Goal: Task Accomplishment & Management: Complete application form

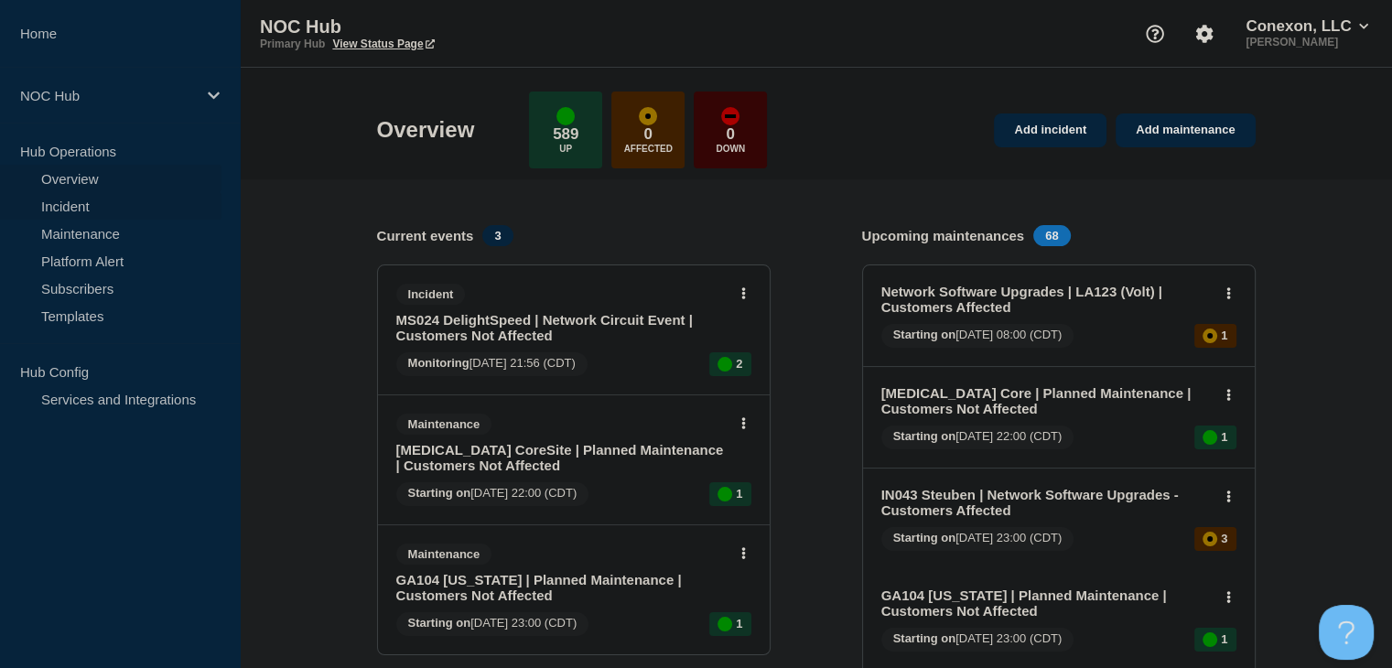
click at [84, 194] on link "Incident" at bounding box center [110, 205] width 221 height 27
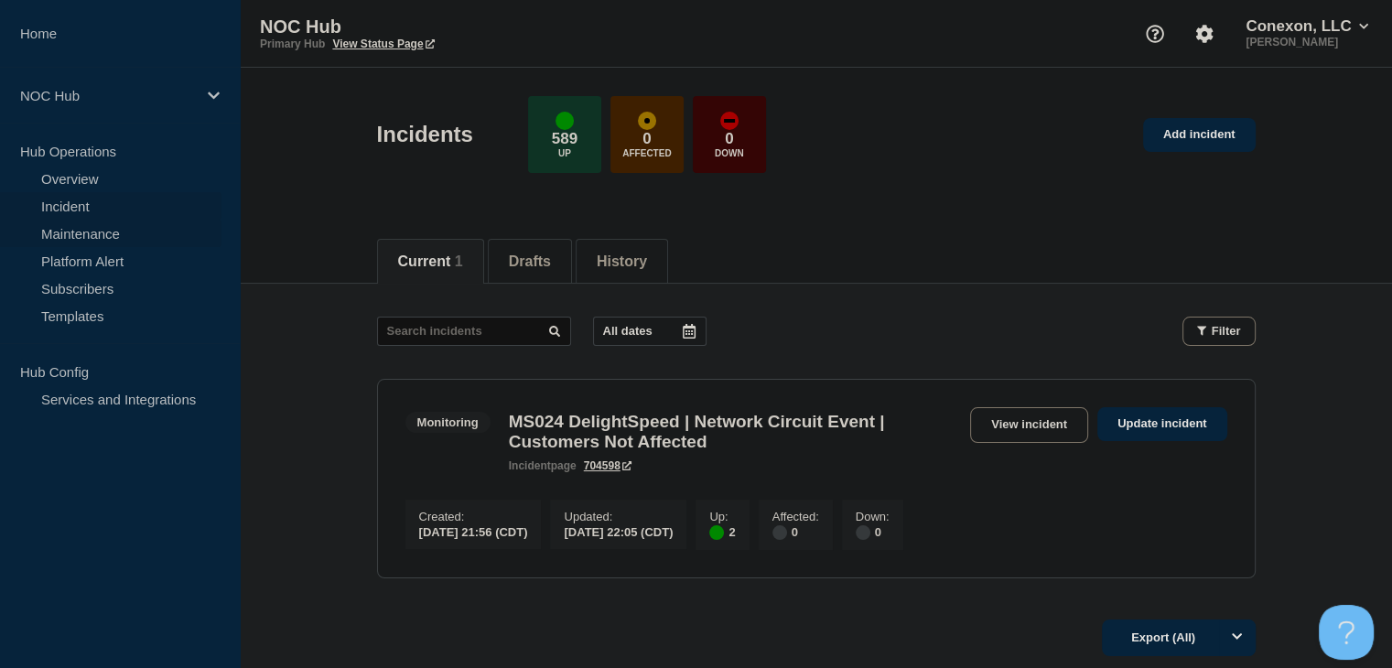
click at [93, 232] on link "Maintenance" at bounding box center [110, 233] width 221 height 27
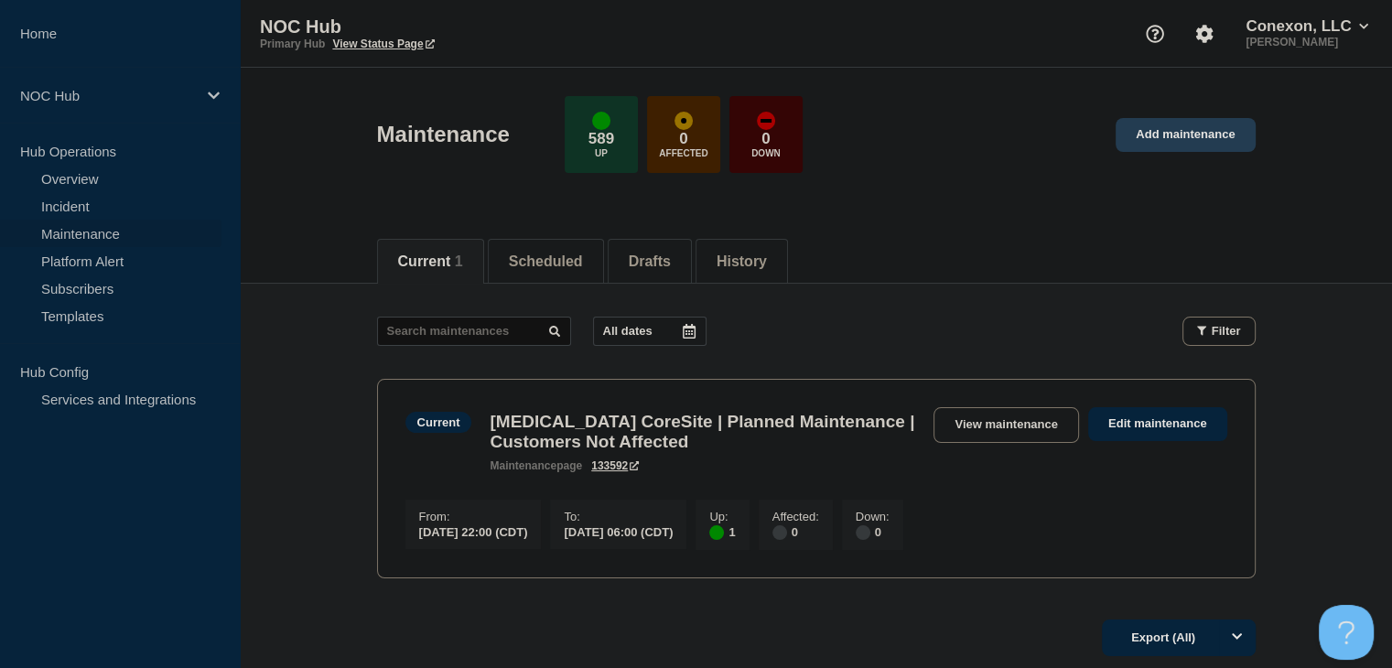
click at [1181, 138] on link "Add maintenance" at bounding box center [1185, 135] width 139 height 34
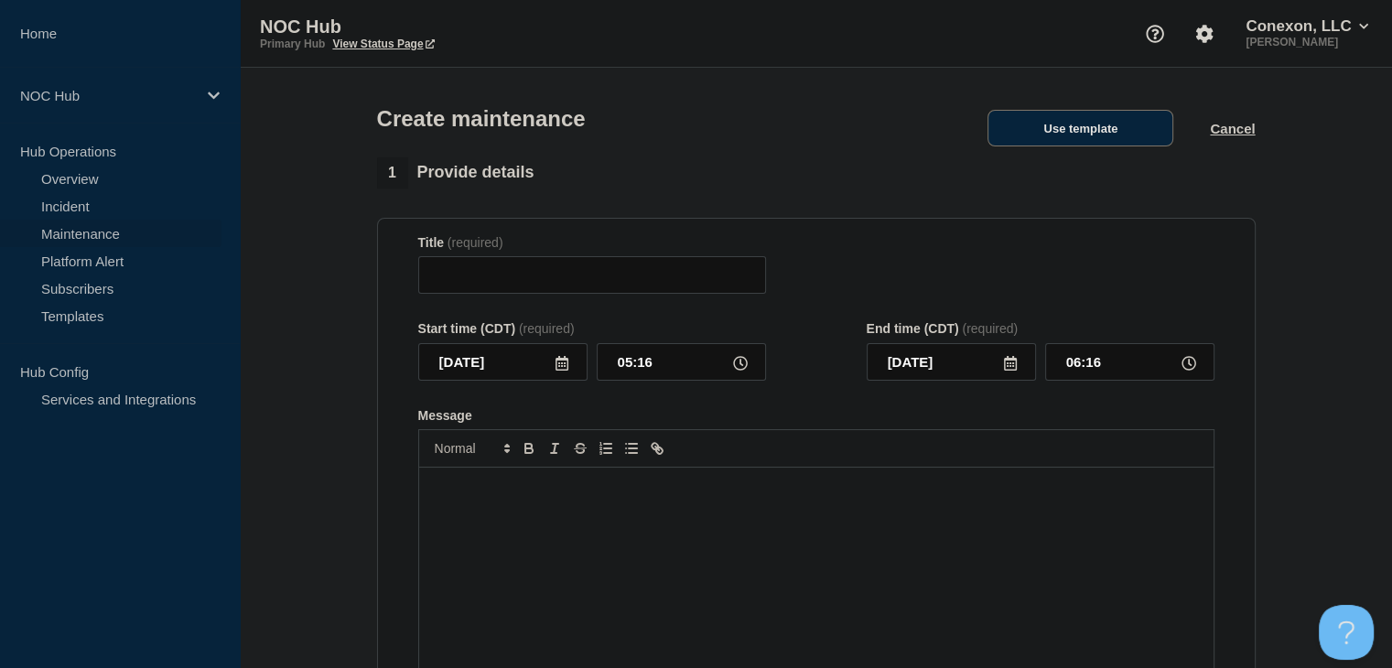
click at [1072, 136] on button "Use template" at bounding box center [1081, 128] width 186 height 37
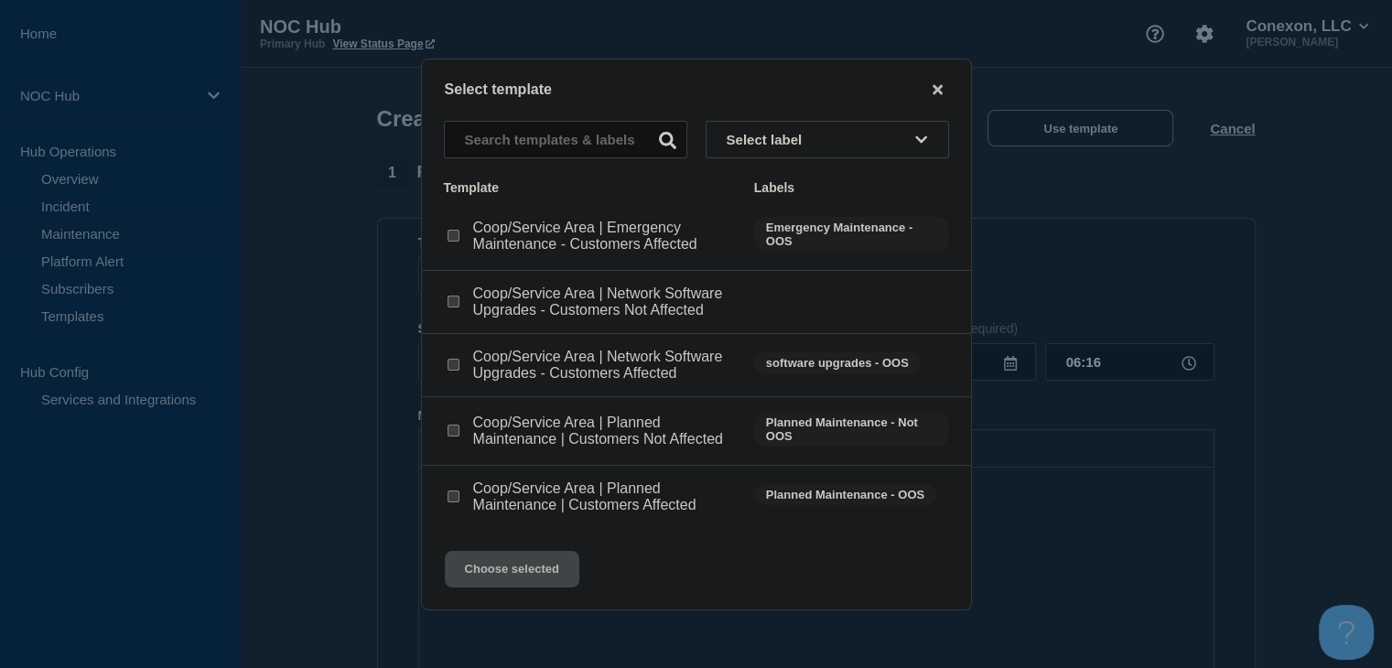
drag, startPoint x: 449, startPoint y: 437, endPoint x: 457, endPoint y: 453, distance: 17.2
click at [449, 437] on input "Coop/Service Area | Planned Maintenance | Customers Not Affected checkbox" at bounding box center [454, 431] width 12 height 12
checkbox input "true"
click at [512, 598] on div "Select template Select label Template Labels Coop/Service Area | Emergency Main…" at bounding box center [696, 335] width 551 height 552
click at [516, 583] on button "Choose selected" at bounding box center [512, 569] width 135 height 37
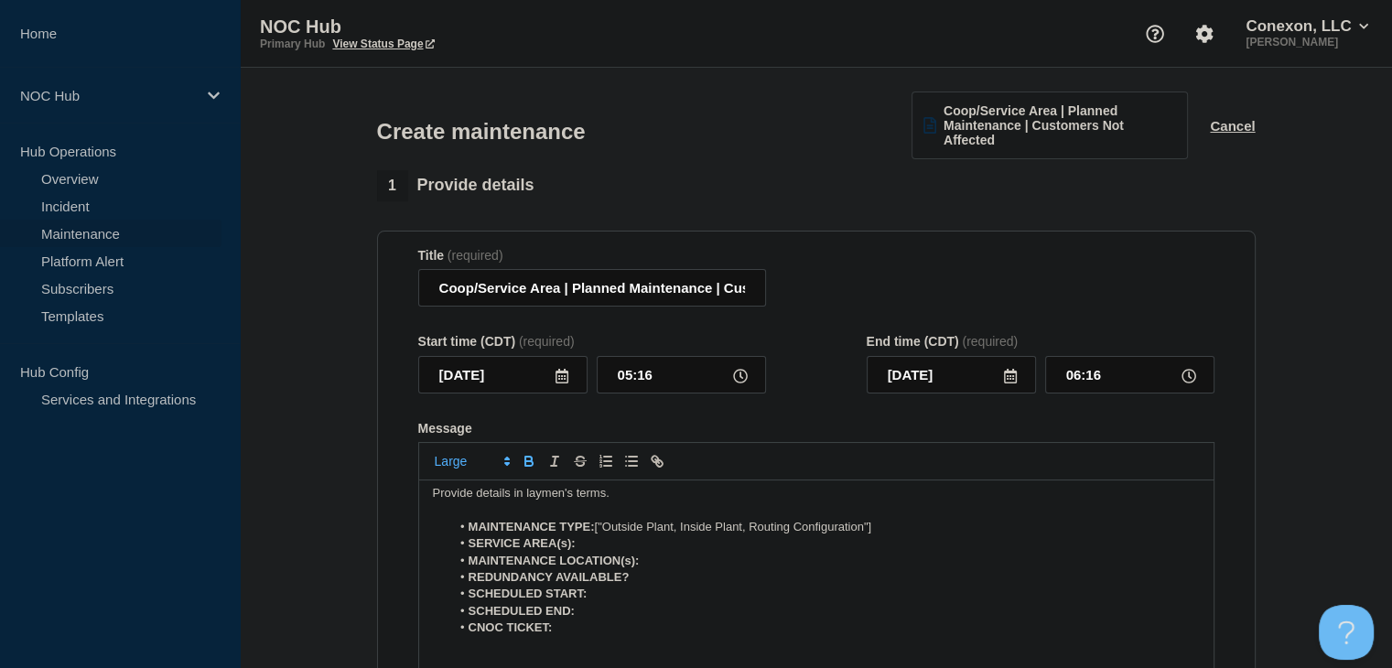
scroll to position [63, 0]
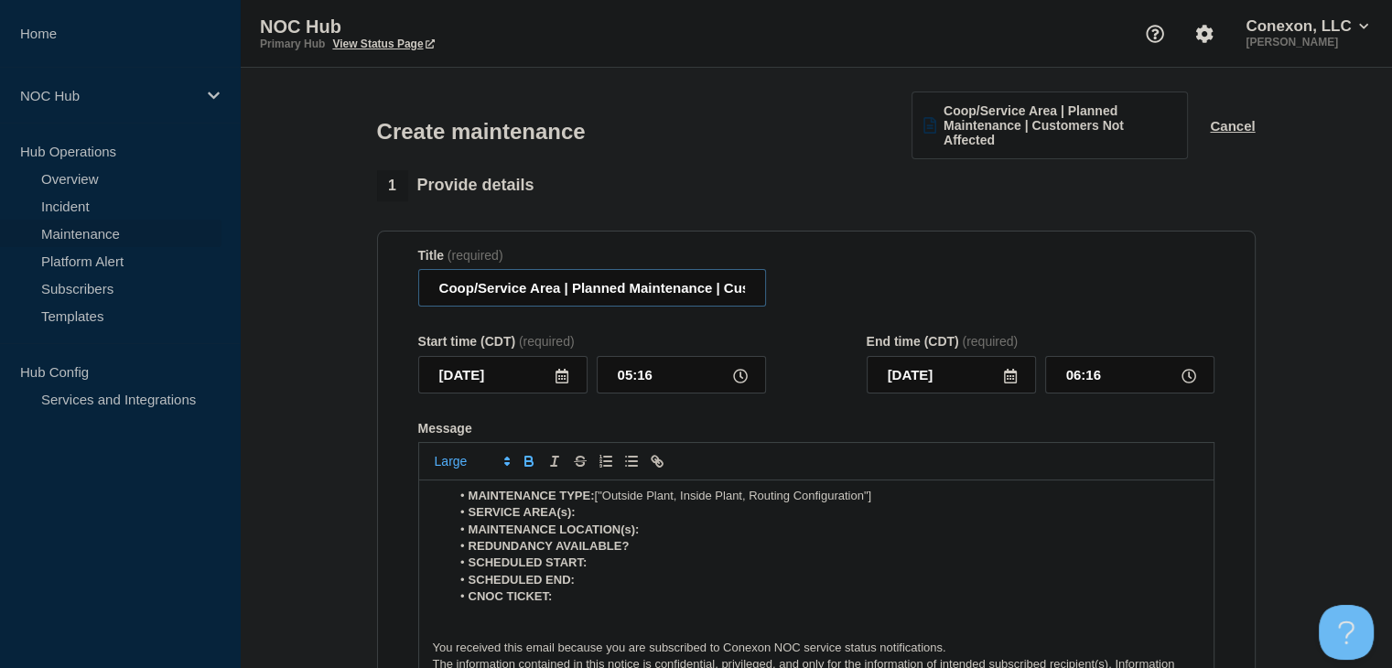
drag, startPoint x: 560, startPoint y: 293, endPoint x: 423, endPoint y: 292, distance: 137.3
click at [423, 292] on input "Coop/Service Area | Planned Maintenance | Customers Not Affected" at bounding box center [592, 288] width 348 height 38
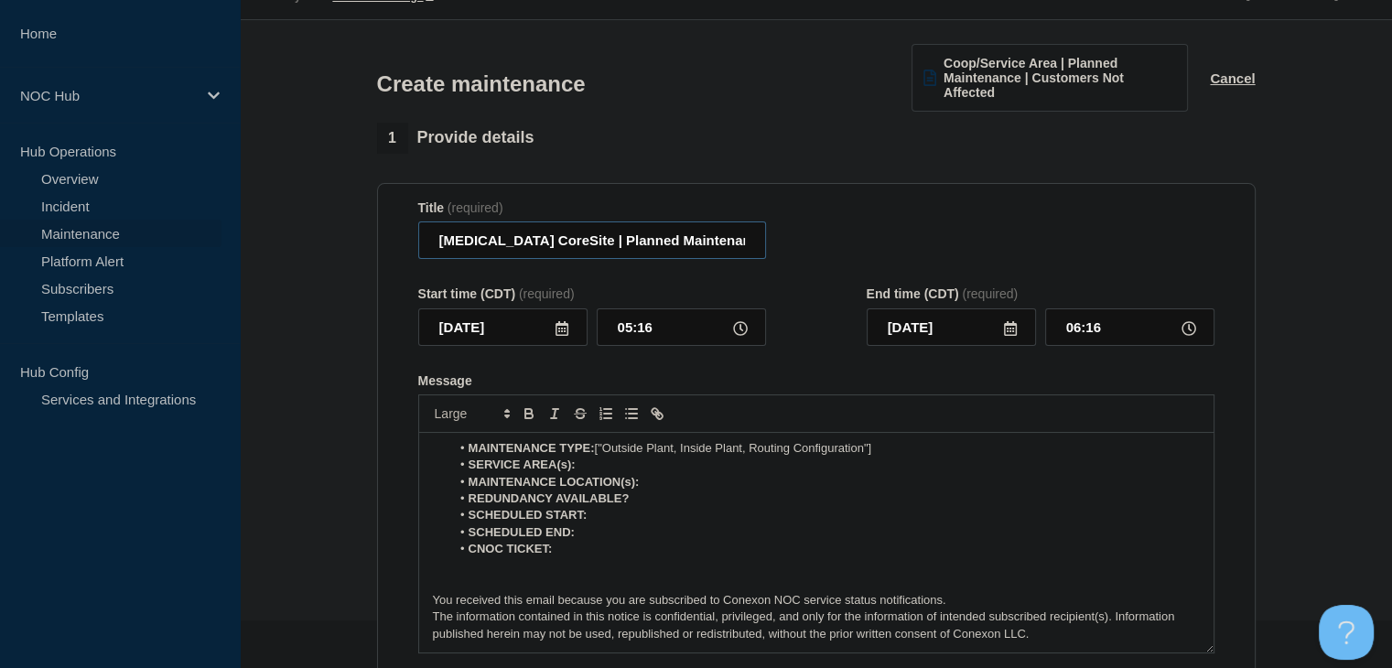
scroll to position [92, 0]
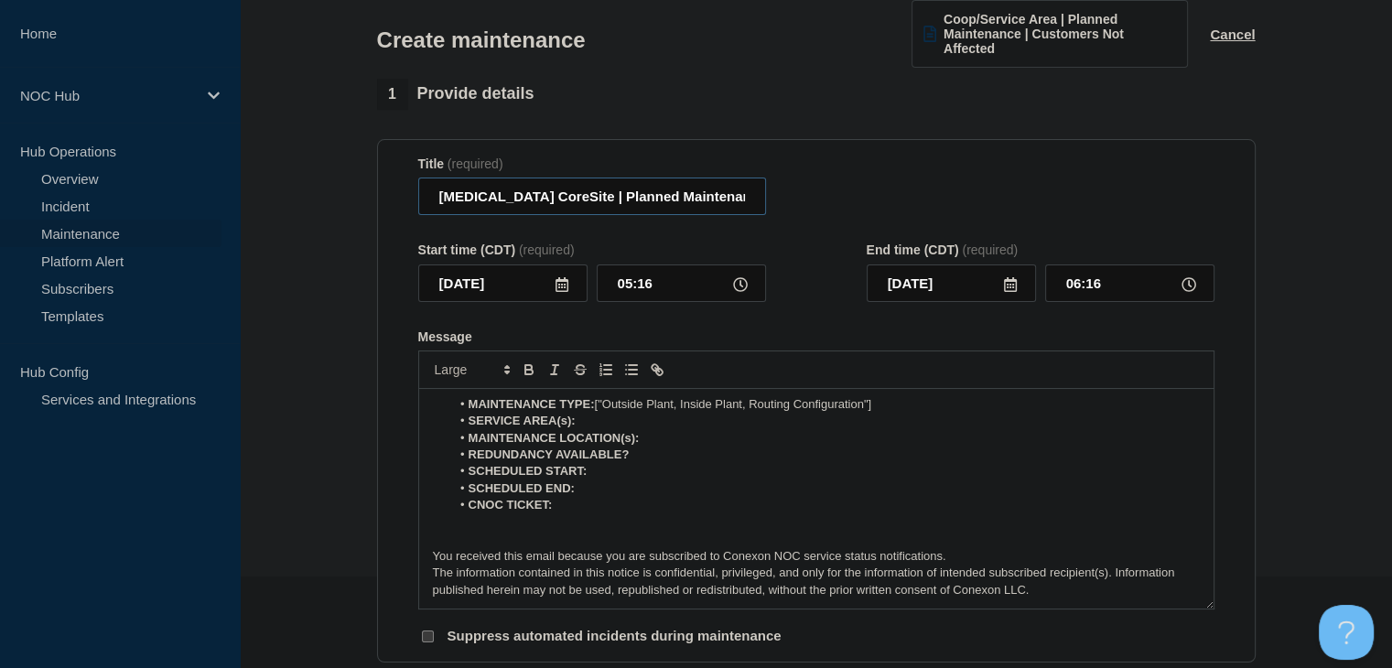
type input "[MEDICAL_DATA] CoreSite | Planned Maintenance | Customers Not Affected"
click at [564, 285] on icon at bounding box center [562, 284] width 15 height 15
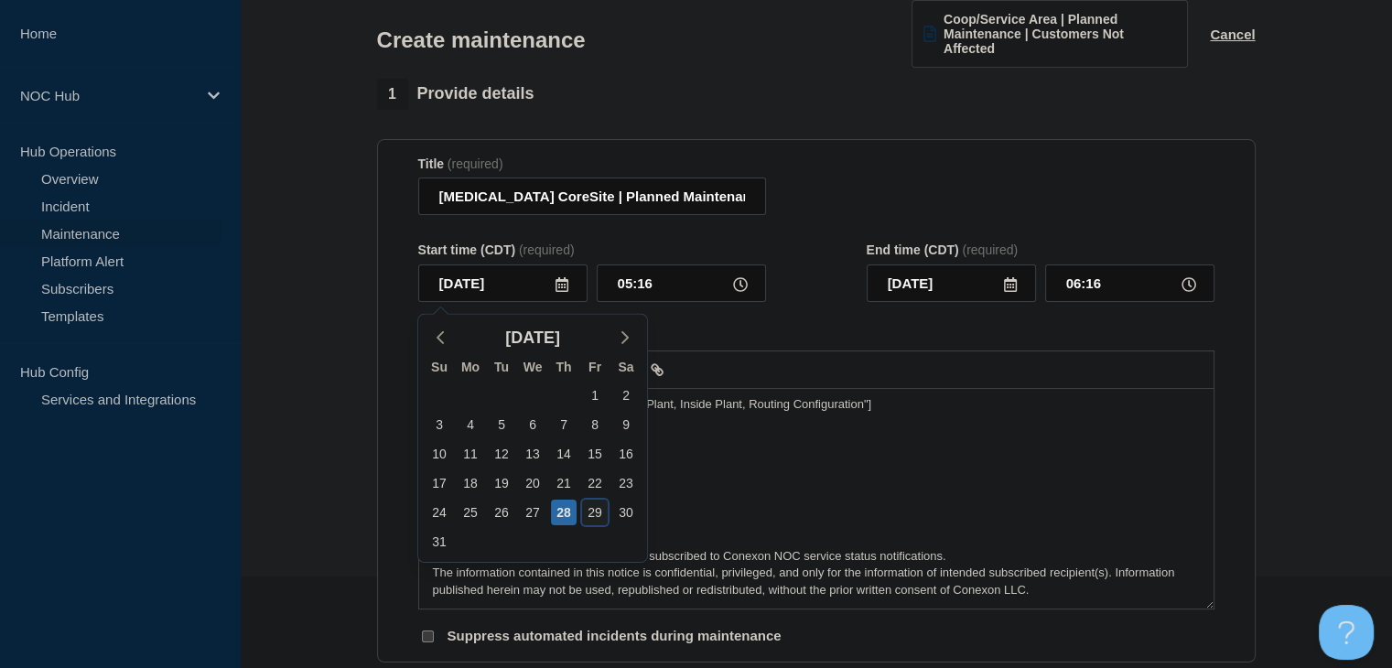
click at [597, 510] on div "29" at bounding box center [595, 513] width 26 height 26
type input "[DATE]"
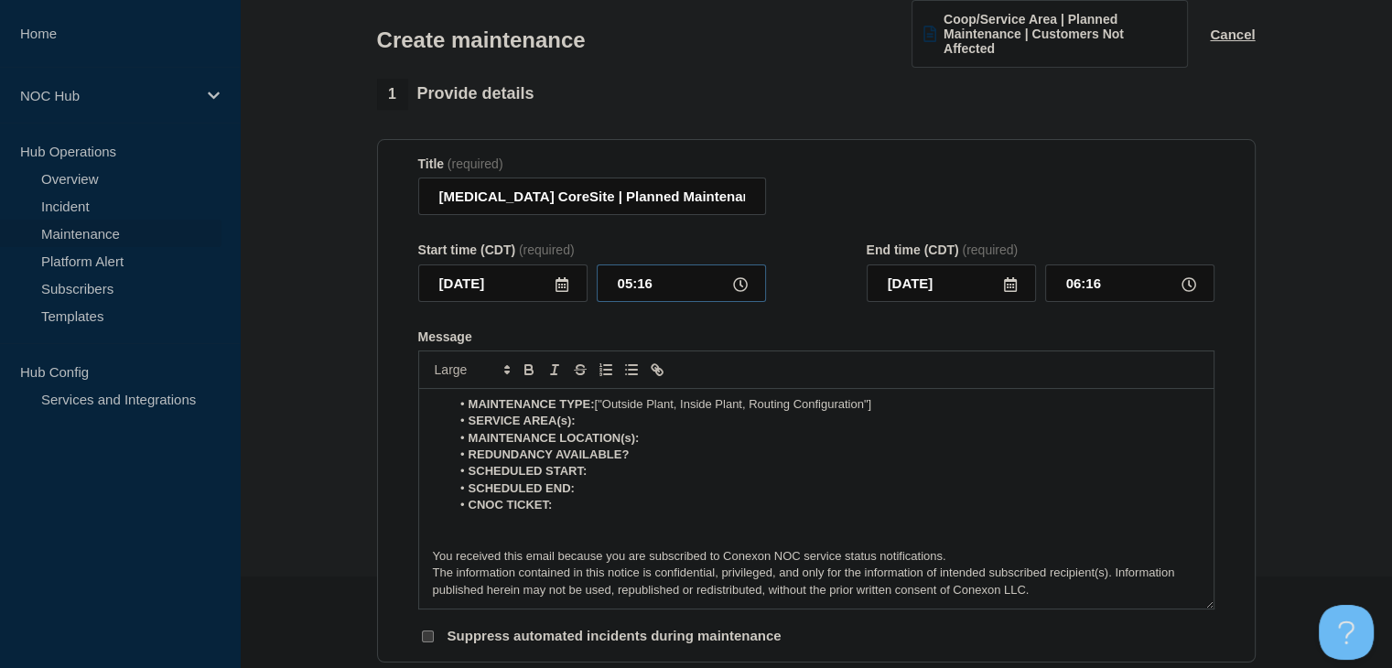
click at [634, 289] on input "05:16" at bounding box center [681, 284] width 169 height 38
type input "22:00"
type input "23:00"
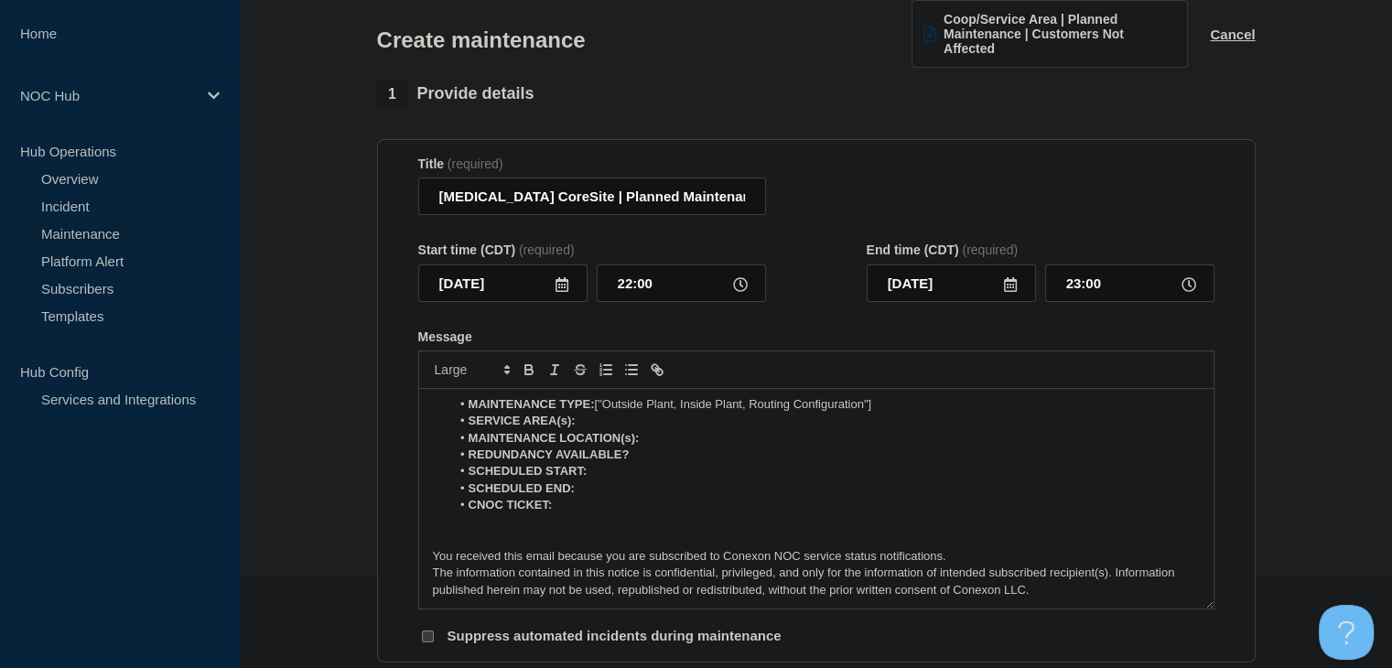
click at [1014, 290] on icon at bounding box center [1010, 284] width 15 height 15
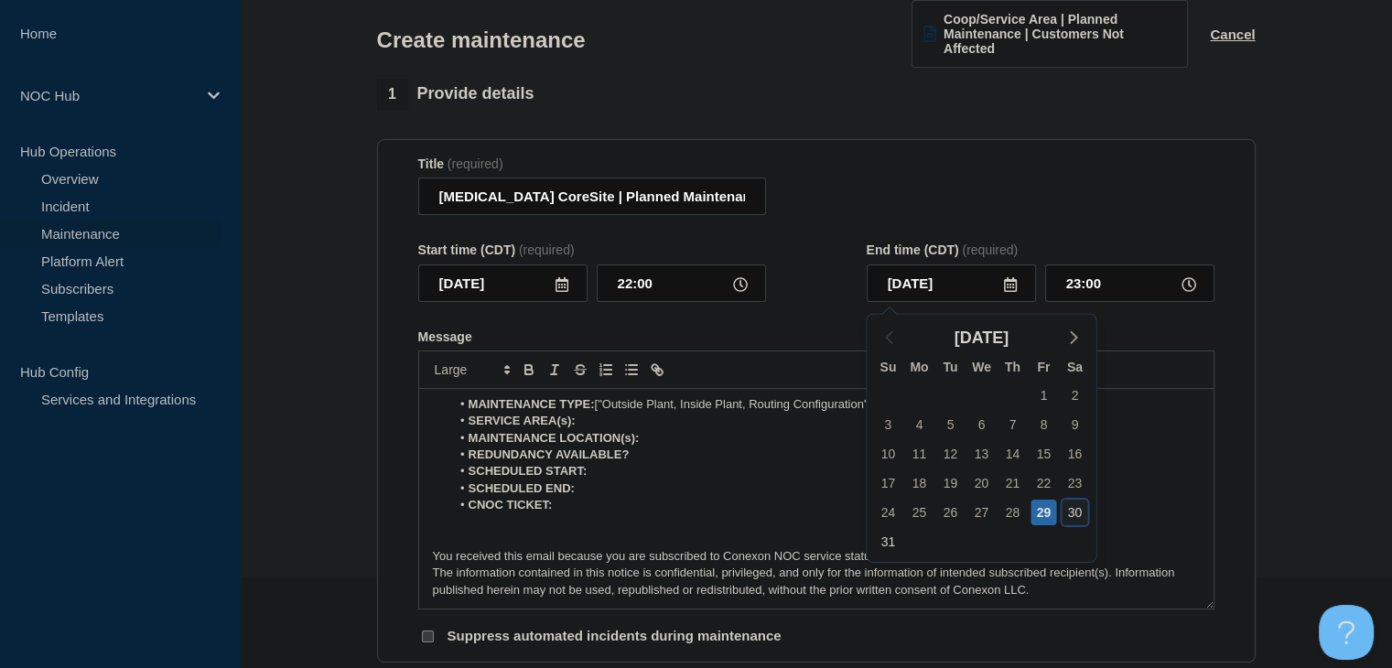
click at [1072, 522] on div "30" at bounding box center [1075, 513] width 26 height 26
type input "[DATE]"
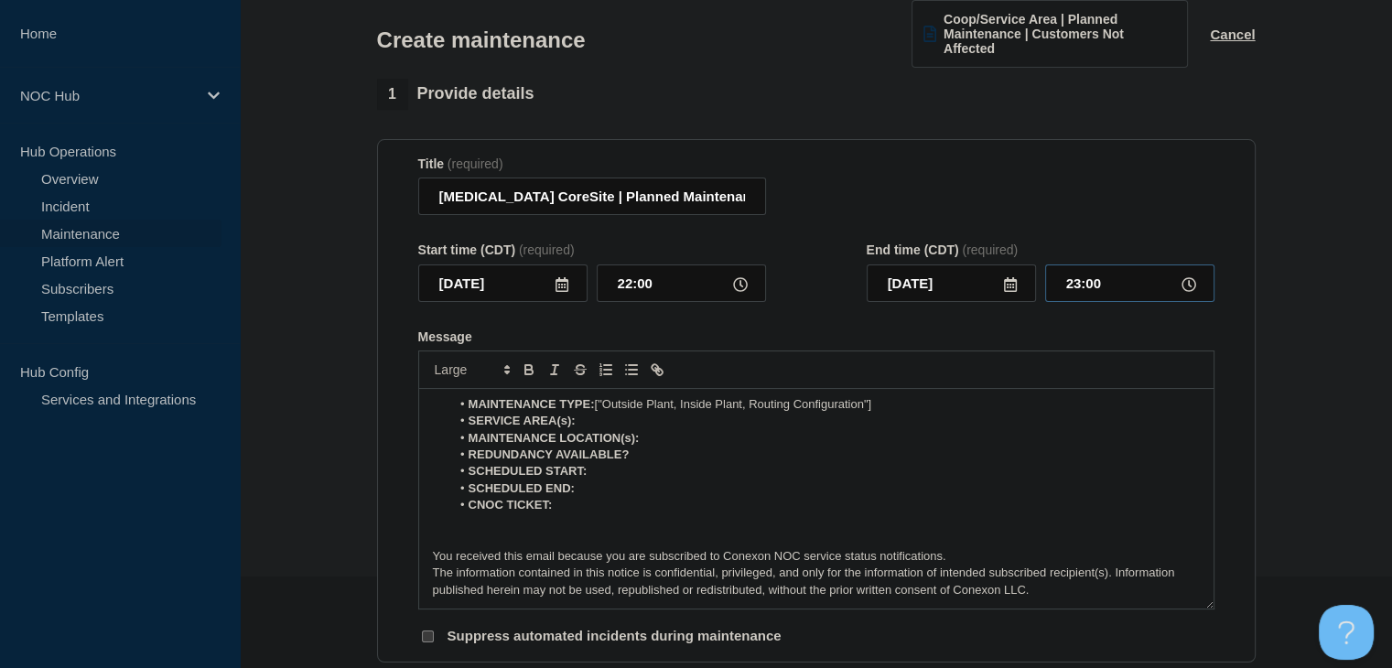
click at [1087, 291] on input "23:00" at bounding box center [1129, 284] width 169 height 38
type input "06:00"
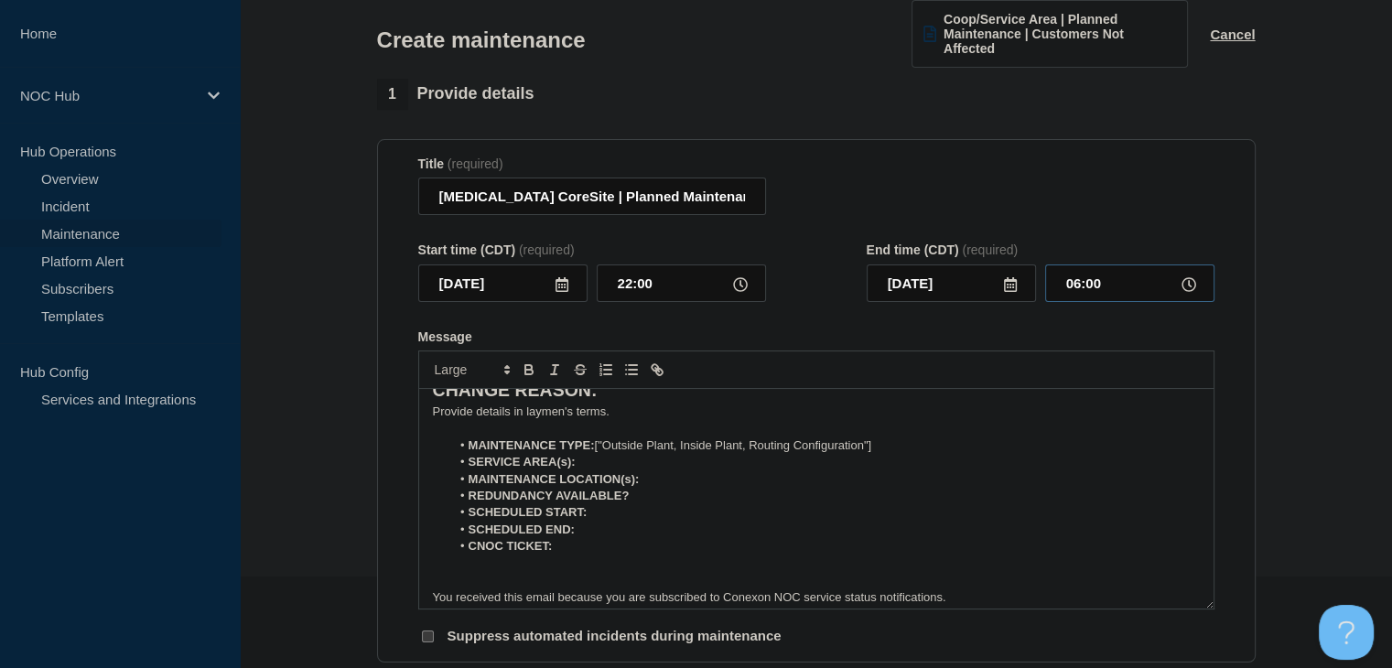
scroll to position [0, 0]
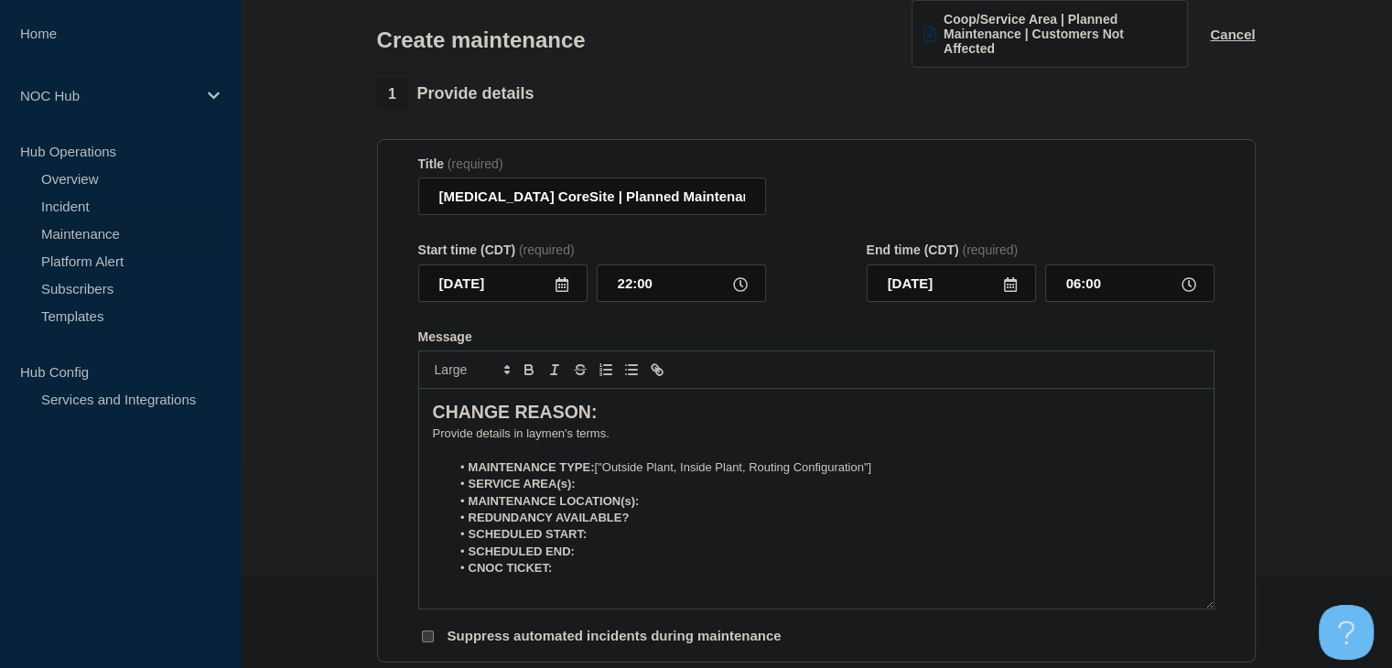
click at [571, 432] on p "﻿Provide details in laymen's terms." at bounding box center [816, 434] width 767 height 16
drag, startPoint x: 893, startPoint y: 466, endPoint x: 599, endPoint y: 469, distance: 294.7
click at [599, 469] on li "MAINTENANCE TYPE: ["Outside Plant, Inside Plant, Routing Configuration"]" at bounding box center [825, 467] width 750 height 16
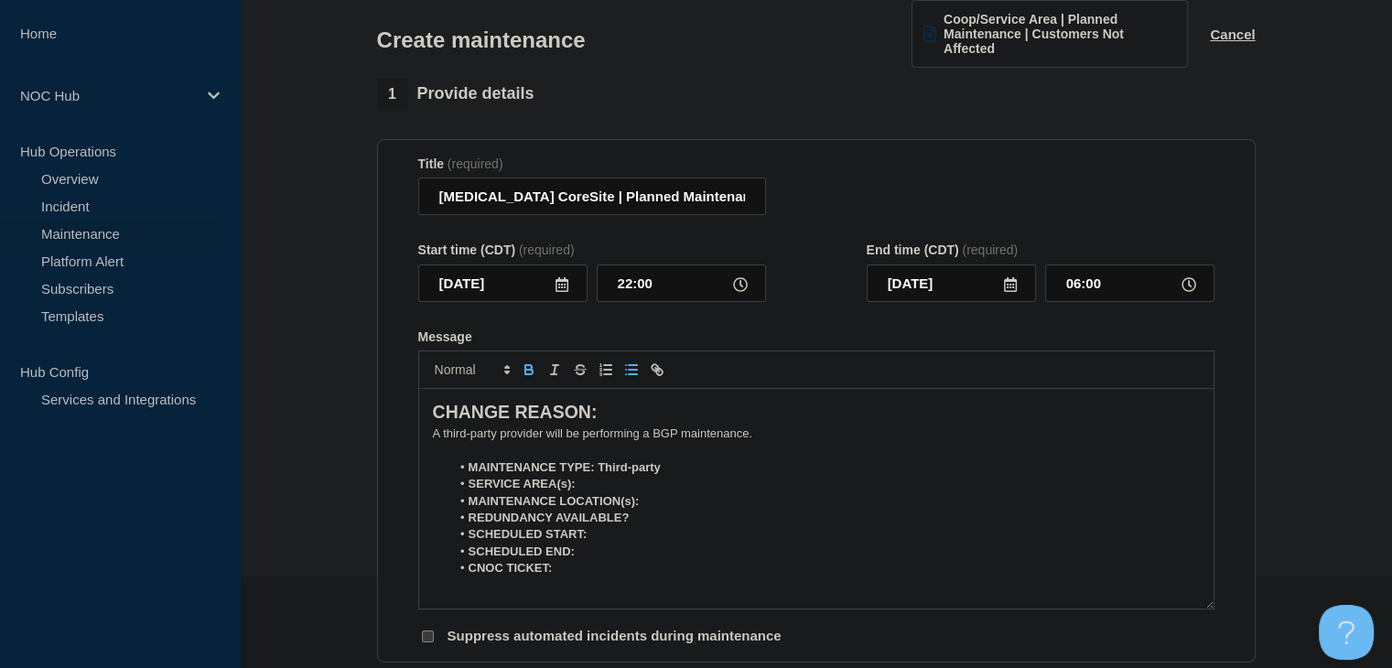
click at [619, 481] on li "SERVICE AREA(s):" at bounding box center [825, 484] width 750 height 16
click at [664, 504] on li "MAINTENANCE LOCATION(s):" at bounding box center [825, 501] width 750 height 16
click at [652, 525] on li "REDUNDANCY AVAILABLE?" at bounding box center [825, 518] width 750 height 16
click at [644, 539] on li "SCHEDULED START:" at bounding box center [825, 534] width 750 height 16
drag, startPoint x: 669, startPoint y: 470, endPoint x: 597, endPoint y: 470, distance: 72.3
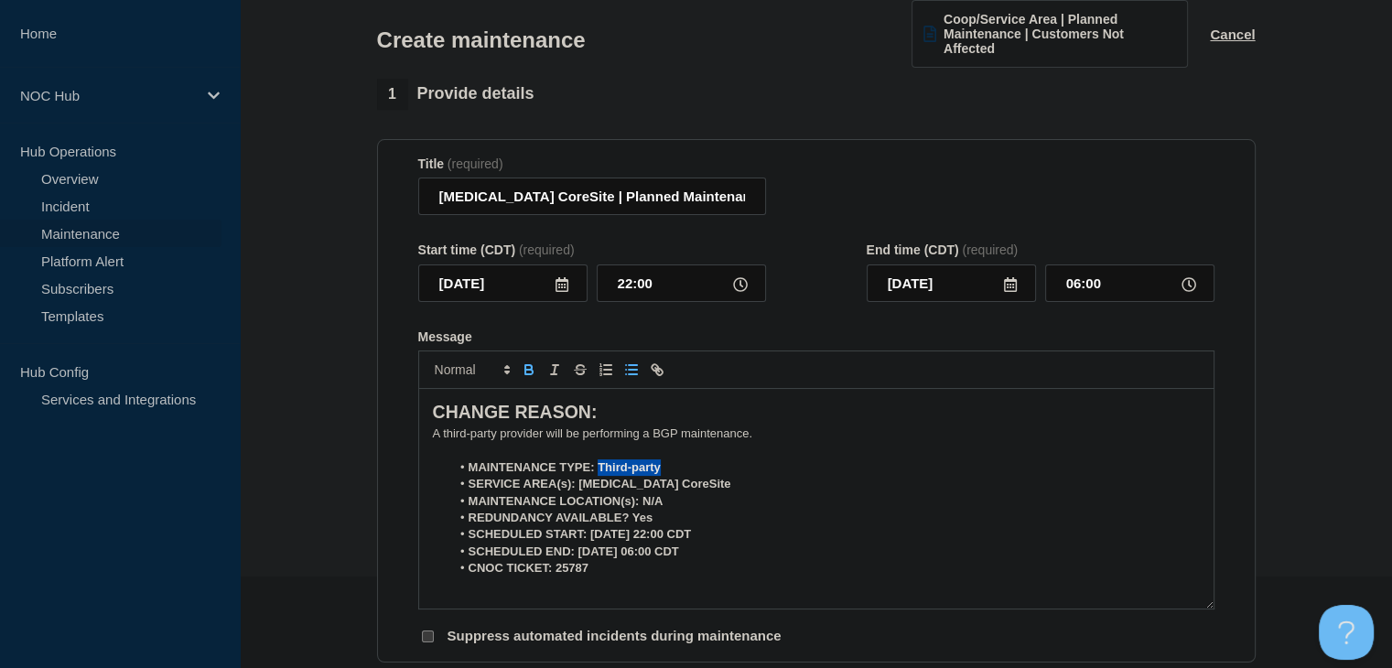
click at [597, 470] on li "MAINTENANCE TYPE: Third-party" at bounding box center [825, 467] width 750 height 16
click at [527, 374] on icon "Toggle bold text" at bounding box center [528, 372] width 7 height 5
drag, startPoint x: 672, startPoint y: 491, endPoint x: 575, endPoint y: 488, distance: 97.1
click at [575, 488] on li "SERVICE AREA(s): [MEDICAL_DATA] CoreSite" at bounding box center [825, 484] width 750 height 16
click at [525, 371] on icon "Toggle bold text" at bounding box center [529, 370] width 16 height 16
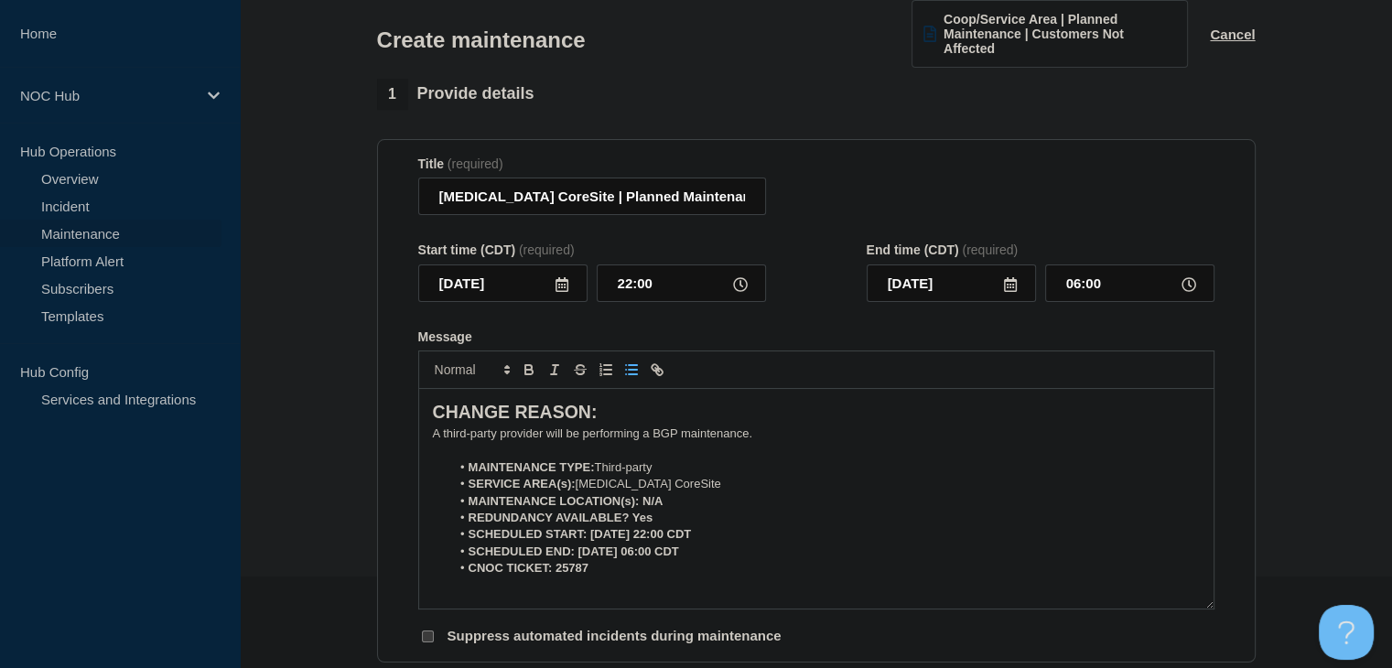
drag, startPoint x: 666, startPoint y: 513, endPoint x: 641, endPoint y: 523, distance: 27.5
click at [641, 523] on li "REDUNDANCY AVAILABLE? Yes" at bounding box center [825, 518] width 750 height 16
drag, startPoint x: 659, startPoint y: 524, endPoint x: 629, endPoint y: 523, distance: 30.2
click at [629, 523] on li "REDUNDANCY AVAILABLE? Yes" at bounding box center [825, 518] width 750 height 16
drag, startPoint x: 534, startPoint y: 375, endPoint x: 599, endPoint y: 416, distance: 76.9
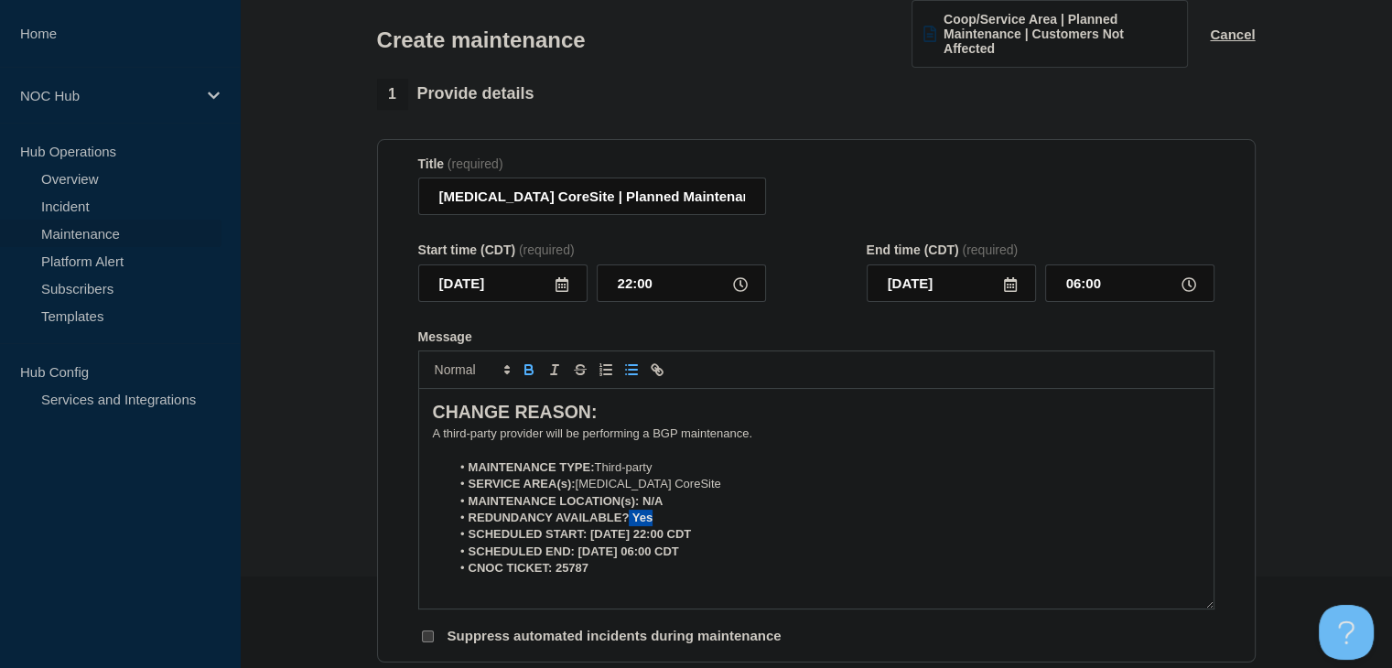
click at [534, 374] on icon "Toggle bold text" at bounding box center [529, 370] width 16 height 16
drag, startPoint x: 674, startPoint y: 503, endPoint x: 642, endPoint y: 504, distance: 32.0
click at [642, 504] on li "MAINTENANCE LOCATION(s): N/A" at bounding box center [825, 501] width 750 height 16
click at [531, 374] on icon "Toggle bold text" at bounding box center [528, 372] width 7 height 5
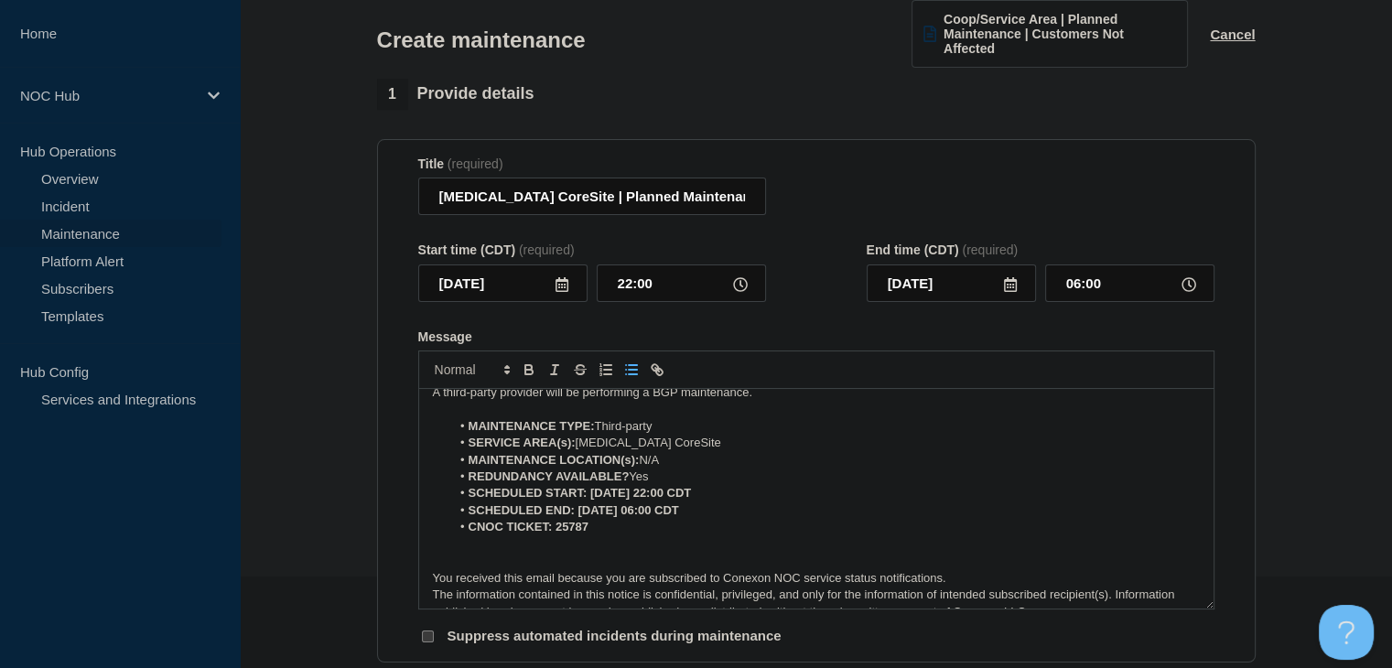
scroll to position [63, 0]
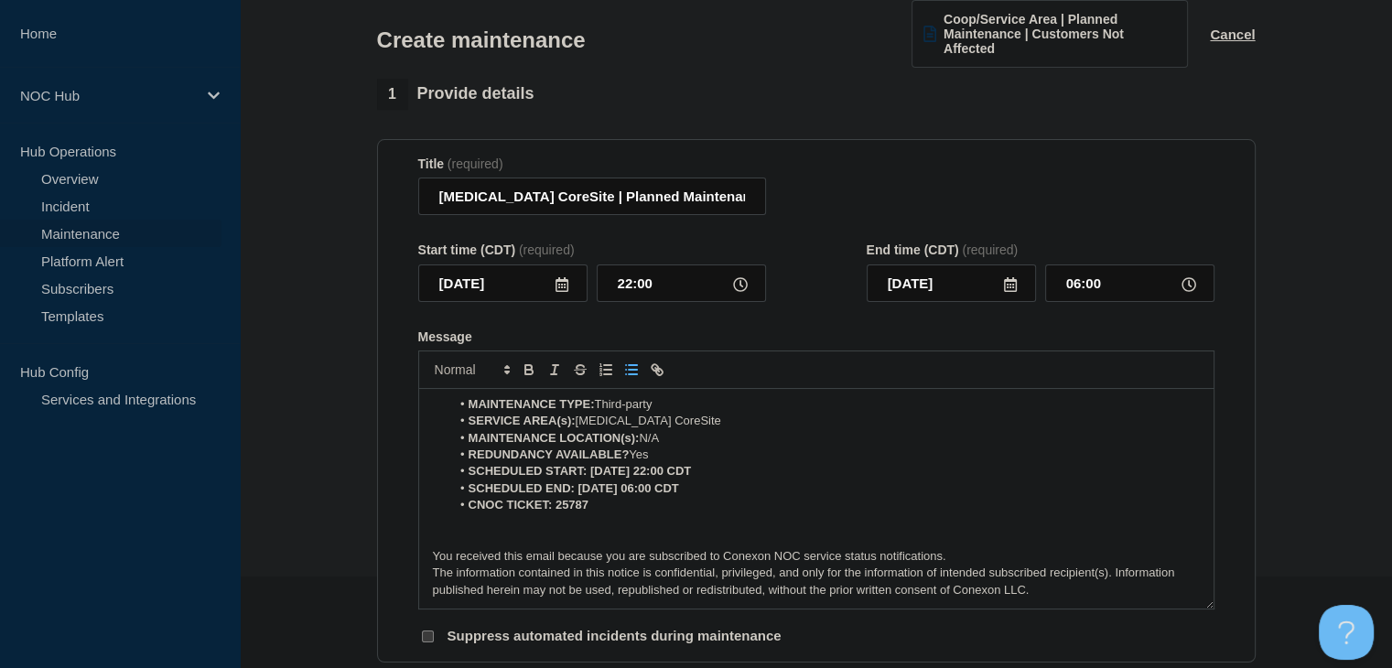
drag, startPoint x: 721, startPoint y: 471, endPoint x: 589, endPoint y: 475, distance: 131.8
click at [589, 475] on li "SCHEDULED START: [DATE] 22:00 CDT" at bounding box center [825, 471] width 750 height 16
click at [527, 375] on icon "Toggle bold text" at bounding box center [529, 370] width 16 height 16
drag, startPoint x: 716, startPoint y: 494, endPoint x: 578, endPoint y: 489, distance: 137.4
click at [578, 489] on li "SCHEDULED END: [DATE] 06:00 CDT" at bounding box center [825, 488] width 750 height 16
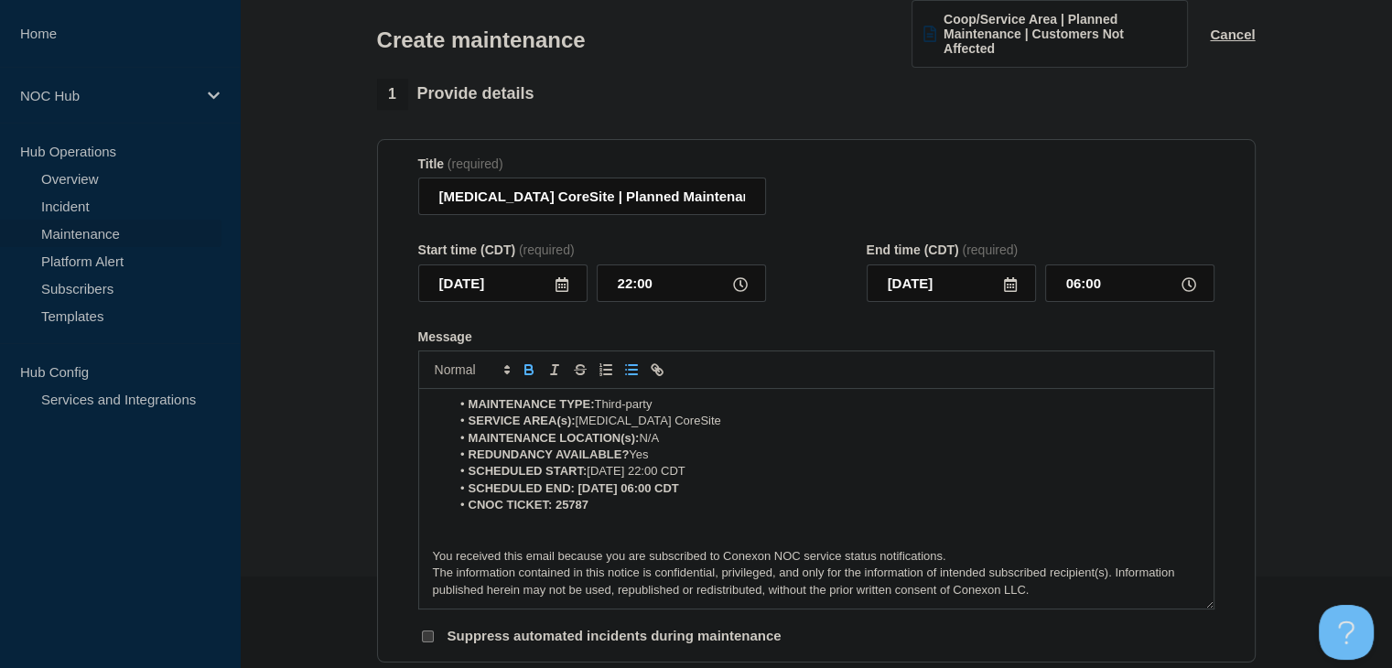
click at [531, 370] on icon "Toggle bold text" at bounding box center [529, 370] width 16 height 16
drag, startPoint x: 599, startPoint y: 511, endPoint x: 555, endPoint y: 511, distance: 43.9
click at [555, 511] on li "CNOC TICKET: 25787" at bounding box center [825, 505] width 750 height 16
click at [521, 378] on icon "Toggle bold text" at bounding box center [529, 370] width 16 height 16
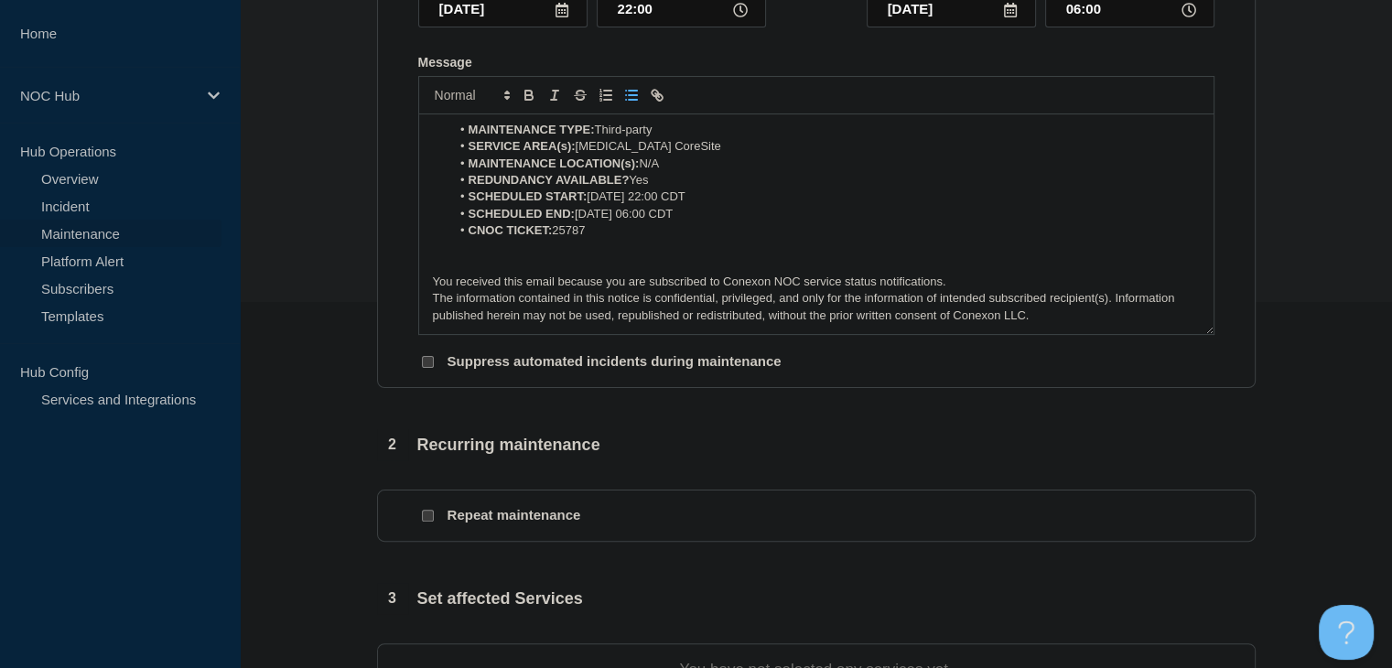
scroll to position [641, 0]
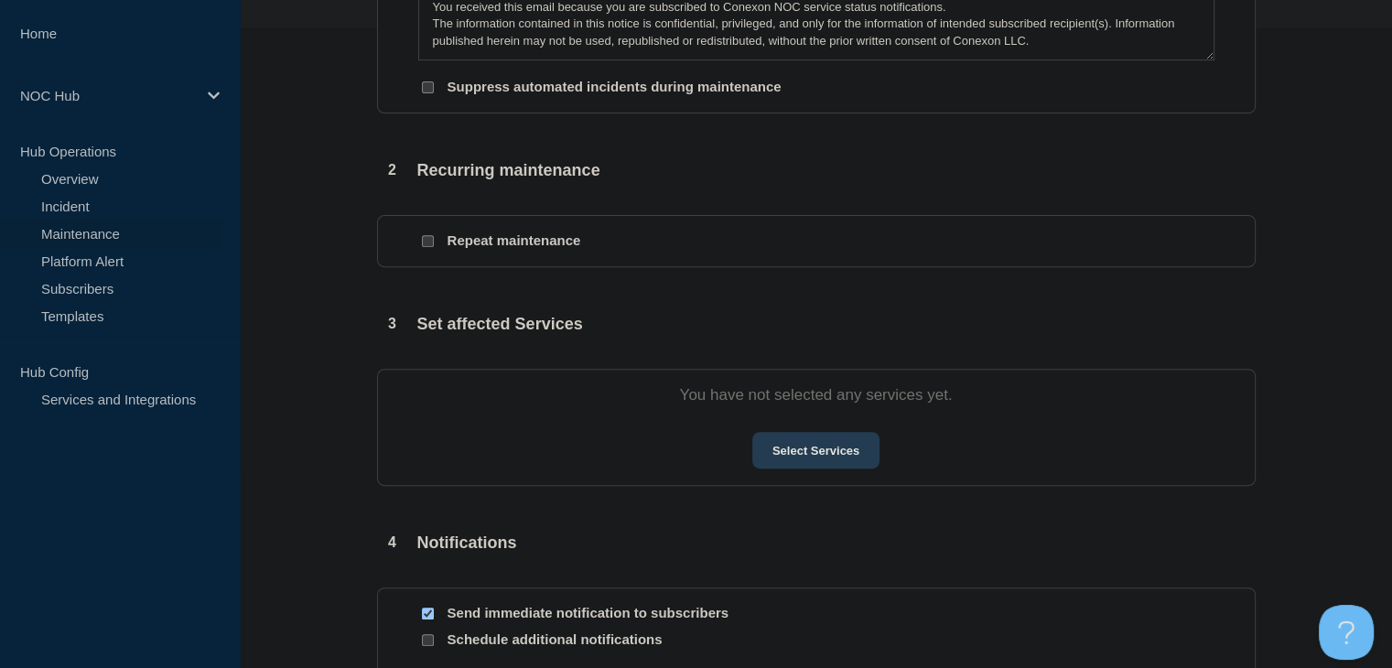
click at [781, 467] on button "Select Services" at bounding box center [815, 450] width 127 height 37
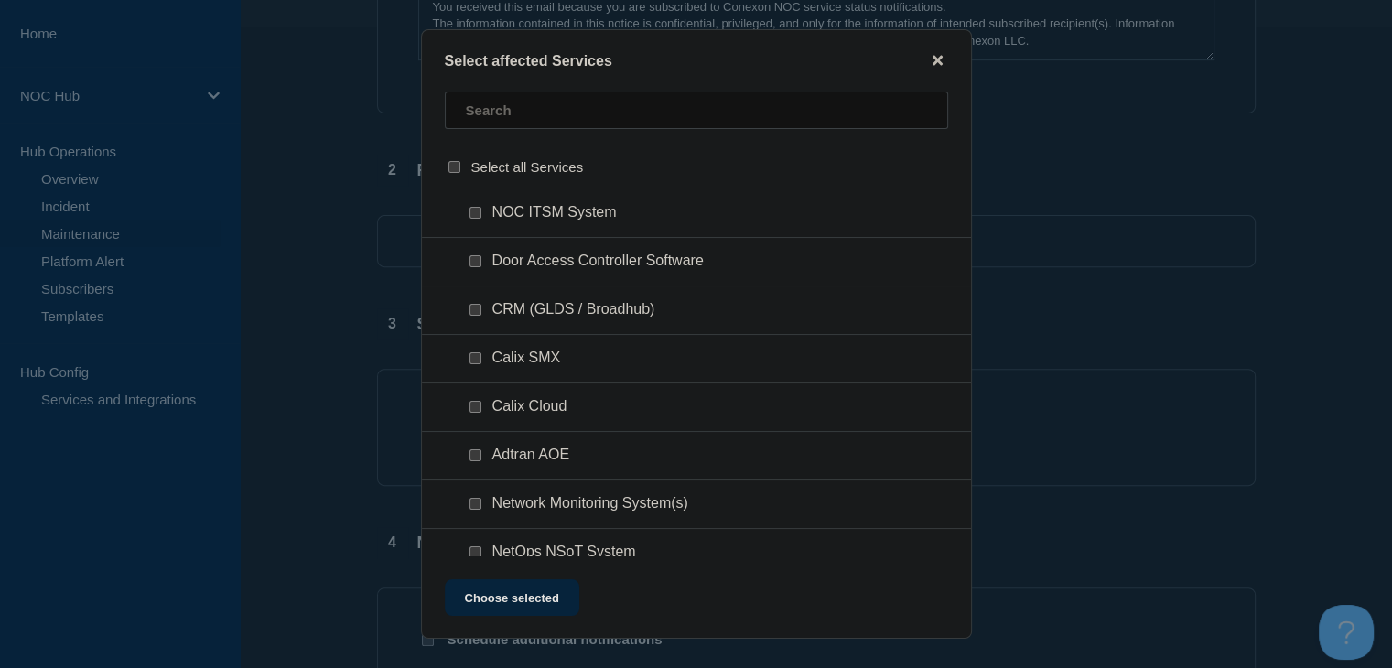
scroll to position [732, 0]
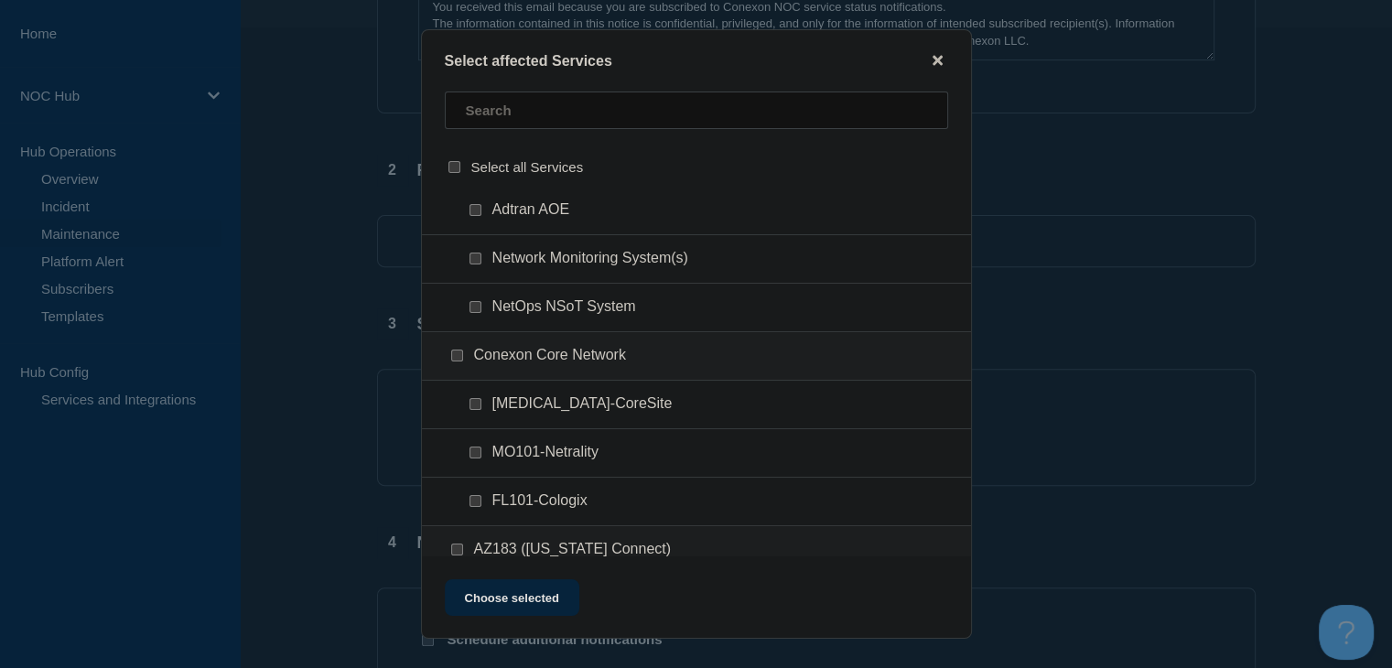
click at [475, 402] on input "GA101-CoreSite checkbox" at bounding box center [476, 404] width 12 height 12
checkbox input "true"
click at [511, 601] on button "Choose selected" at bounding box center [512, 597] width 135 height 37
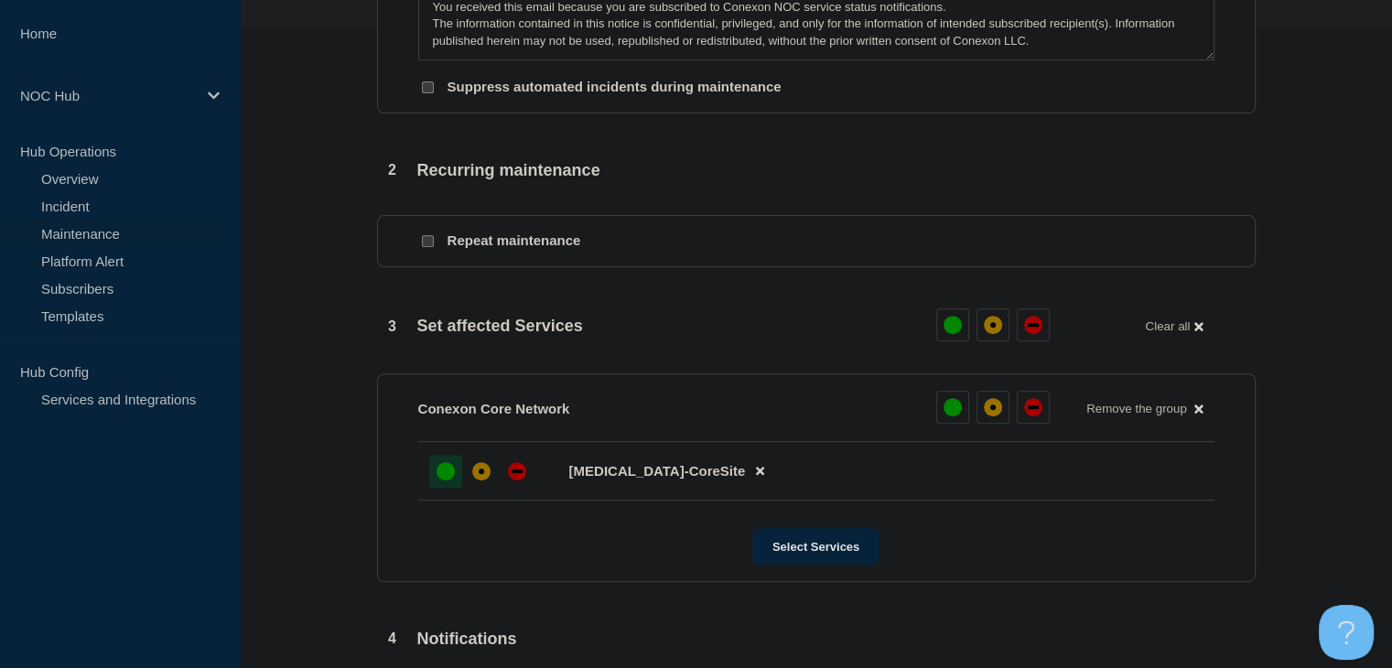
click at [437, 480] on div "up" at bounding box center [446, 471] width 18 height 18
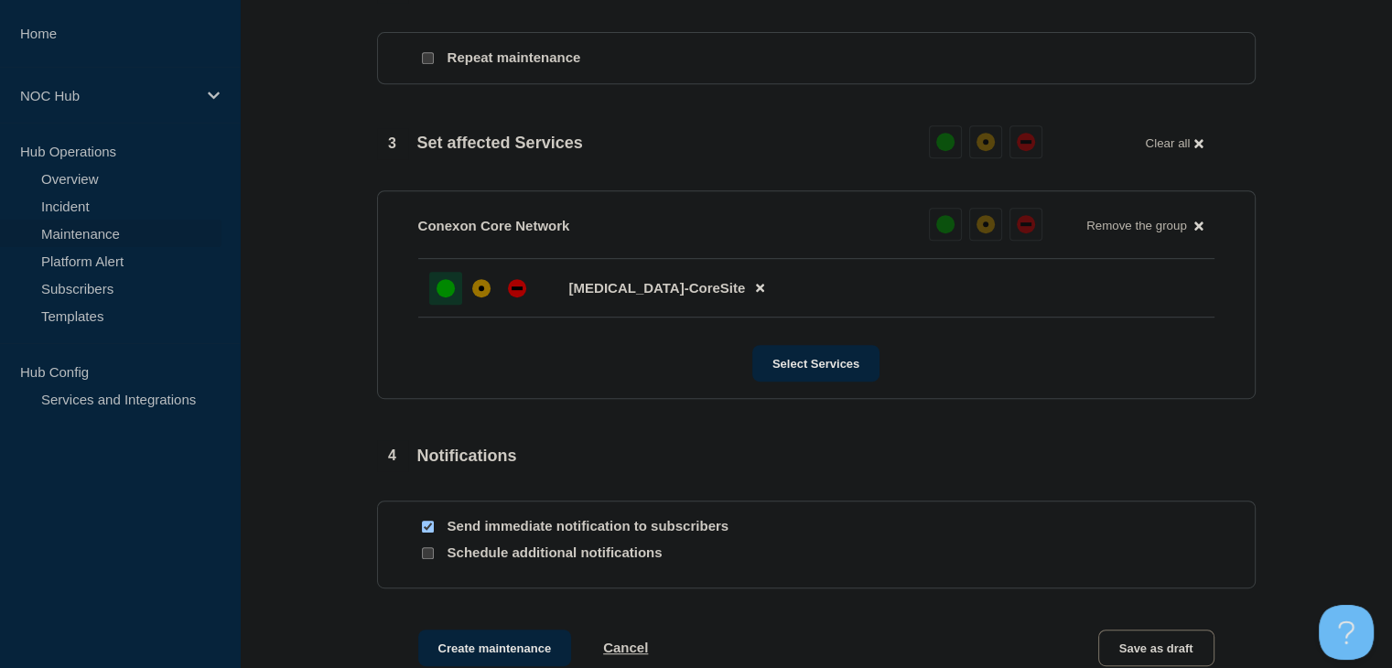
click at [429, 533] on input "Send immediate notification to subscribers" at bounding box center [428, 527] width 12 height 12
checkbox input "false"
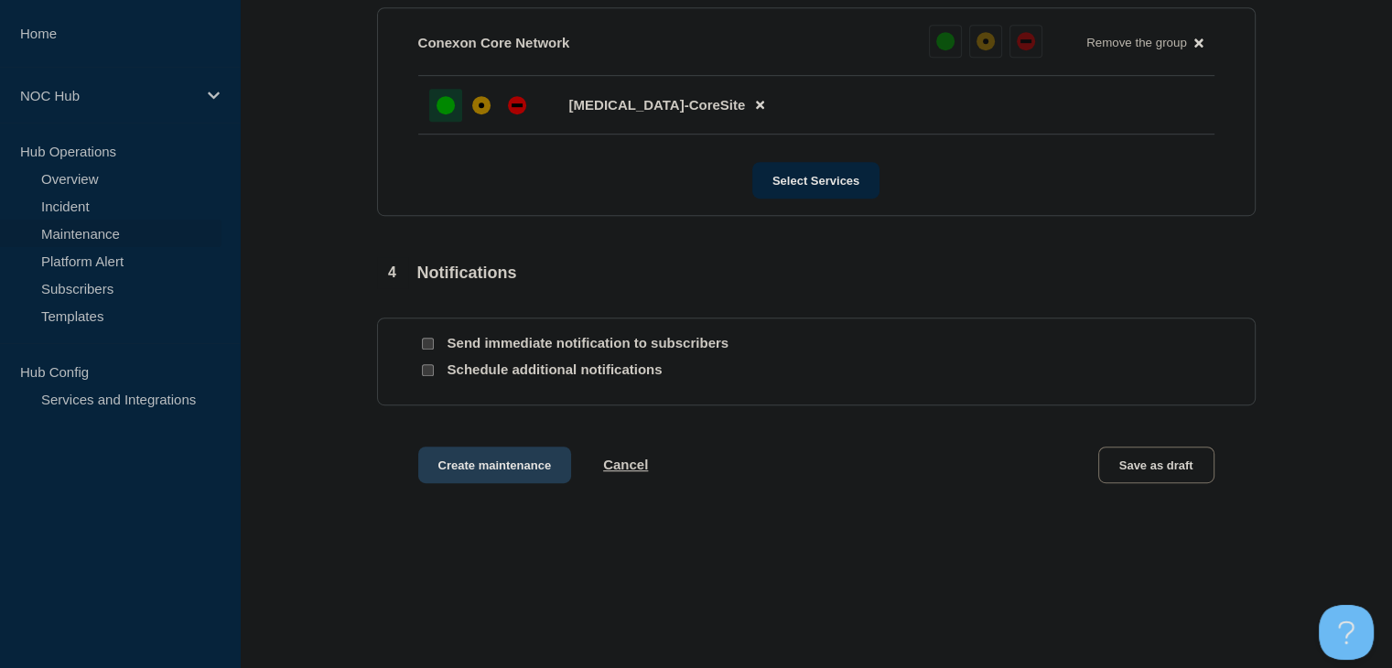
click at [479, 483] on button "Create maintenance" at bounding box center [495, 465] width 154 height 37
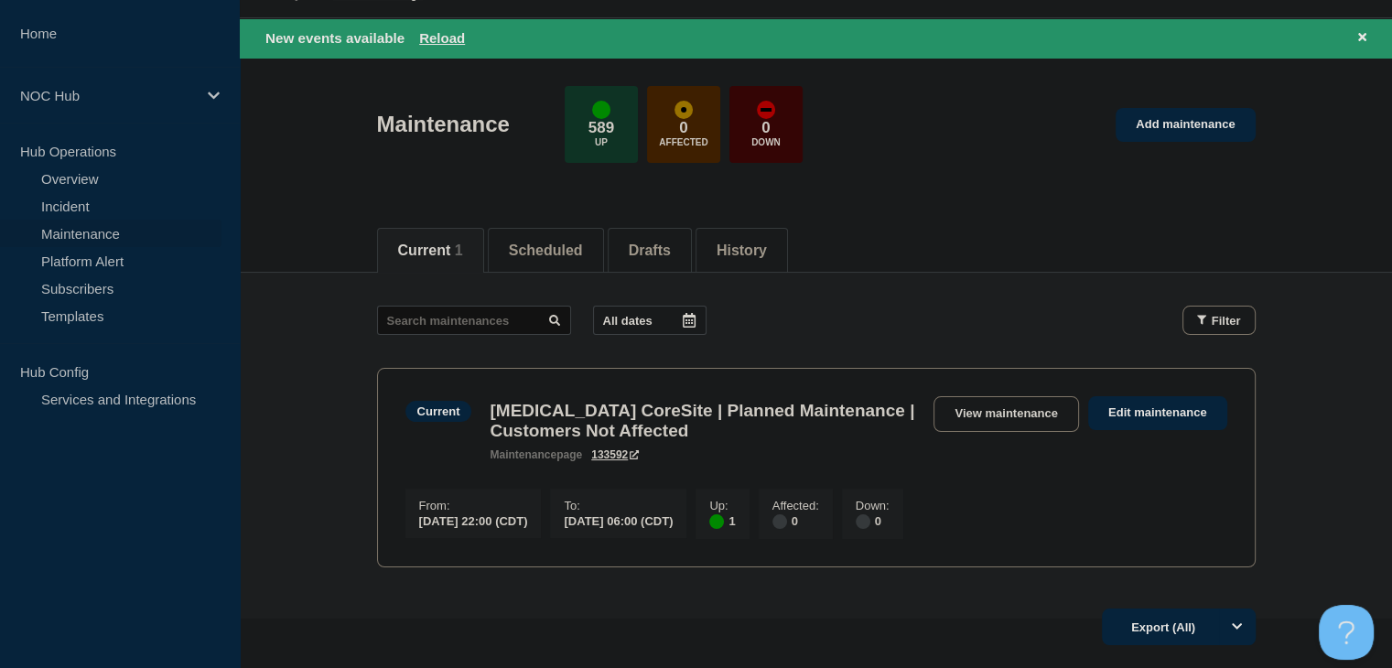
scroll to position [92, 0]
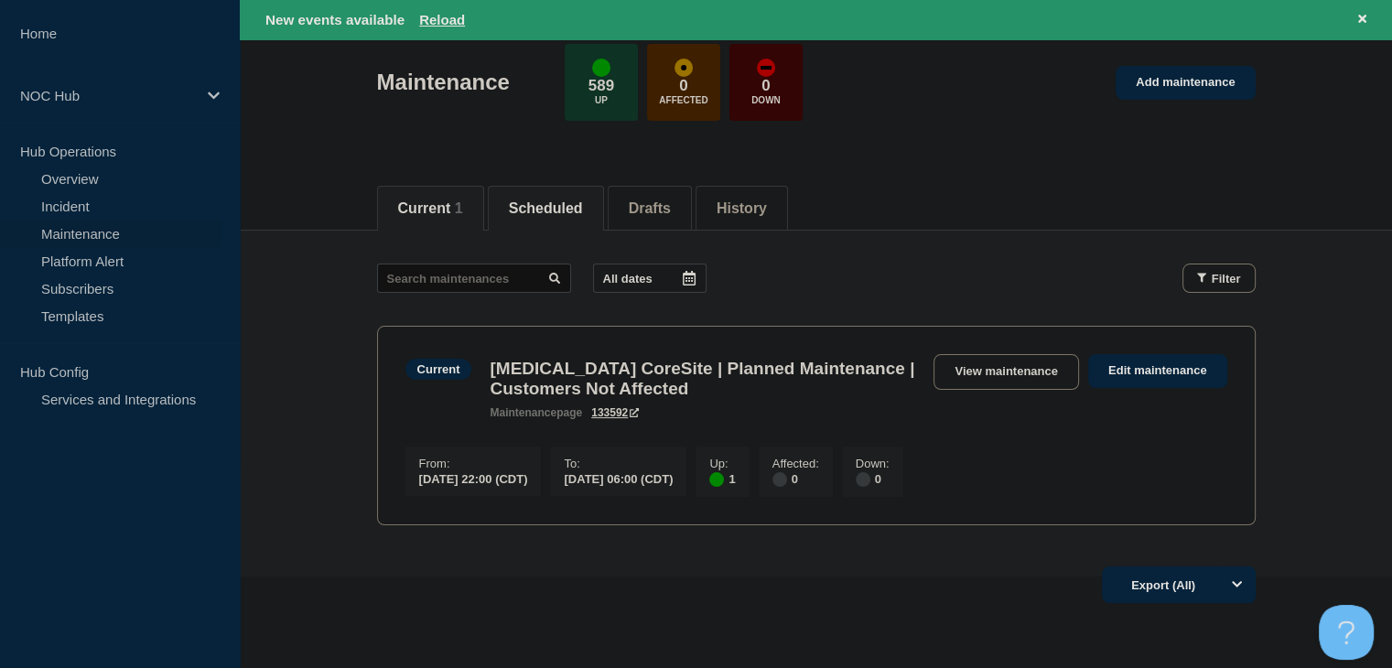
click at [583, 211] on button "Scheduled" at bounding box center [546, 208] width 74 height 16
click at [1362, 17] on icon at bounding box center [1362, 19] width 8 height 8
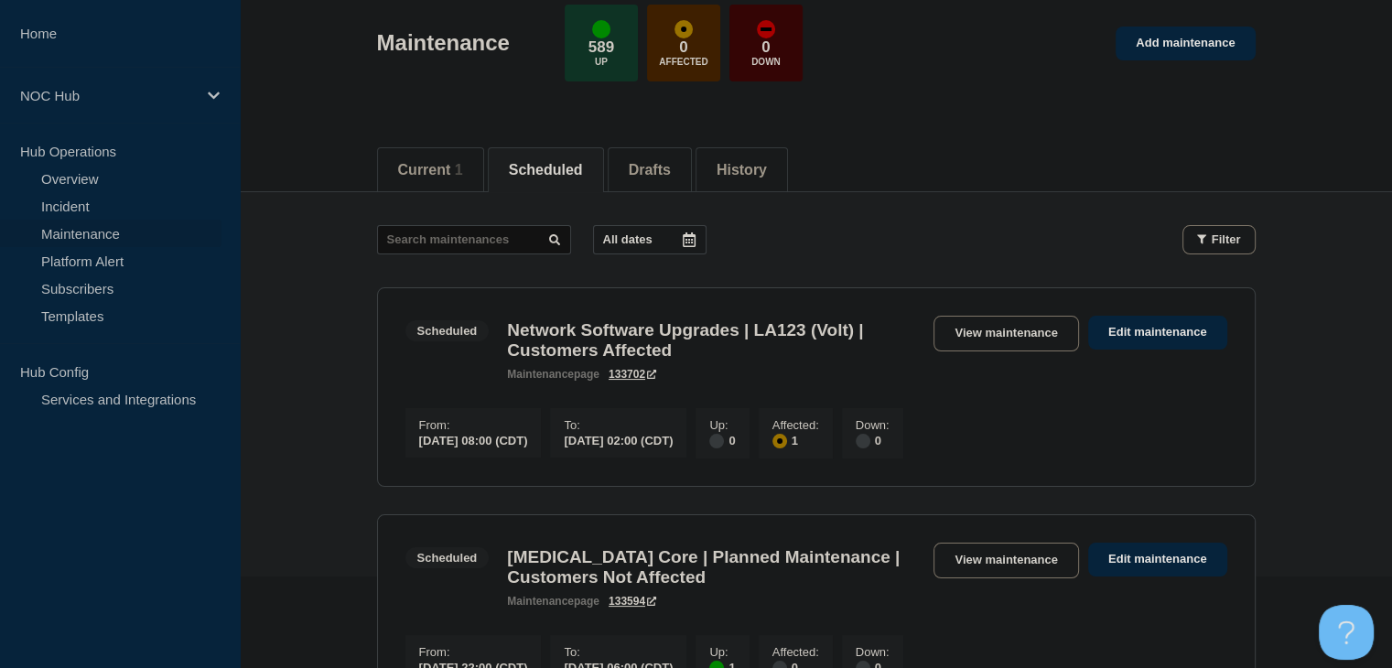
scroll to position [52, 0]
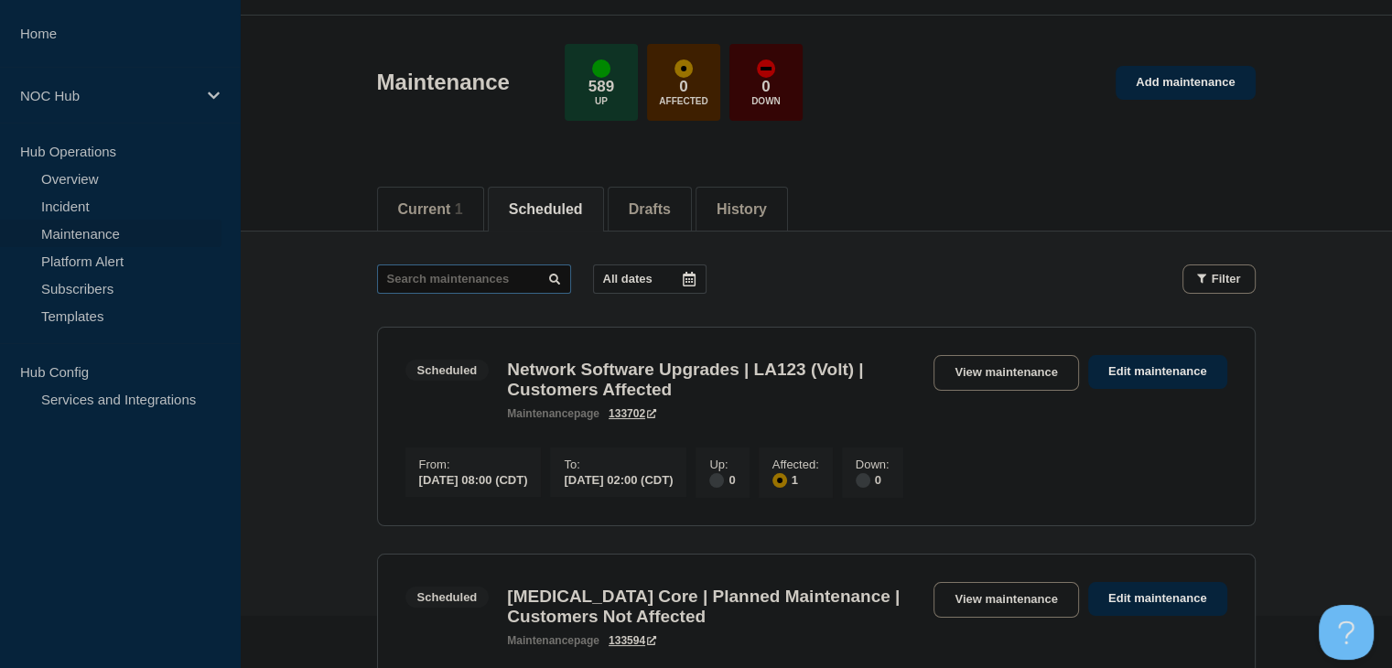
click at [456, 284] on input "text" at bounding box center [474, 279] width 194 height 29
click at [458, 278] on input "text" at bounding box center [474, 279] width 194 height 29
type input "25787"
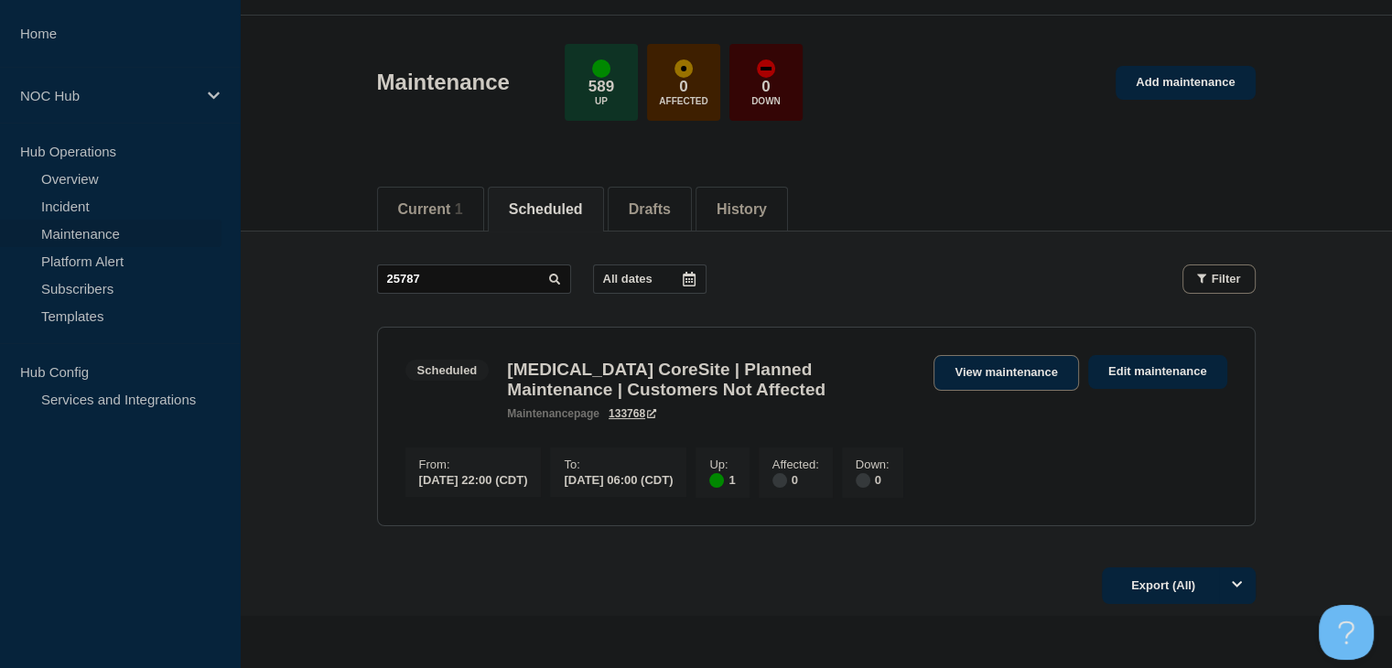
click at [1014, 364] on link "View maintenance" at bounding box center [1006, 373] width 145 height 36
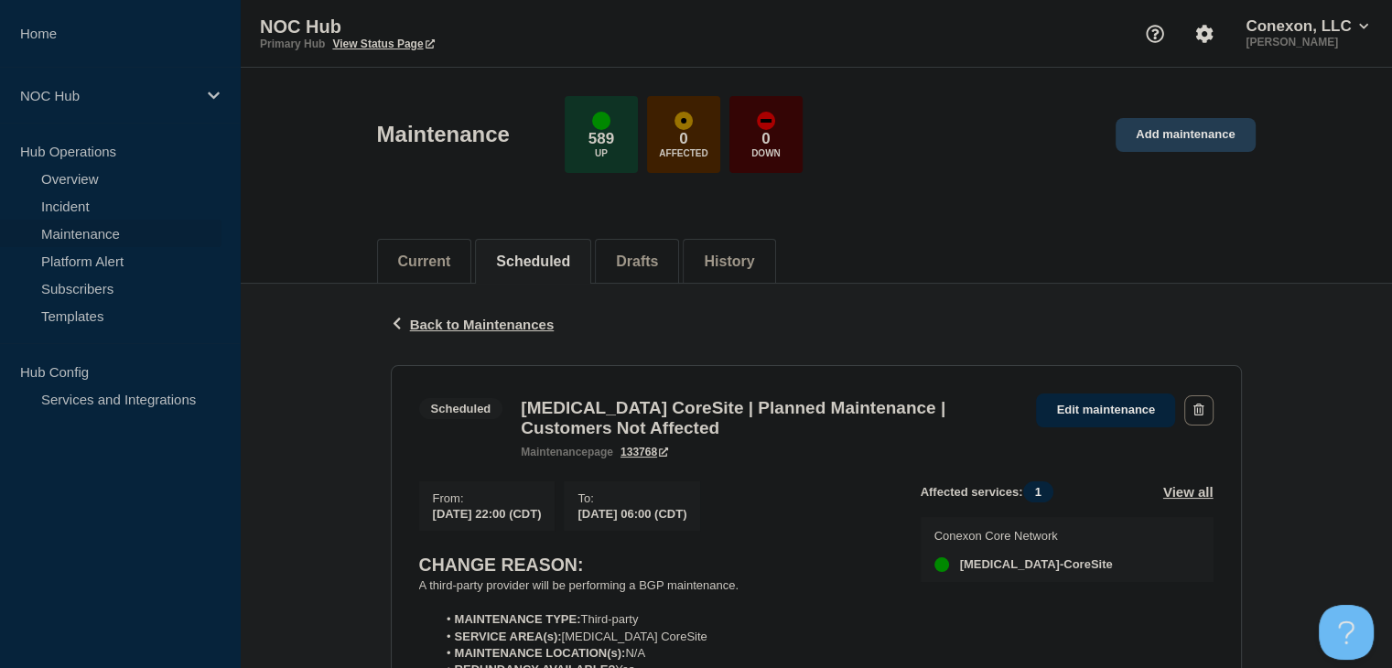
click at [1206, 150] on link "Add maintenance" at bounding box center [1185, 135] width 139 height 34
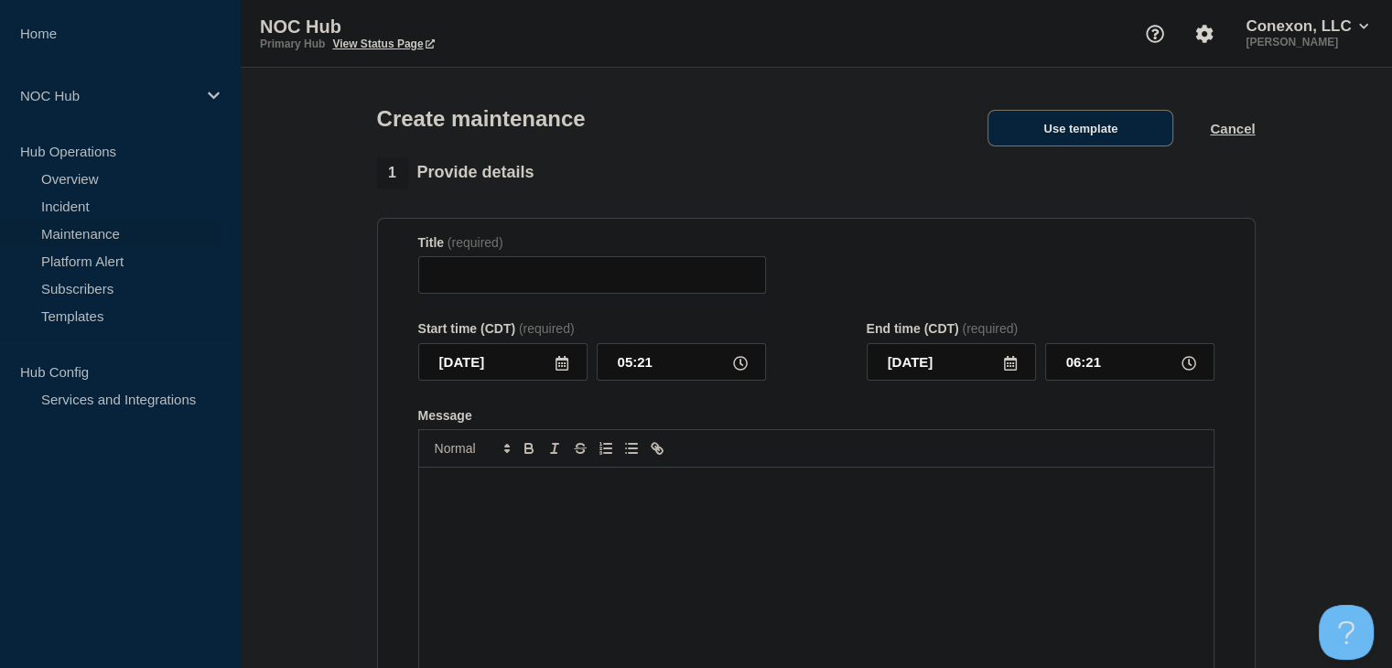
click at [1058, 145] on button "Use template" at bounding box center [1081, 128] width 186 height 37
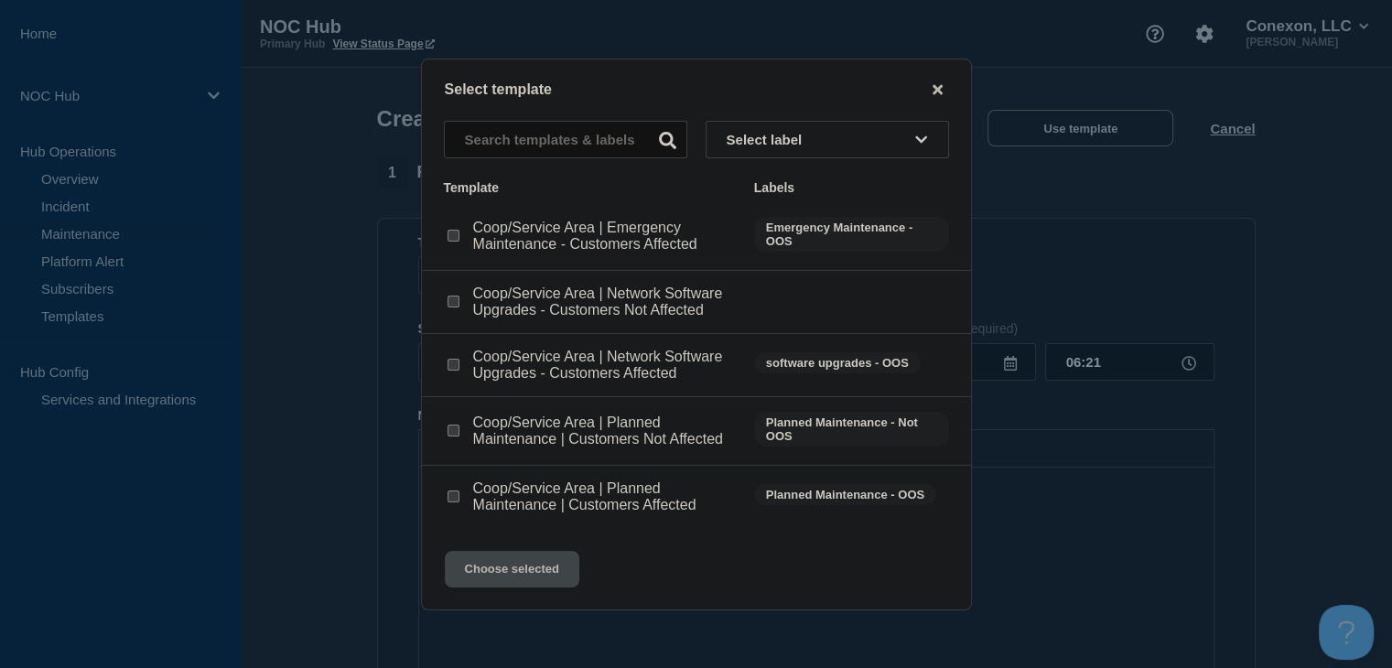
click at [463, 437] on div "Coop/Service Area | Planned Maintenance | Customers Not Affected" at bounding box center [590, 431] width 292 height 33
click at [460, 437] on div at bounding box center [453, 431] width 18 height 18
drag, startPoint x: 456, startPoint y: 435, endPoint x: 486, endPoint y: 573, distance: 141.5
click at [454, 435] on input "Coop/Service Area | Planned Maintenance | Customers Not Affected checkbox" at bounding box center [454, 431] width 12 height 12
checkbox input "true"
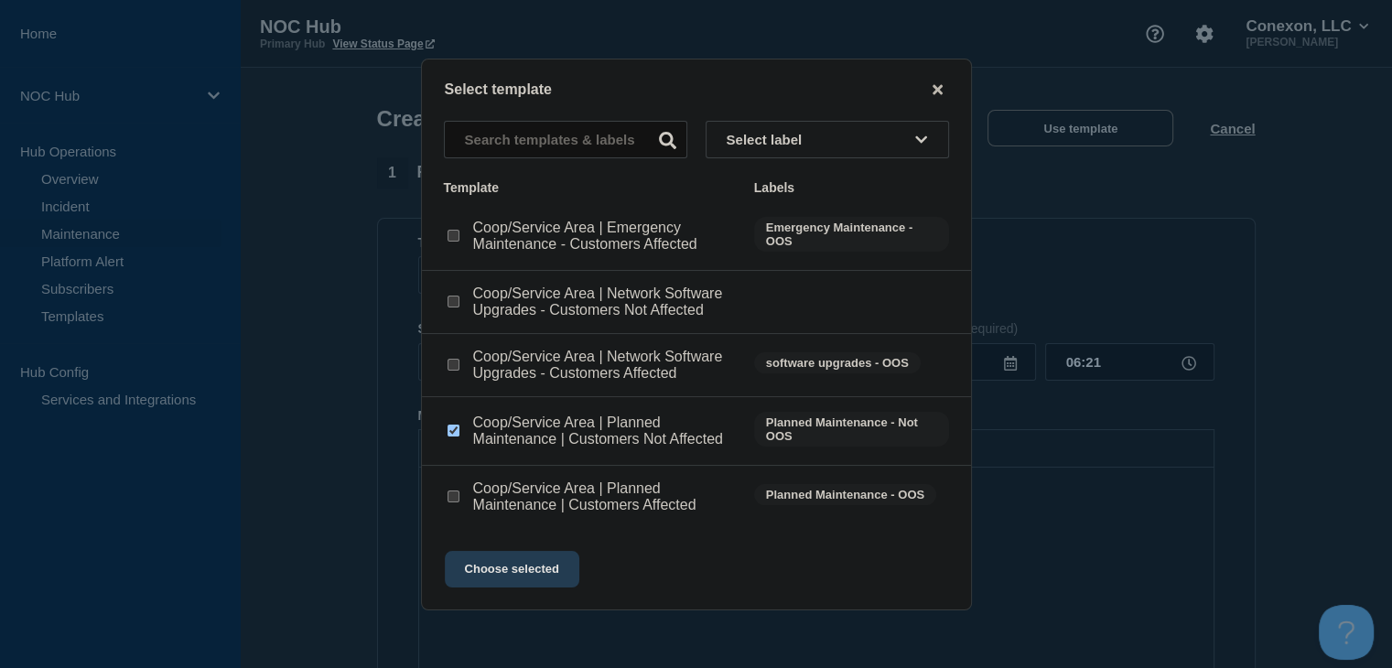
click at [492, 579] on button "Choose selected" at bounding box center [512, 569] width 135 height 37
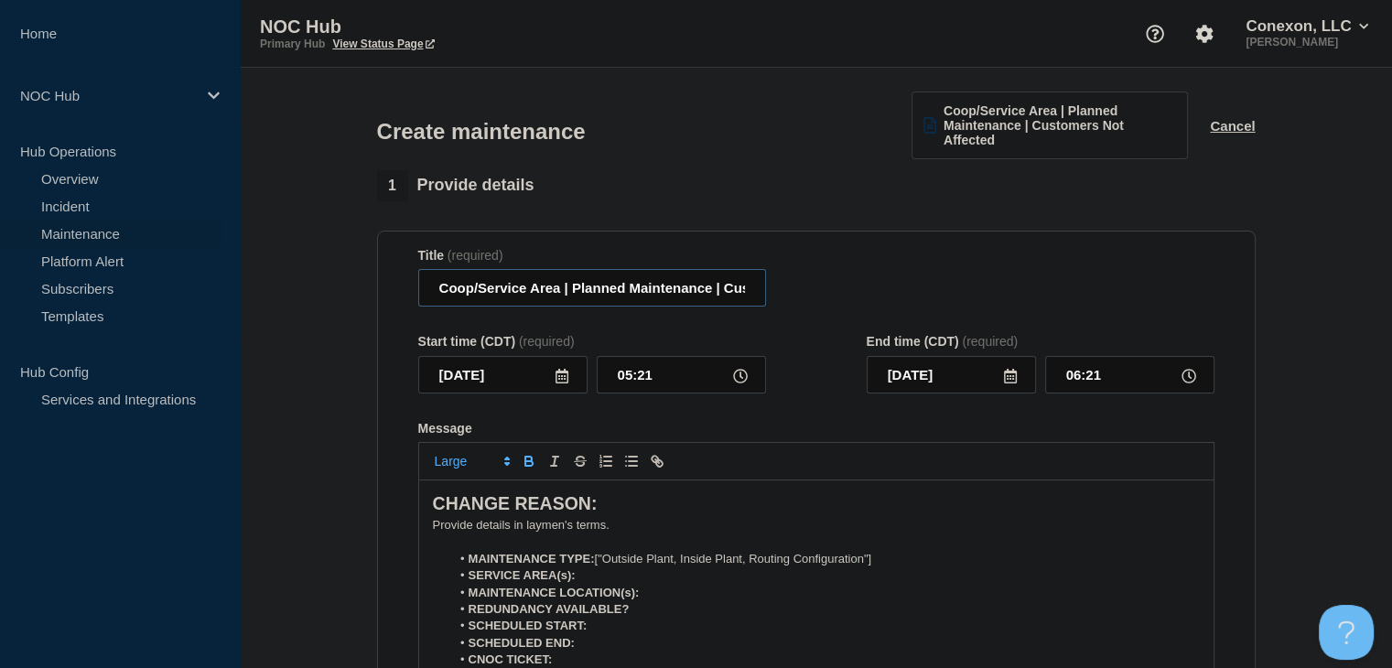
click at [559, 289] on input "Coop/Service Area | Planned Maintenance | Customers Not Affected" at bounding box center [592, 288] width 348 height 38
drag, startPoint x: 559, startPoint y: 289, endPoint x: 387, endPoint y: 294, distance: 172.1
click at [387, 294] on section "Title (required) Coop/Service Area | Planned Maintenance | Customers Not Affect…" at bounding box center [816, 493] width 879 height 524
type input "[MEDICAL_DATA] CoreSite| Planned Maintenance | Customers Not Affected"
click at [567, 374] on icon at bounding box center [562, 376] width 13 height 15
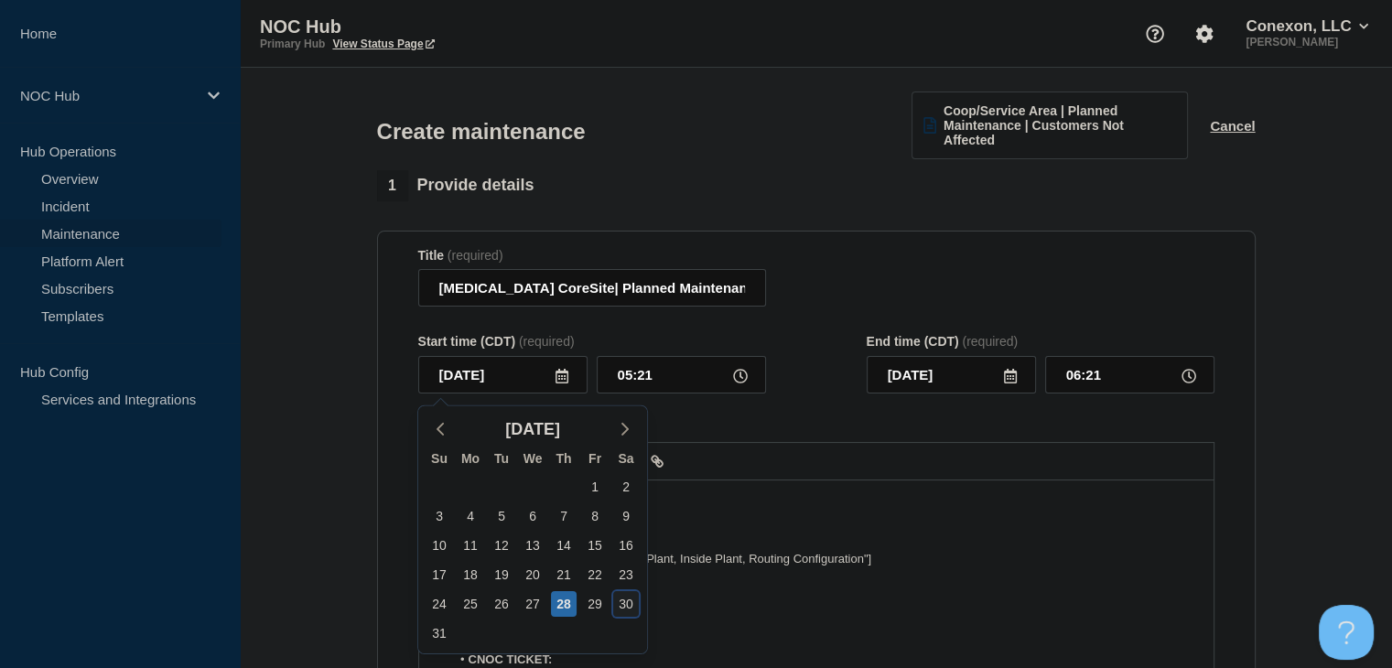
click at [622, 603] on div "30" at bounding box center [626, 604] width 26 height 26
type input "[DATE]"
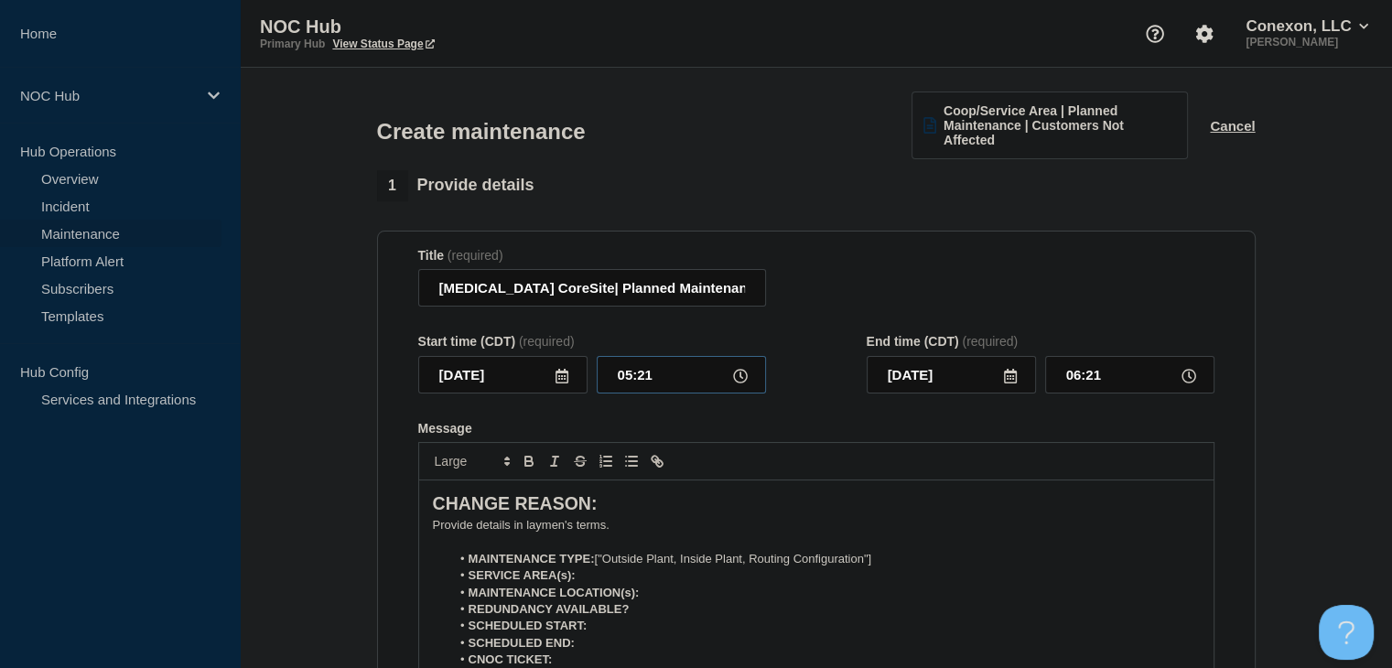
click at [633, 384] on input "05:21" at bounding box center [681, 375] width 169 height 38
type input "22:00"
type input "23:00"
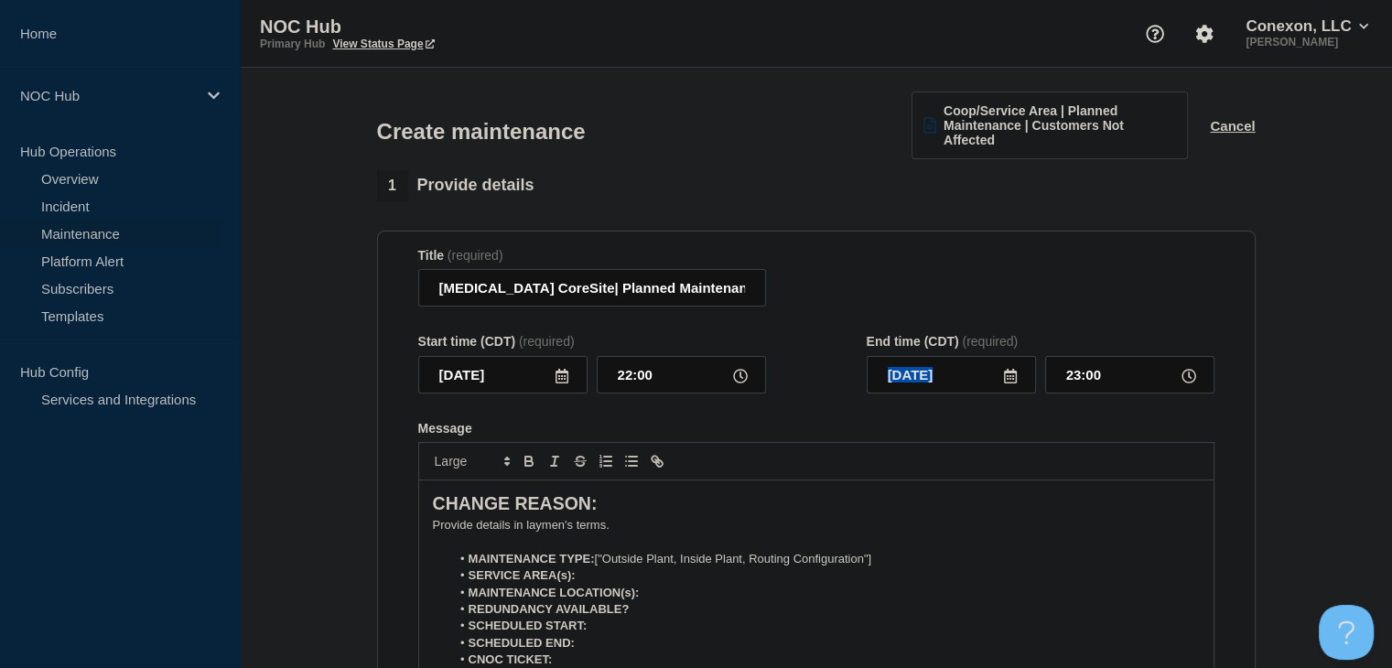
click at [1013, 377] on icon at bounding box center [1010, 376] width 15 height 15
drag, startPoint x: 1012, startPoint y: 378, endPoint x: 979, endPoint y: 466, distance: 93.8
click at [1011, 378] on icon at bounding box center [1010, 376] width 15 height 15
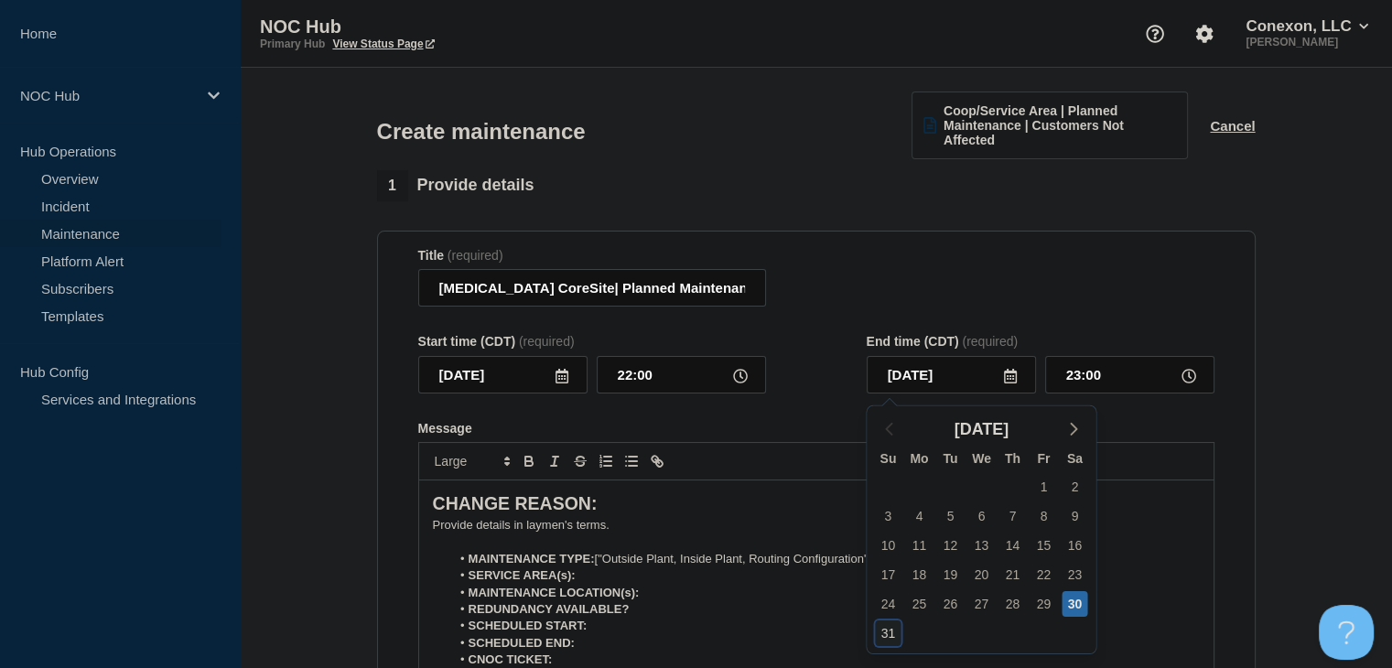
click at [885, 640] on div "31" at bounding box center [888, 634] width 26 height 26
type input "[DATE]"
click at [1084, 371] on input "23:00" at bounding box center [1129, 375] width 169 height 38
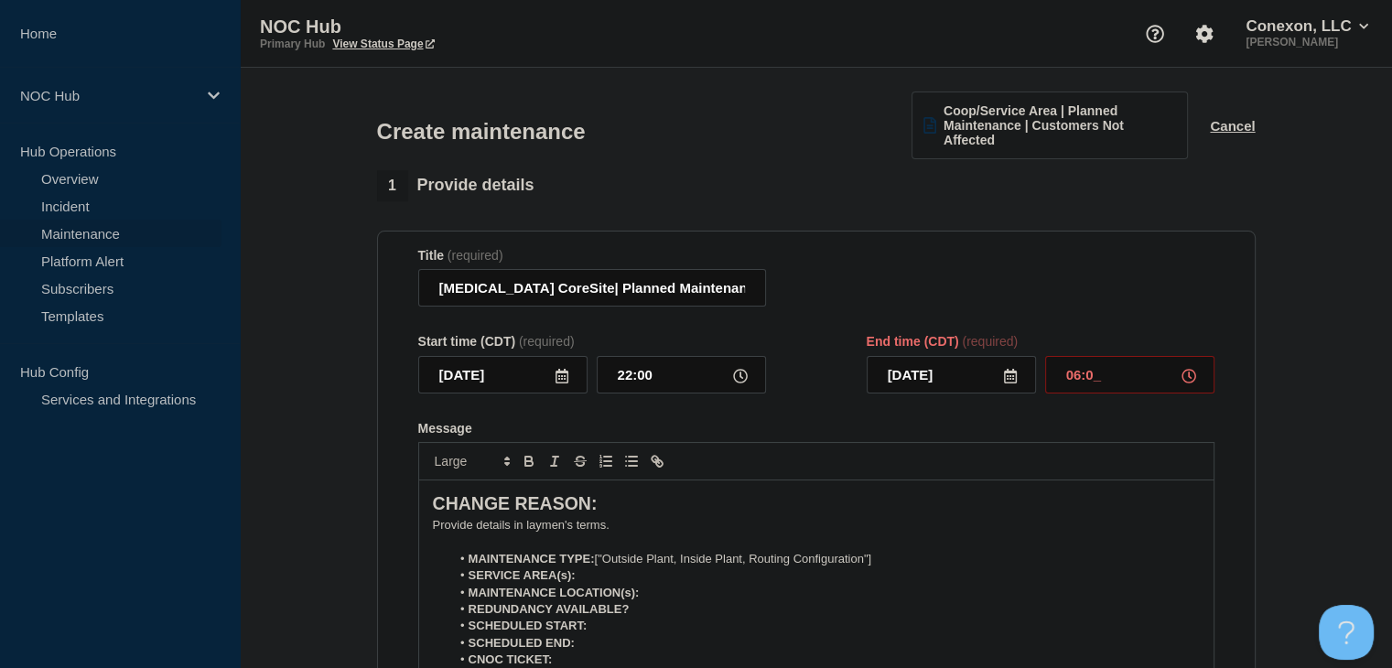
type input "06:00"
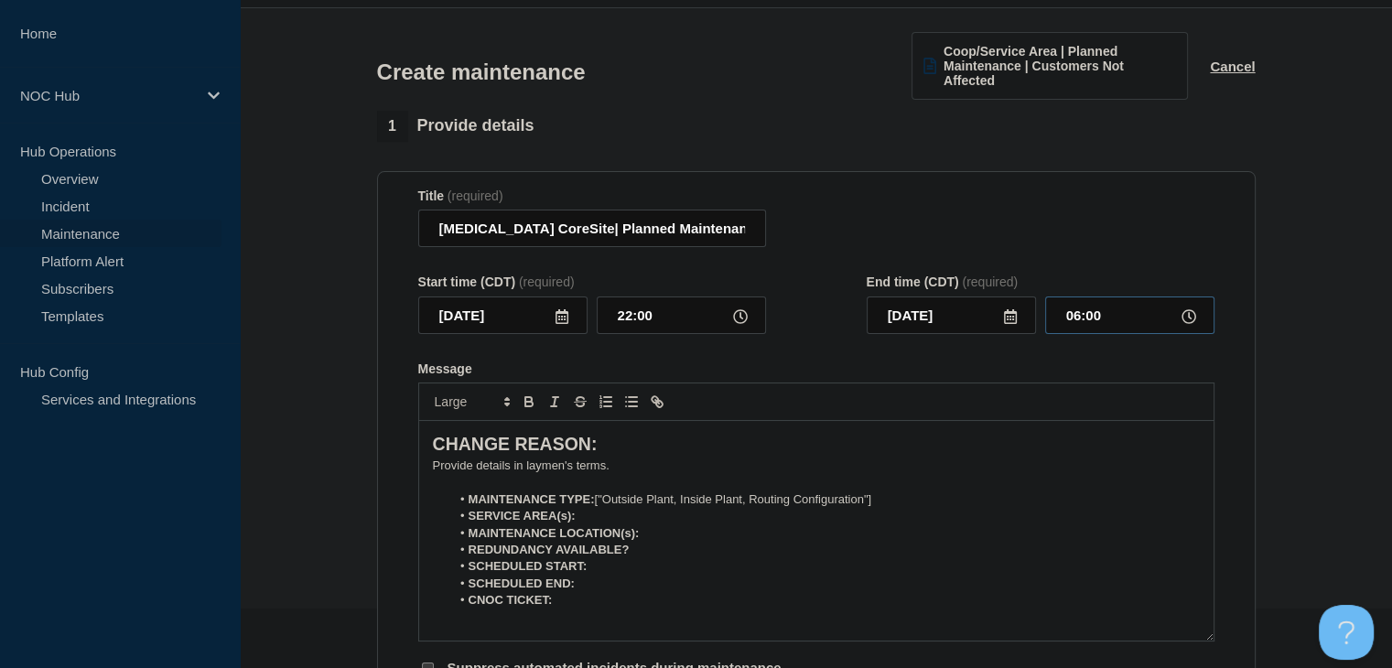
scroll to position [92, 0]
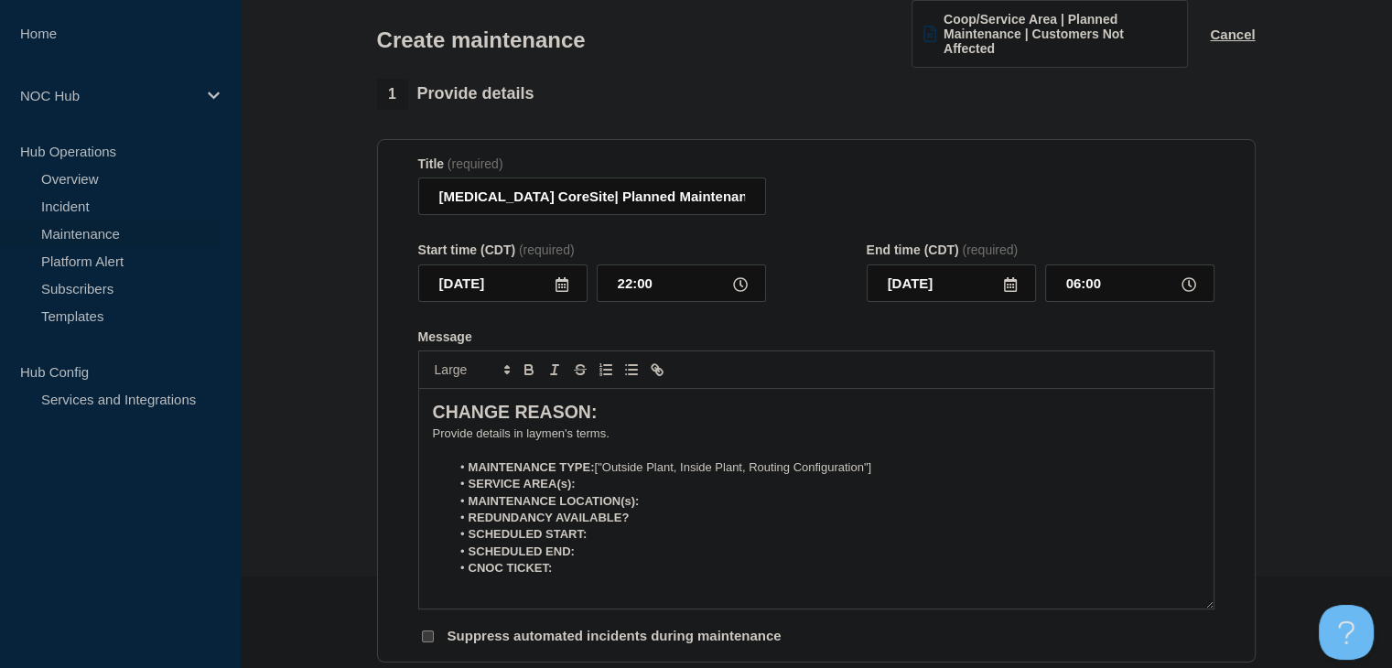
click at [591, 435] on p "﻿Provide details in laymen's terms." at bounding box center [816, 434] width 767 height 16
drag, startPoint x: 883, startPoint y: 471, endPoint x: 593, endPoint y: 474, distance: 290.1
click at [593, 474] on li "MAINTENANCE TYPE: ["Outside Plant, Inside Plant, Routing Configuration"]" at bounding box center [825, 467] width 750 height 16
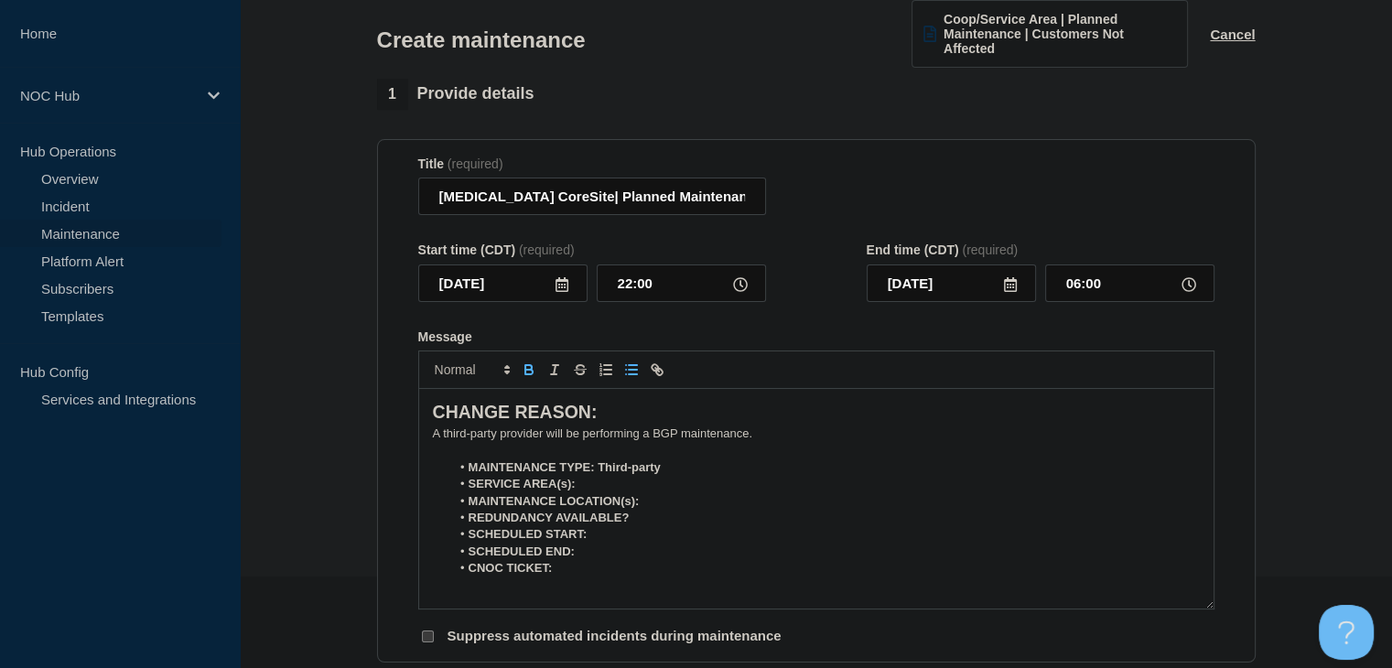
click at [623, 480] on li "SERVICE AREA(s):" at bounding box center [825, 484] width 750 height 16
click at [713, 510] on li "MAINTENANCE LOCATION(s):" at bounding box center [825, 501] width 750 height 16
click at [711, 522] on li "REDUNDANCY AVAILABLE?" at bounding box center [825, 518] width 750 height 16
click at [682, 526] on li "REDUNDANCY AVAILABLE? Yes" at bounding box center [825, 518] width 750 height 16
click at [677, 535] on li "SCHEDULED START:" at bounding box center [825, 534] width 750 height 16
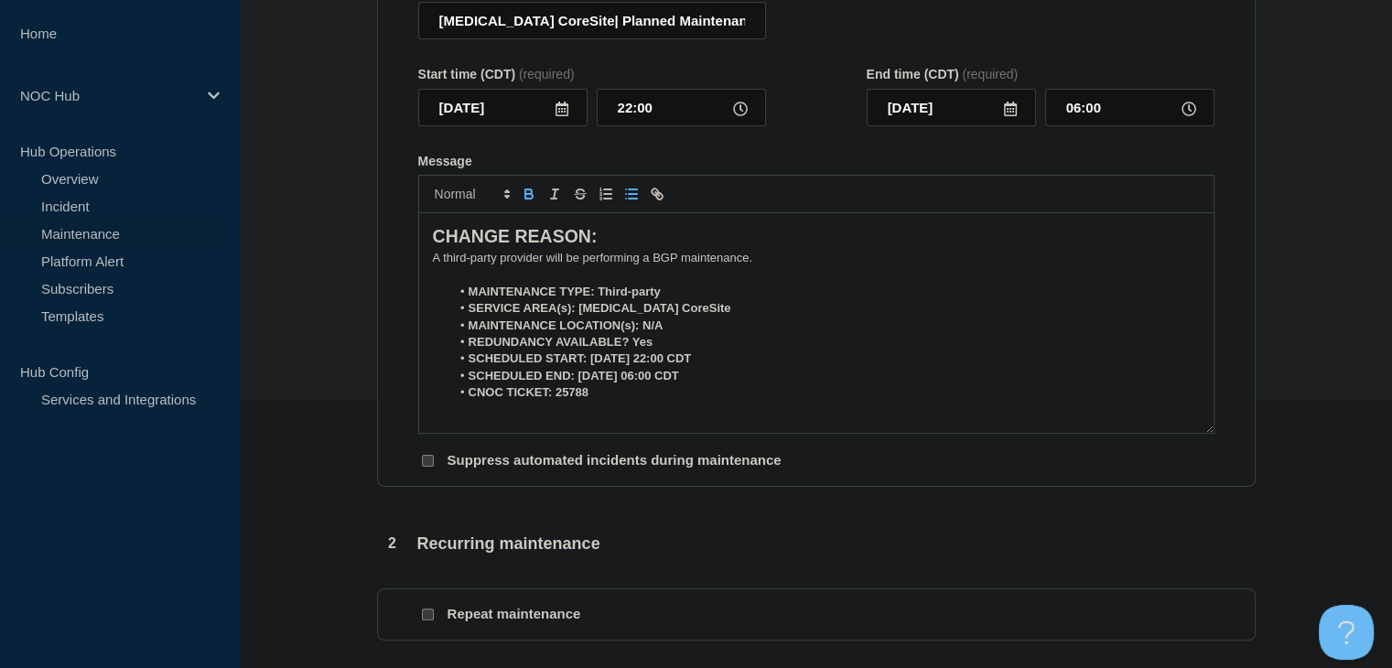
scroll to position [275, 0]
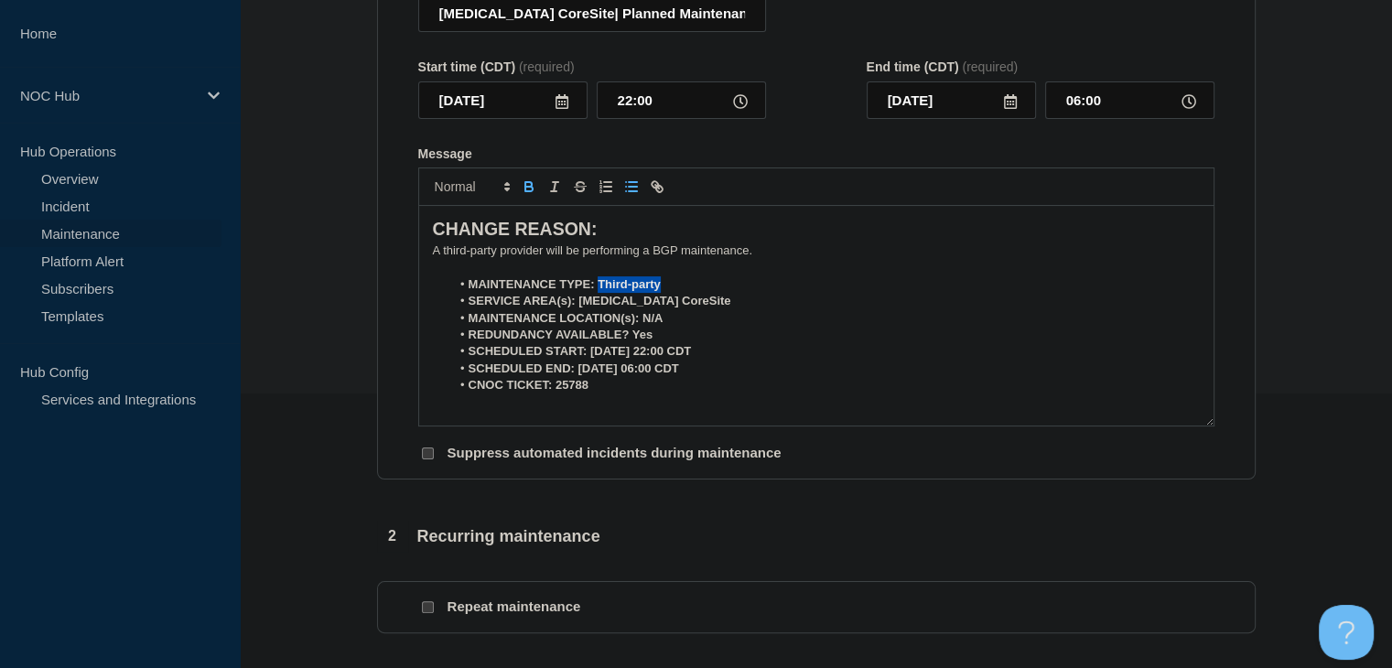
drag, startPoint x: 672, startPoint y: 289, endPoint x: 599, endPoint y: 286, distance: 72.4
click at [599, 286] on li "MAINTENANCE TYPE: Third-party" at bounding box center [825, 284] width 750 height 16
click at [531, 187] on icon "Toggle bold text" at bounding box center [528, 184] width 6 height 5
drag, startPoint x: 674, startPoint y: 306, endPoint x: 578, endPoint y: 305, distance: 96.1
click at [578, 305] on li "SERVICE AREA(s): [MEDICAL_DATA] CoreSite" at bounding box center [825, 301] width 750 height 16
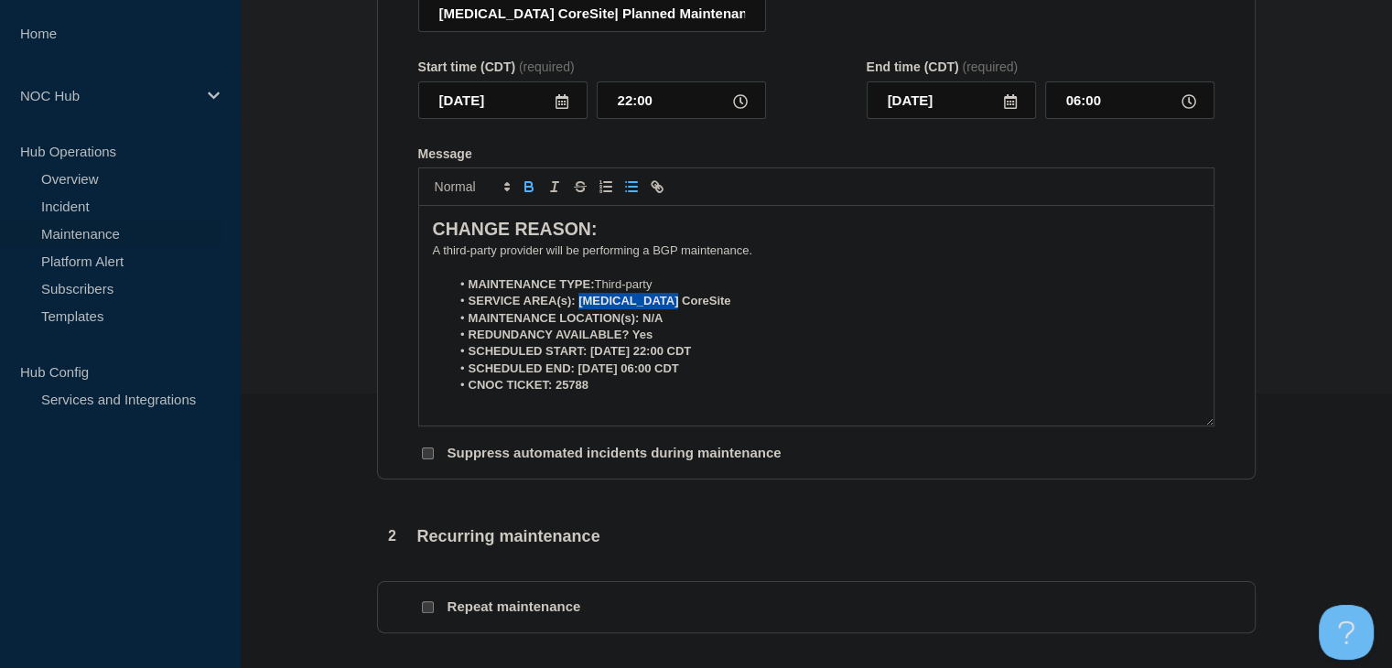
click at [527, 187] on icon "Toggle bold text" at bounding box center [528, 184] width 6 height 5
drag, startPoint x: 664, startPoint y: 327, endPoint x: 642, endPoint y: 326, distance: 22.0
click at [642, 326] on li "MAINTENANCE LOCATION(s): N/A" at bounding box center [825, 318] width 750 height 16
click at [523, 195] on icon "Toggle bold text" at bounding box center [529, 186] width 16 height 16
drag, startPoint x: 663, startPoint y: 332, endPoint x: 632, endPoint y: 335, distance: 30.3
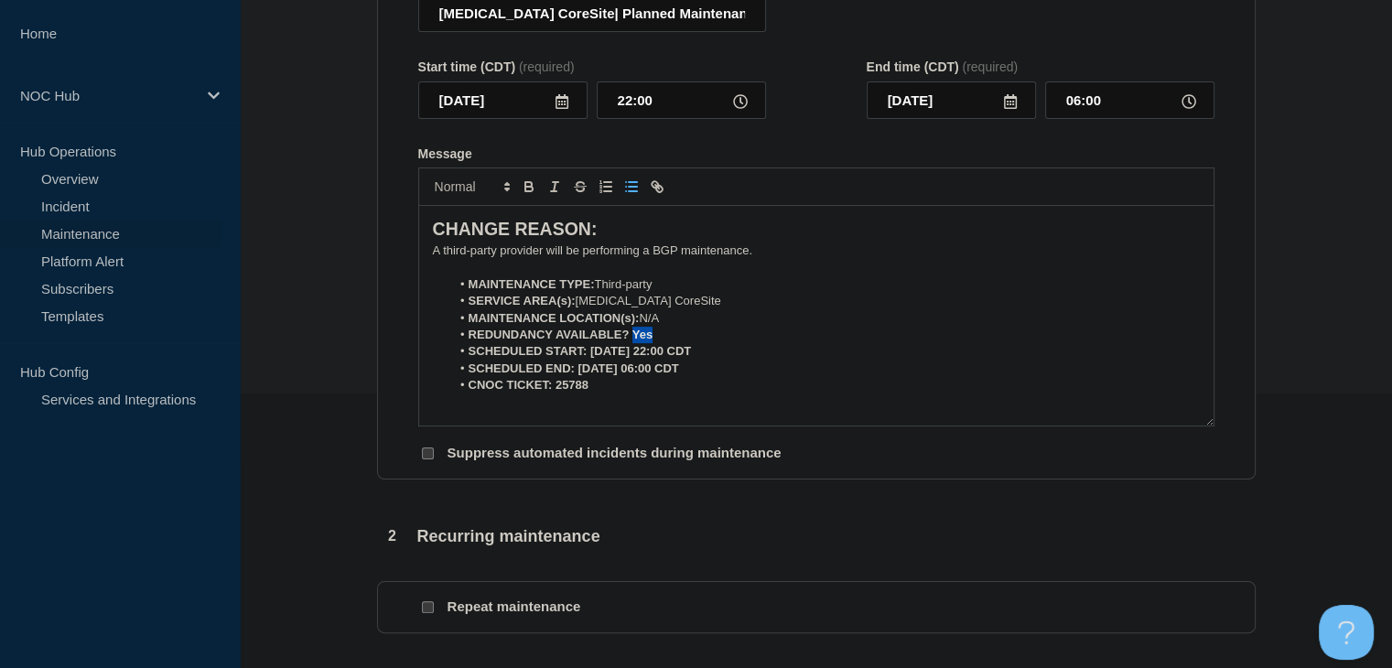
click at [632, 335] on li "REDUNDANCY AVAILABLE? Yes" at bounding box center [825, 335] width 750 height 16
click at [524, 195] on icon "Toggle bold text" at bounding box center [529, 186] width 16 height 16
drag, startPoint x: 731, startPoint y: 351, endPoint x: 587, endPoint y: 355, distance: 144.7
click at [587, 355] on li "SCHEDULED START: [DATE] 22:00 CDT" at bounding box center [825, 351] width 750 height 16
click at [531, 195] on icon "Toggle bold text" at bounding box center [529, 186] width 16 height 16
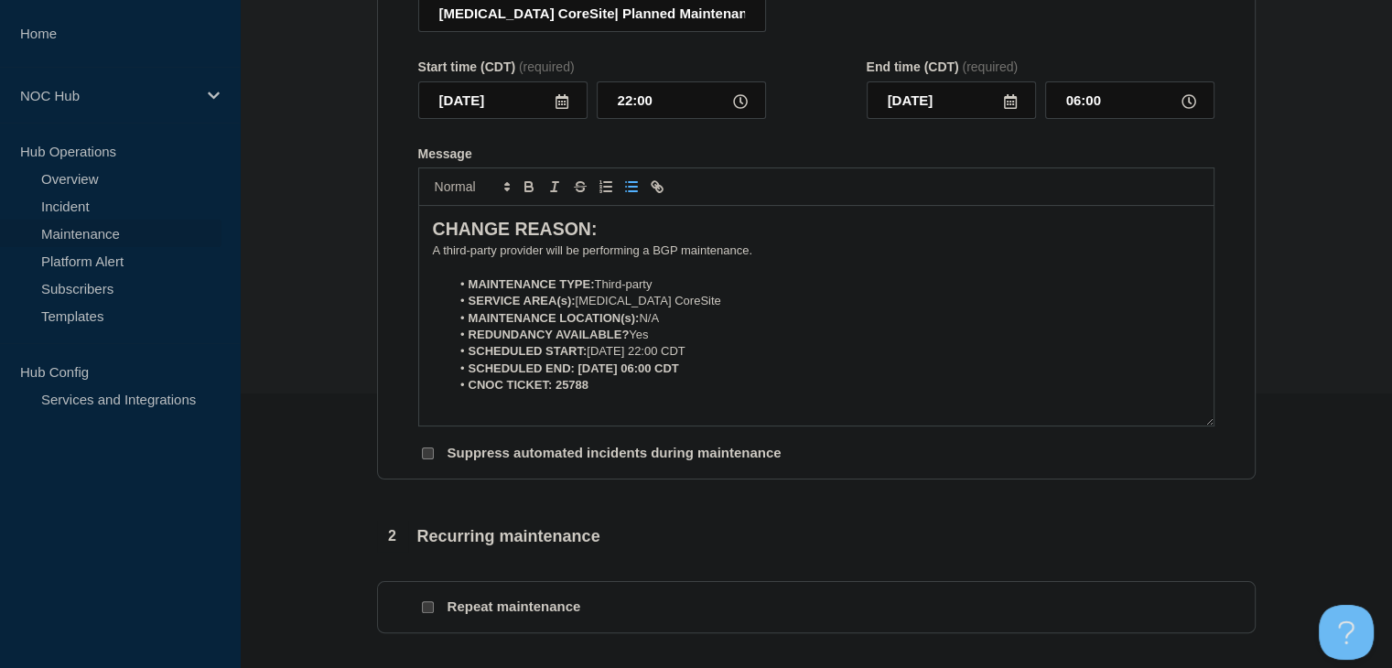
drag, startPoint x: 709, startPoint y: 376, endPoint x: 575, endPoint y: 374, distance: 134.6
click at [575, 374] on li "SCHEDULED END: [DATE] 06:00 CDT" at bounding box center [825, 369] width 750 height 16
click at [526, 188] on icon "Toggle bold text" at bounding box center [529, 186] width 16 height 16
drag, startPoint x: 599, startPoint y: 389, endPoint x: 549, endPoint y: 391, distance: 50.4
click at [549, 391] on li "CNOC TICKET: 25788" at bounding box center [825, 385] width 750 height 16
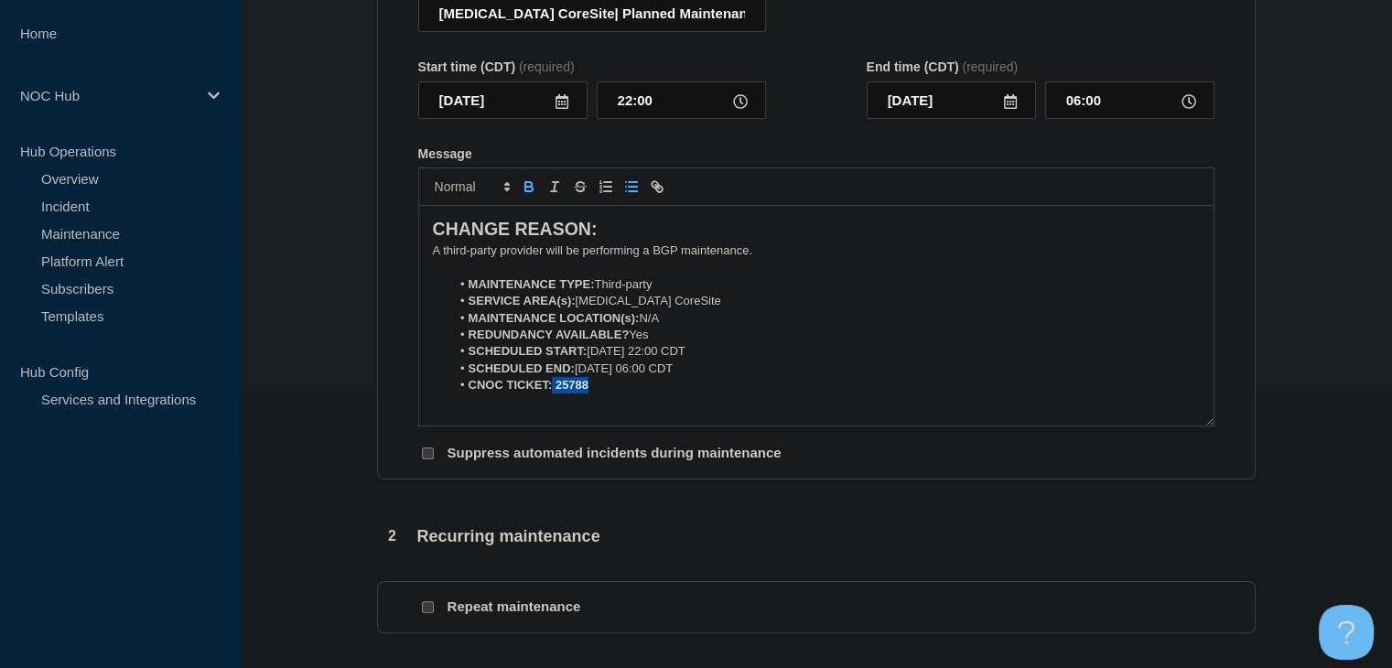
click at [534, 188] on icon "Toggle bold text" at bounding box center [529, 186] width 16 height 16
click at [349, 369] on section "1 Provide details Title (required) [MEDICAL_DATA] CoreSite| Planned Maintenance…" at bounding box center [816, 531] width 1152 height 1270
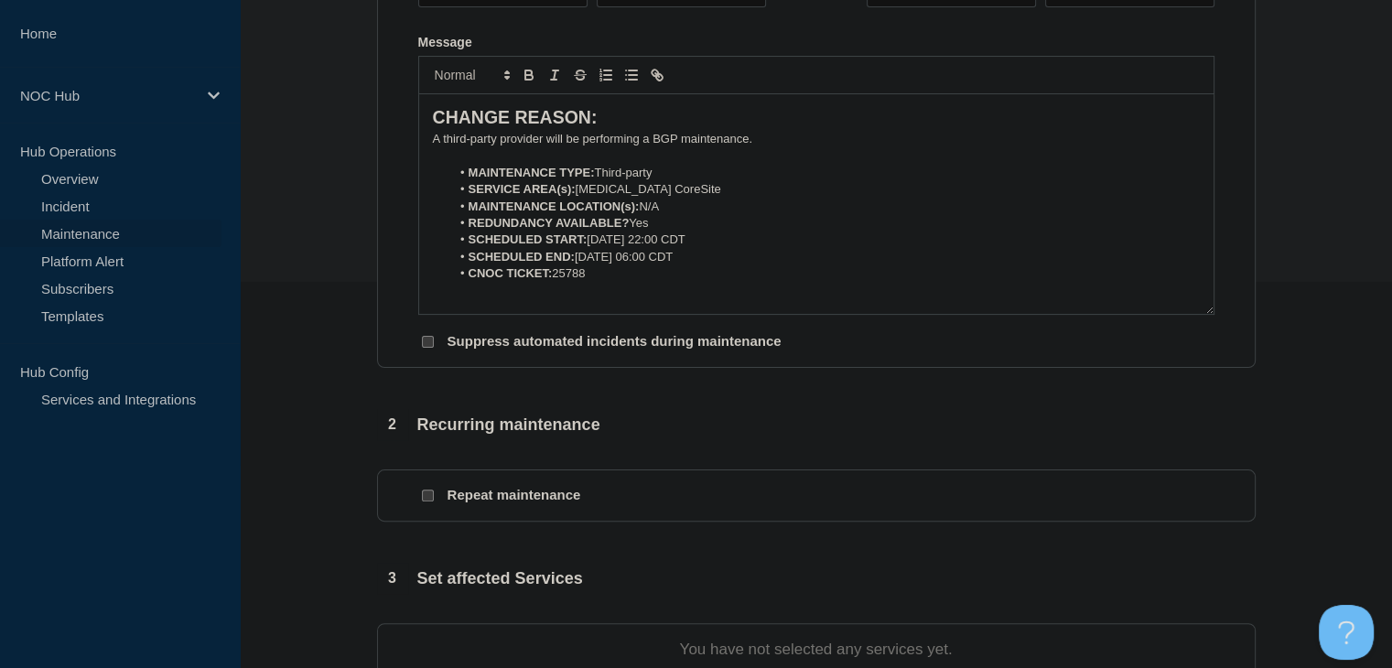
scroll to position [549, 0]
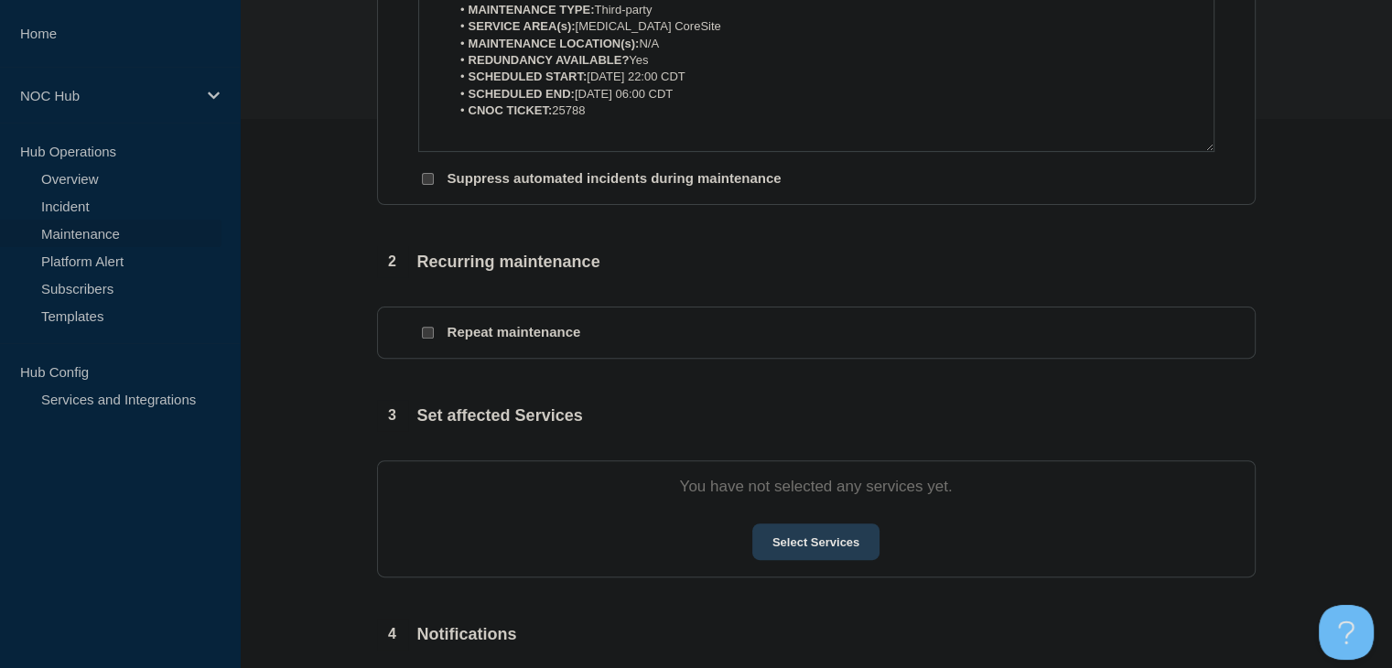
click at [776, 529] on button "Select Services" at bounding box center [815, 542] width 127 height 37
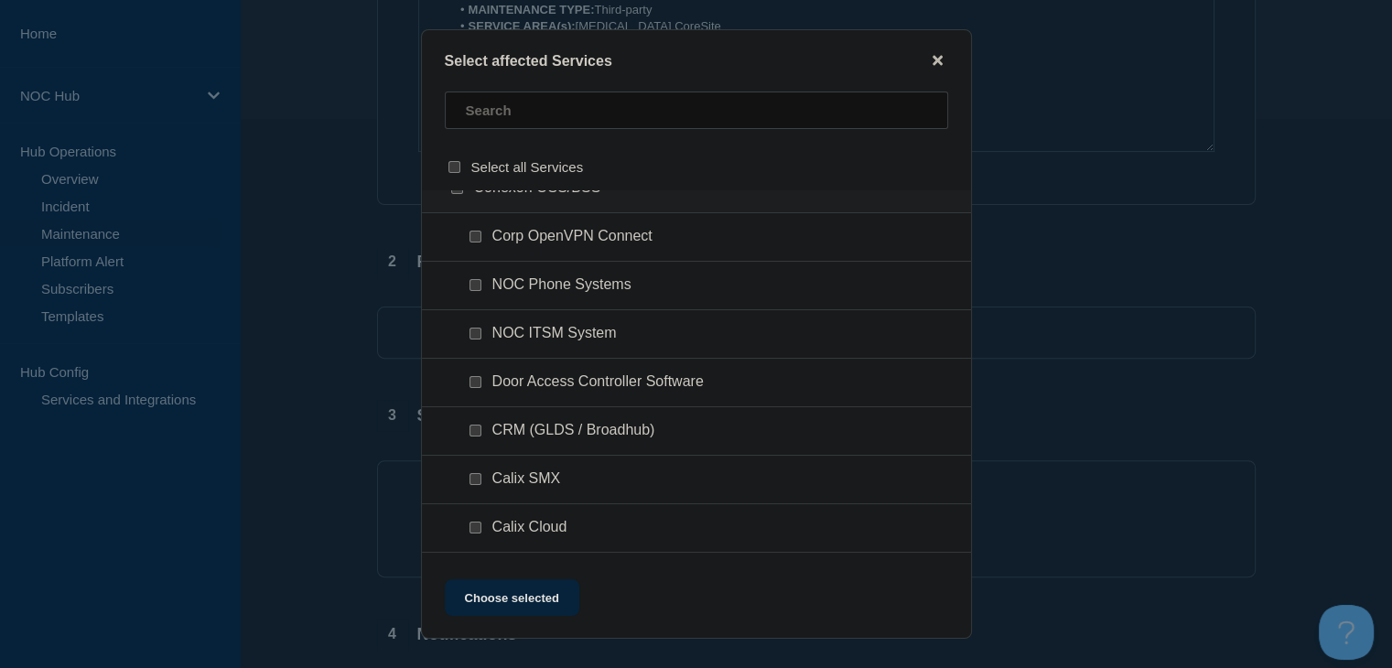
scroll to position [641, 0]
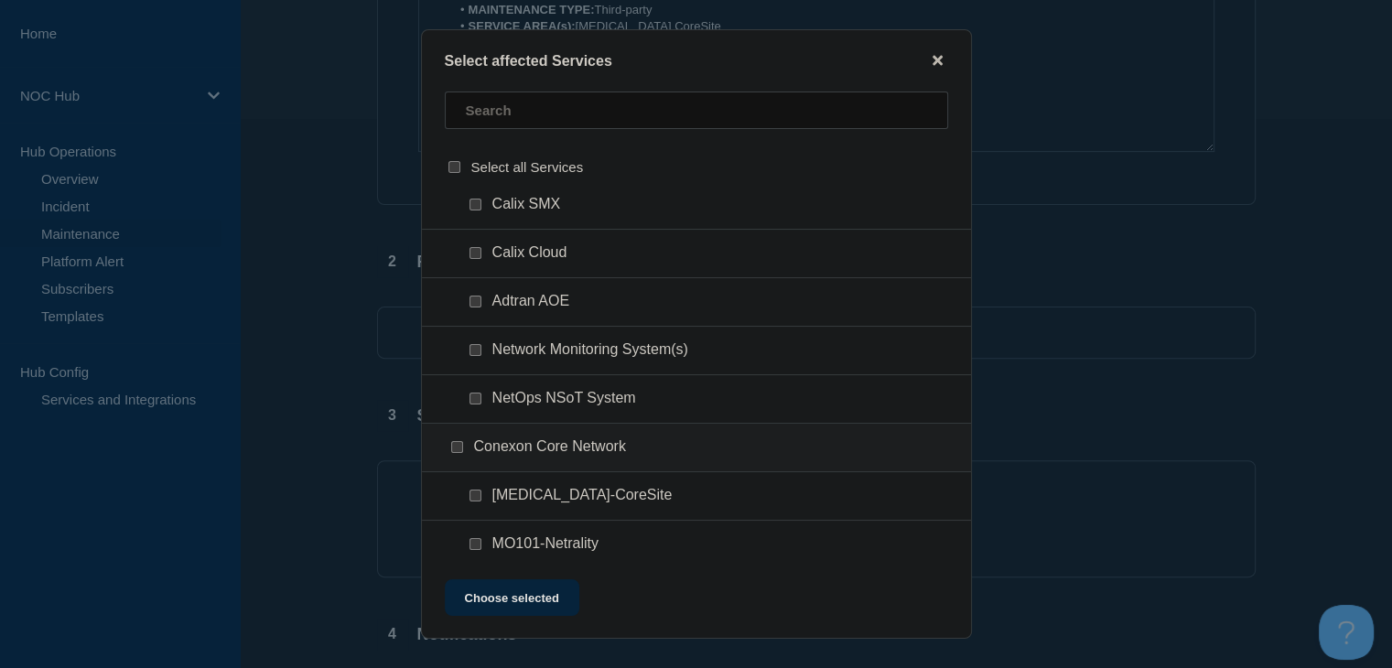
click at [472, 497] on input "GA101-CoreSite checkbox" at bounding box center [476, 496] width 12 height 12
checkbox input "true"
click at [520, 605] on button "Choose selected" at bounding box center [512, 597] width 135 height 37
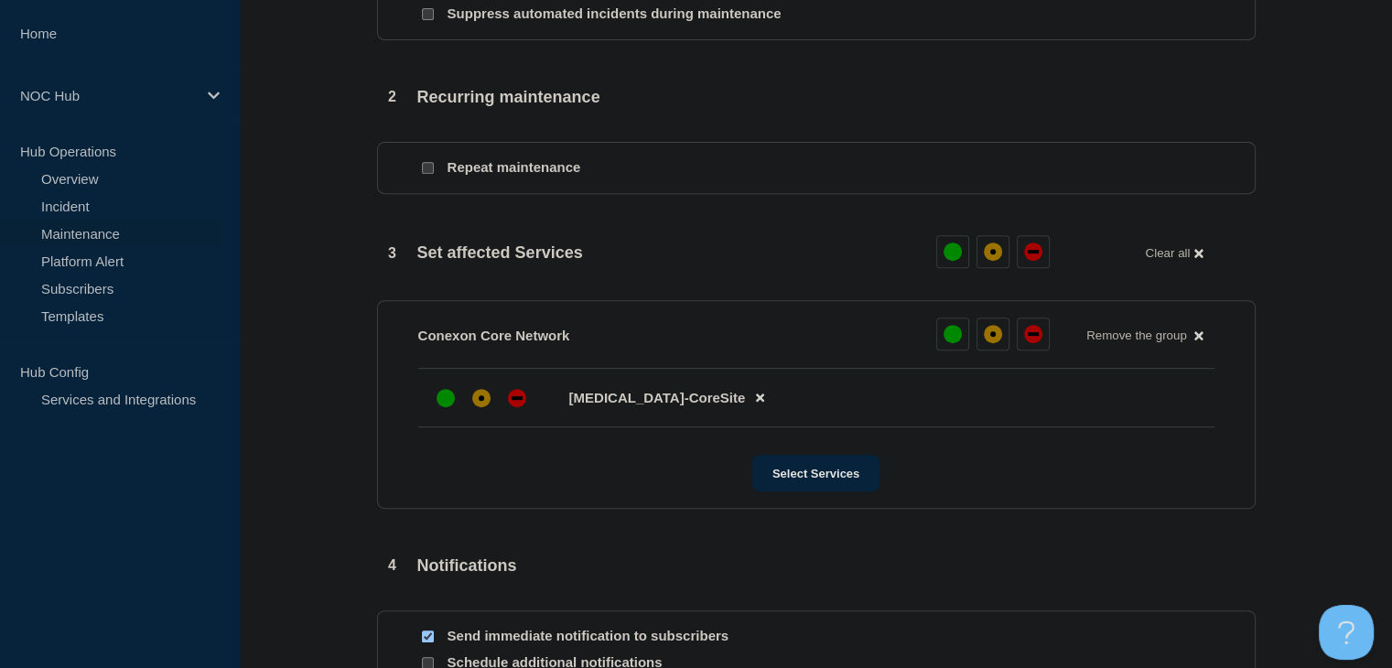
scroll to position [824, 0]
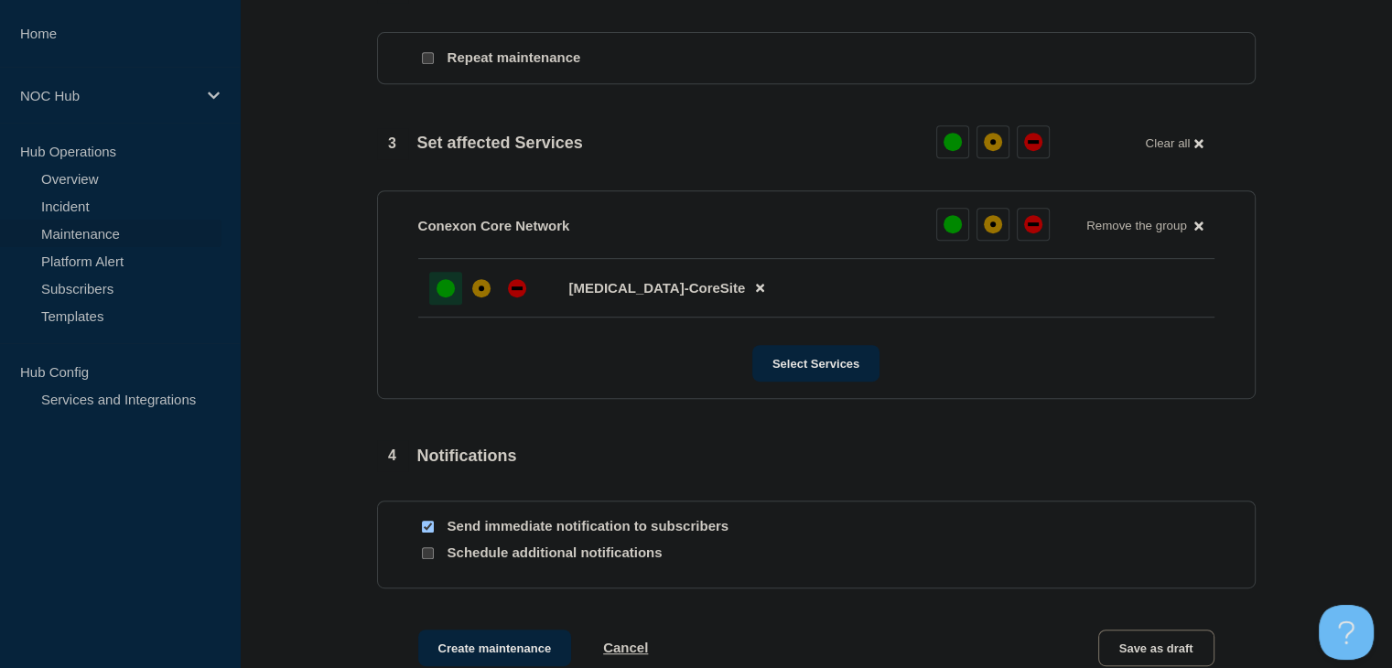
click at [434, 285] on div at bounding box center [445, 288] width 33 height 33
click at [433, 535] on div at bounding box center [427, 526] width 18 height 17
click at [429, 533] on input "Send immediate notification to subscribers" at bounding box center [428, 527] width 12 height 12
checkbox input "false"
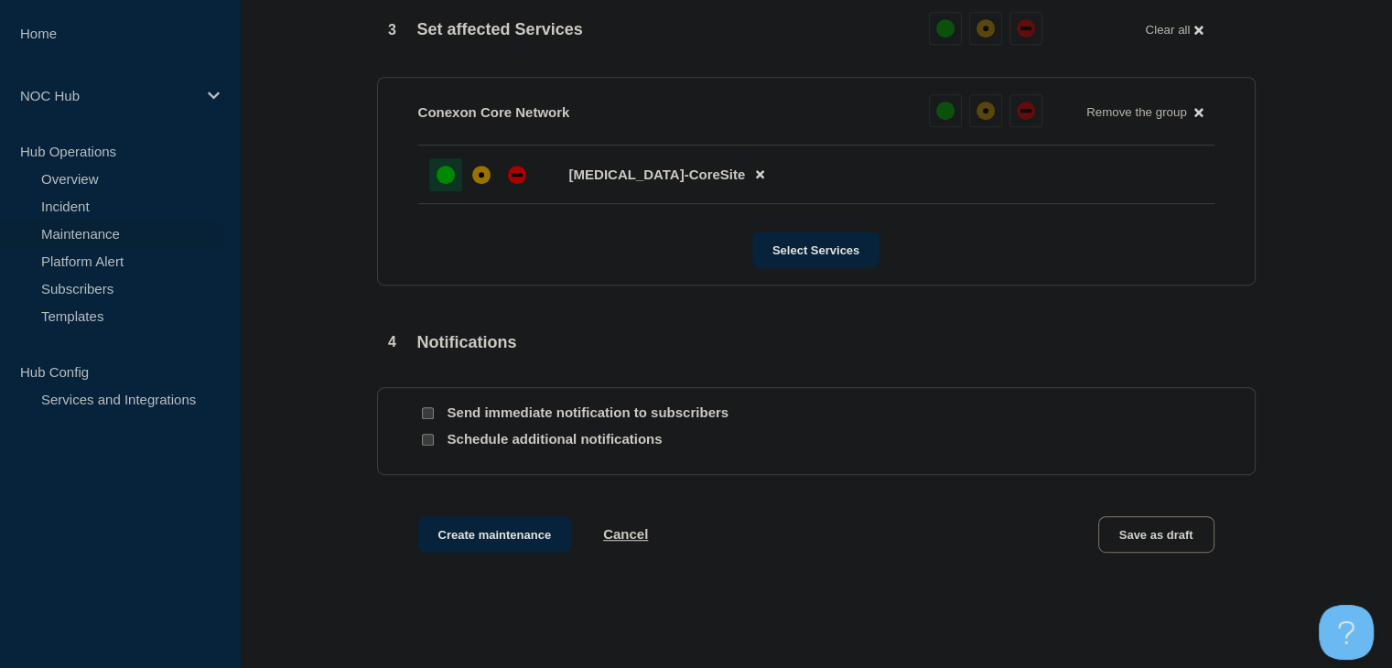
scroll to position [1039, 0]
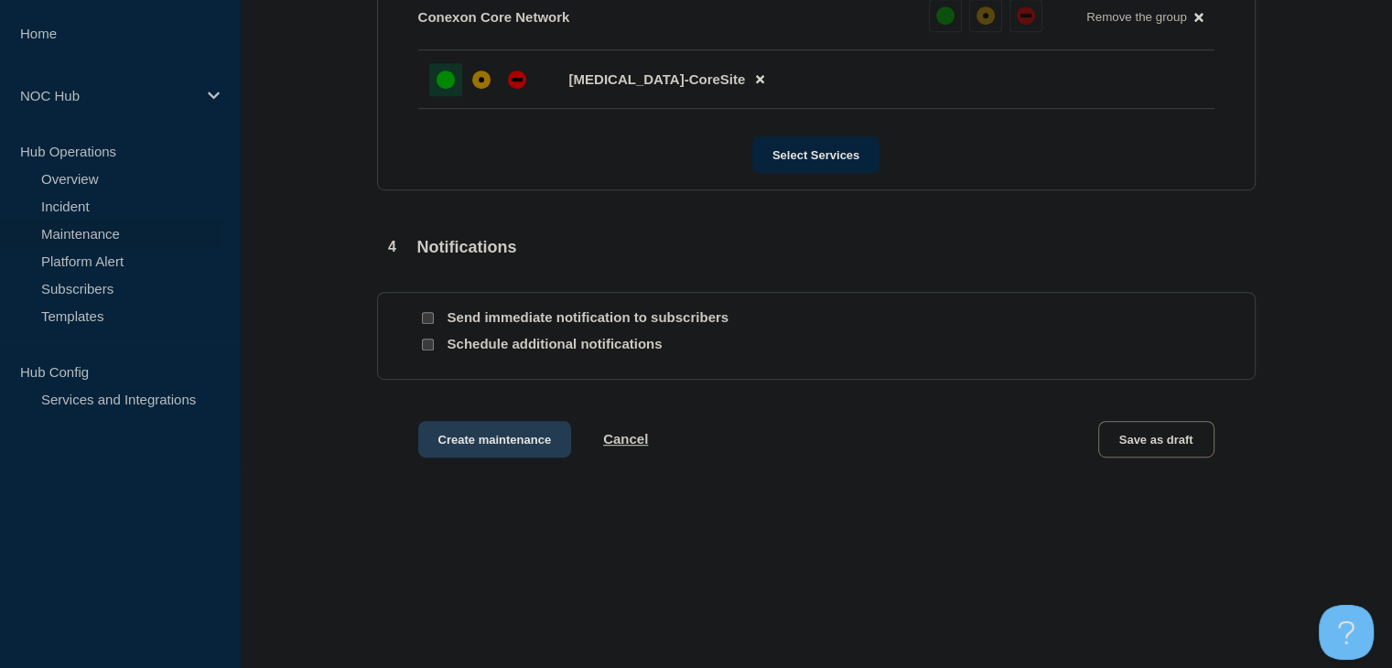
click at [490, 457] on button "Create maintenance" at bounding box center [495, 439] width 154 height 37
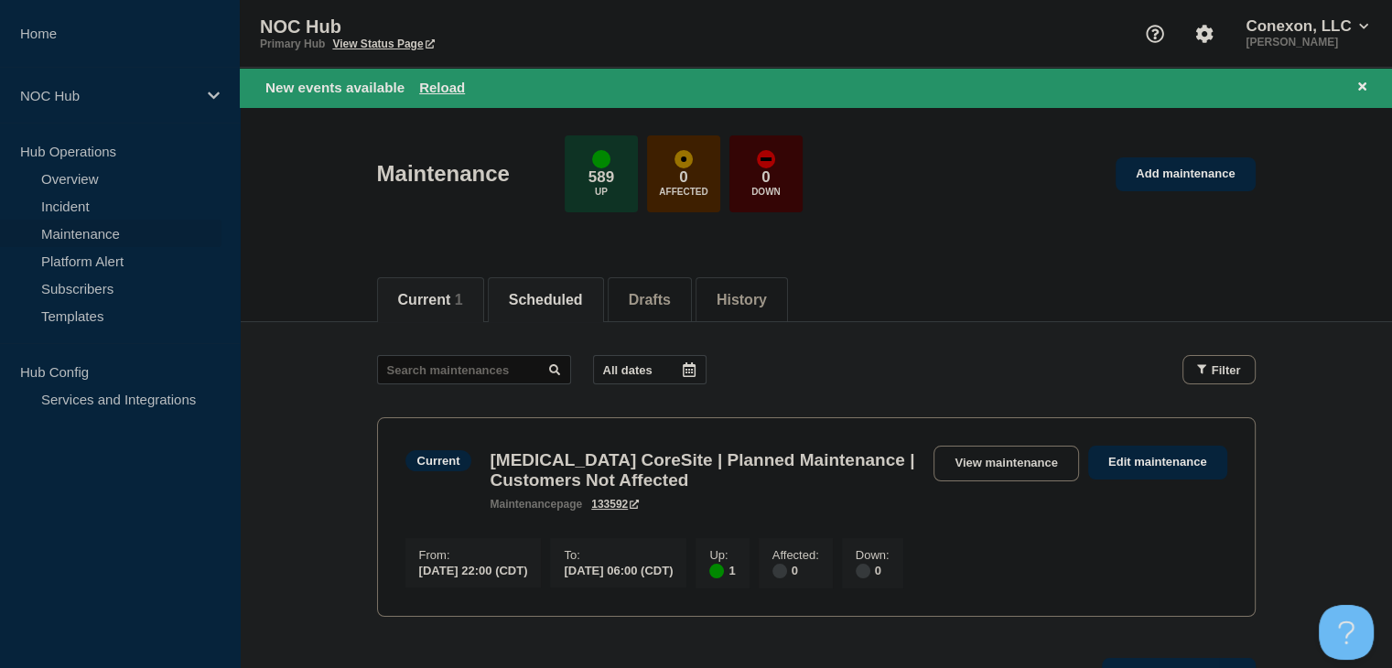
click at [554, 303] on button "Scheduled" at bounding box center [546, 300] width 74 height 16
click at [502, 364] on input "text" at bounding box center [474, 369] width 194 height 29
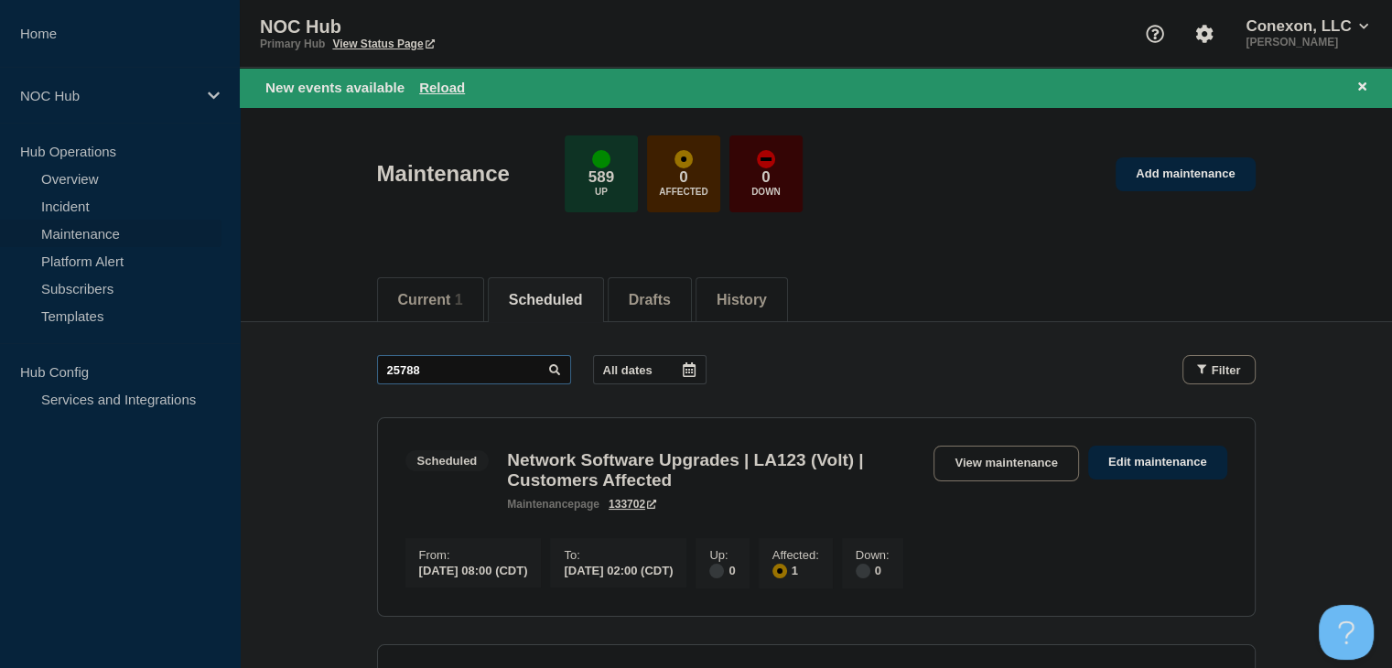
type input "25788"
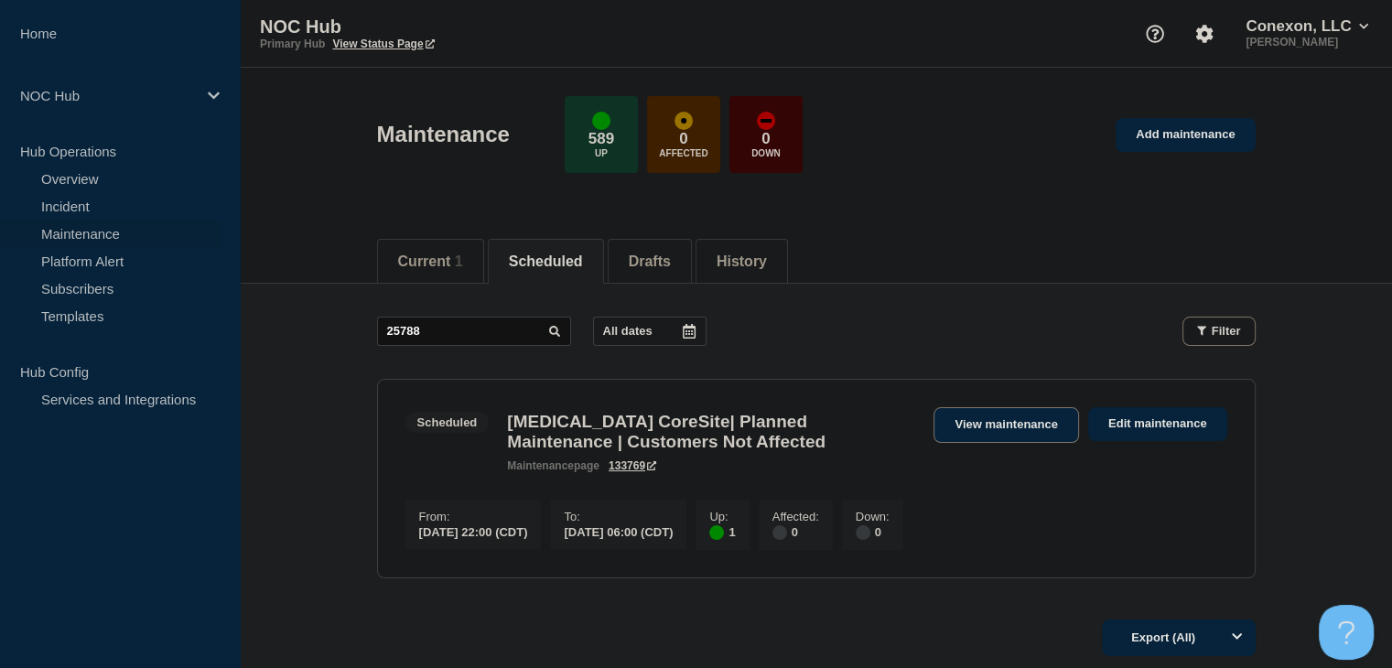
click at [977, 420] on link "View maintenance" at bounding box center [1006, 425] width 145 height 36
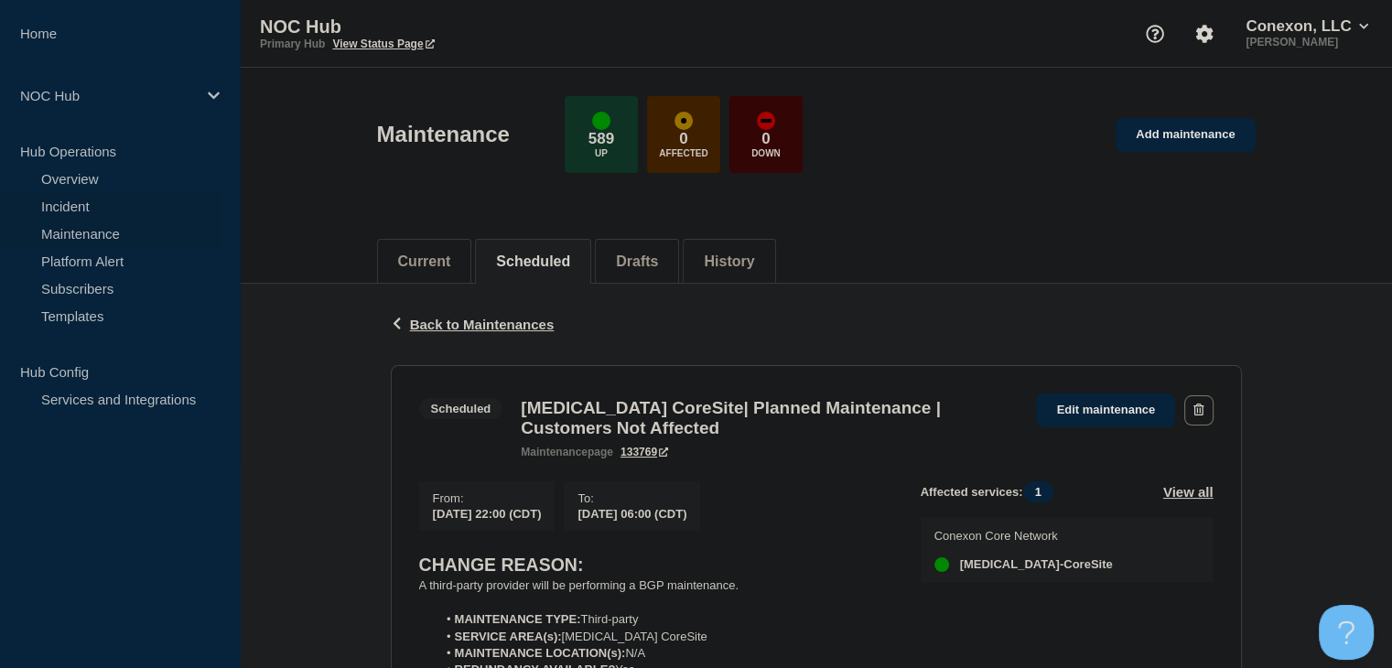
click at [82, 206] on link "Incident" at bounding box center [110, 205] width 221 height 27
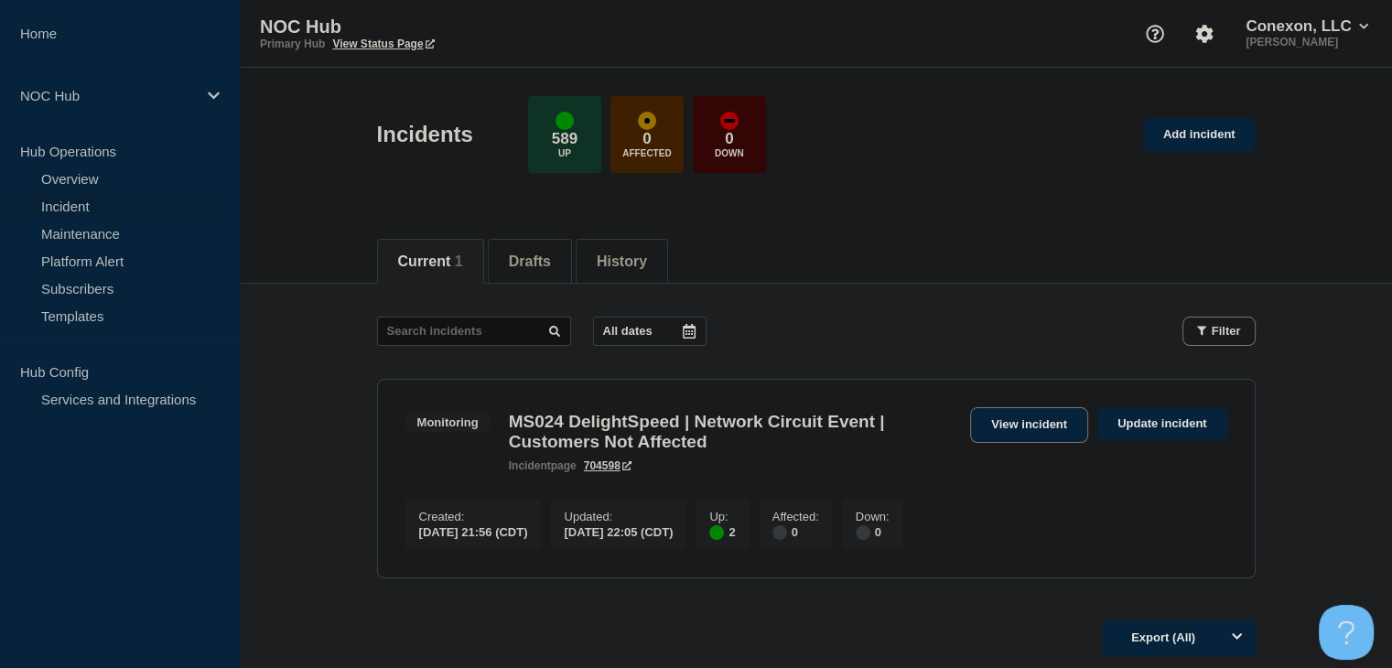
click at [1065, 417] on link "View incident" at bounding box center [1029, 425] width 118 height 36
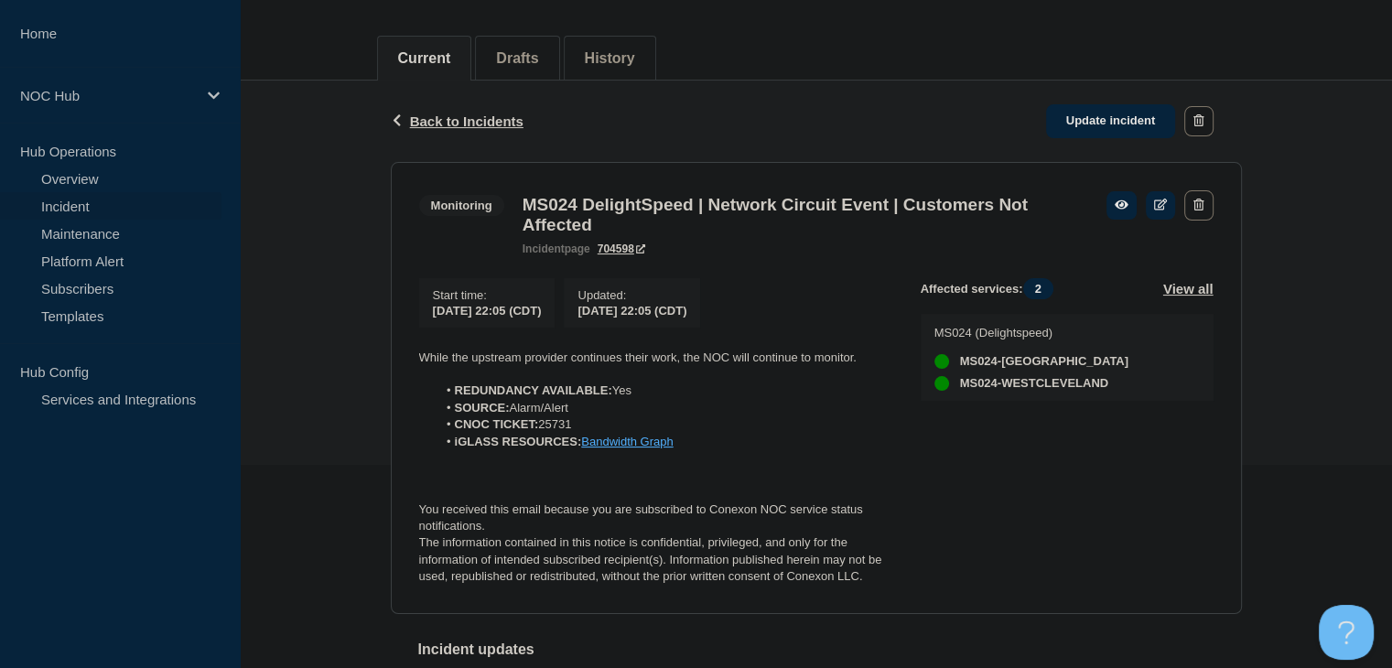
scroll to position [355, 0]
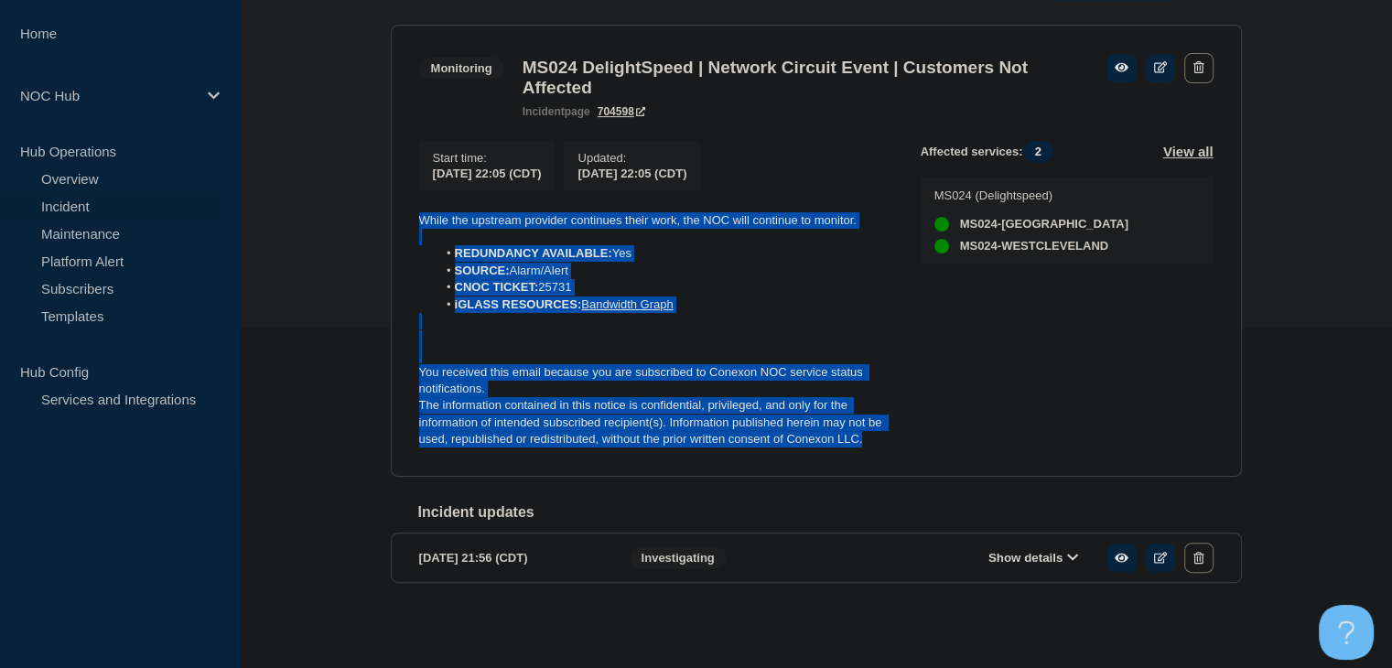
drag, startPoint x: 879, startPoint y: 435, endPoint x: 412, endPoint y: 217, distance: 515.1
click at [412, 217] on section "Monitoring MS024 DelightSpeed | Network Circuit Event | Customers Not Affected …" at bounding box center [816, 251] width 851 height 452
copy div "While the upstream provider continues their work, the NOC will continue to moni…"
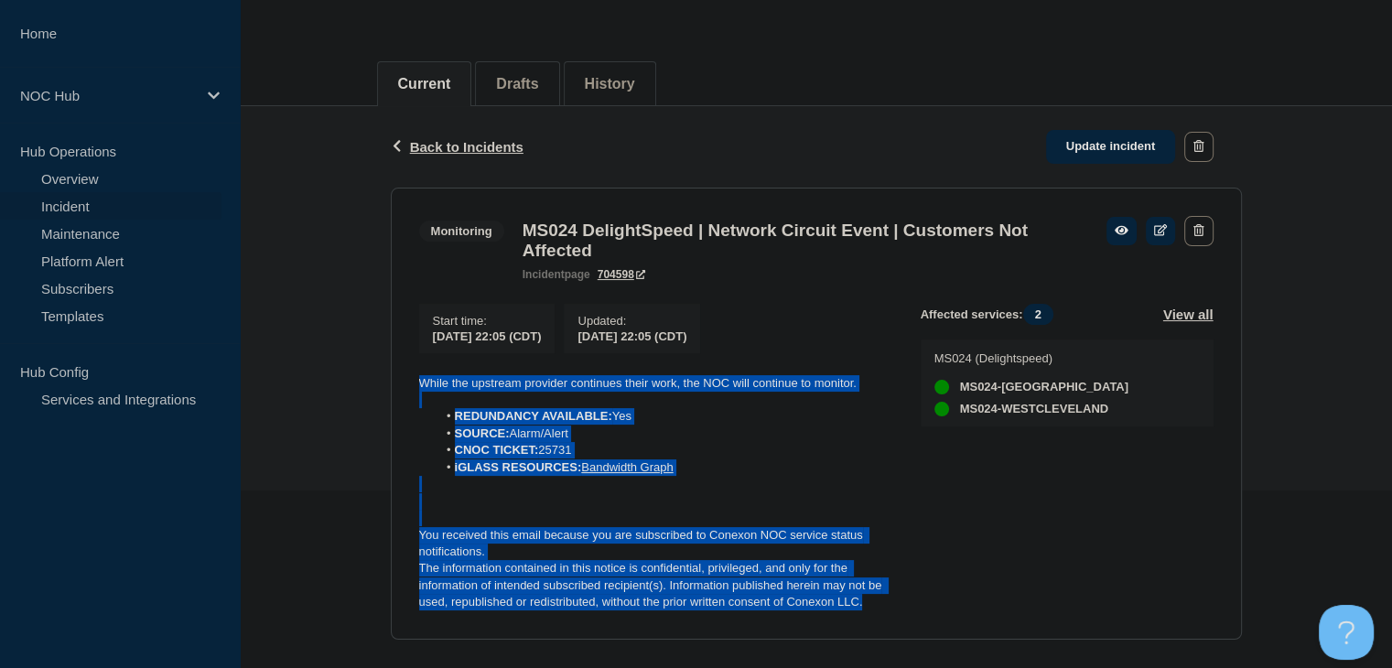
scroll to position [172, 0]
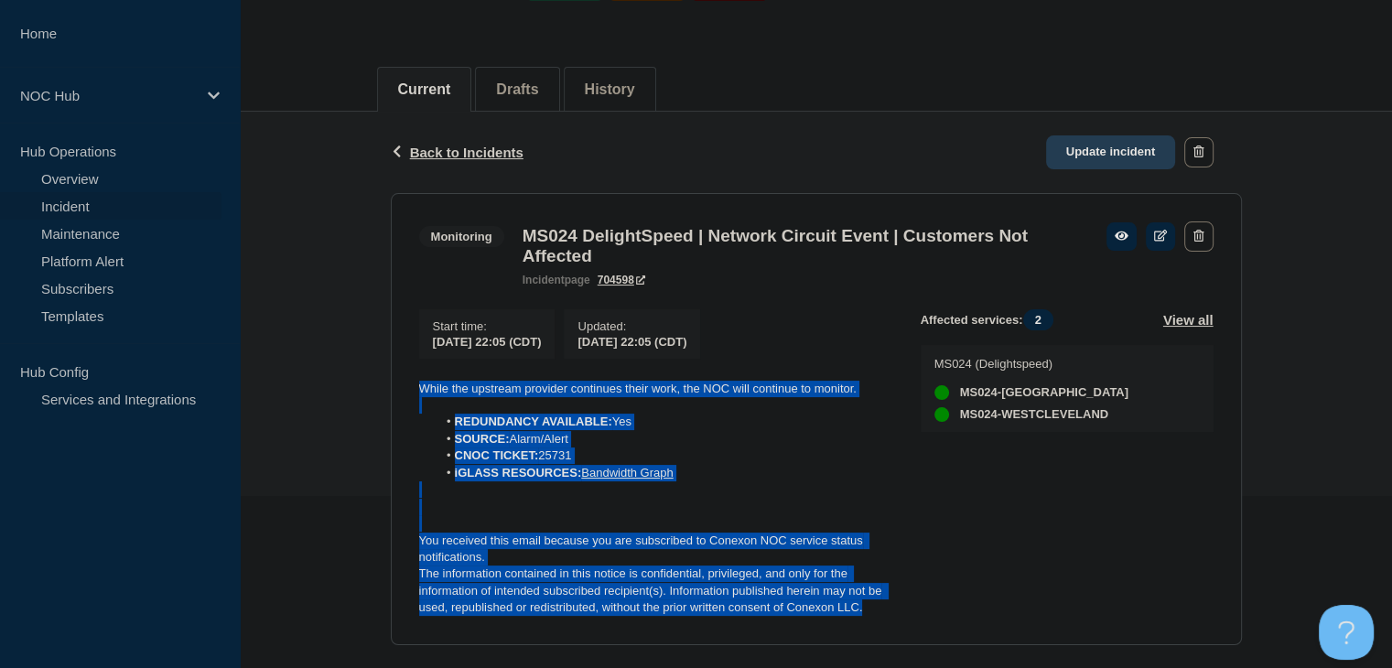
click at [1114, 146] on link "Update incident" at bounding box center [1111, 152] width 130 height 34
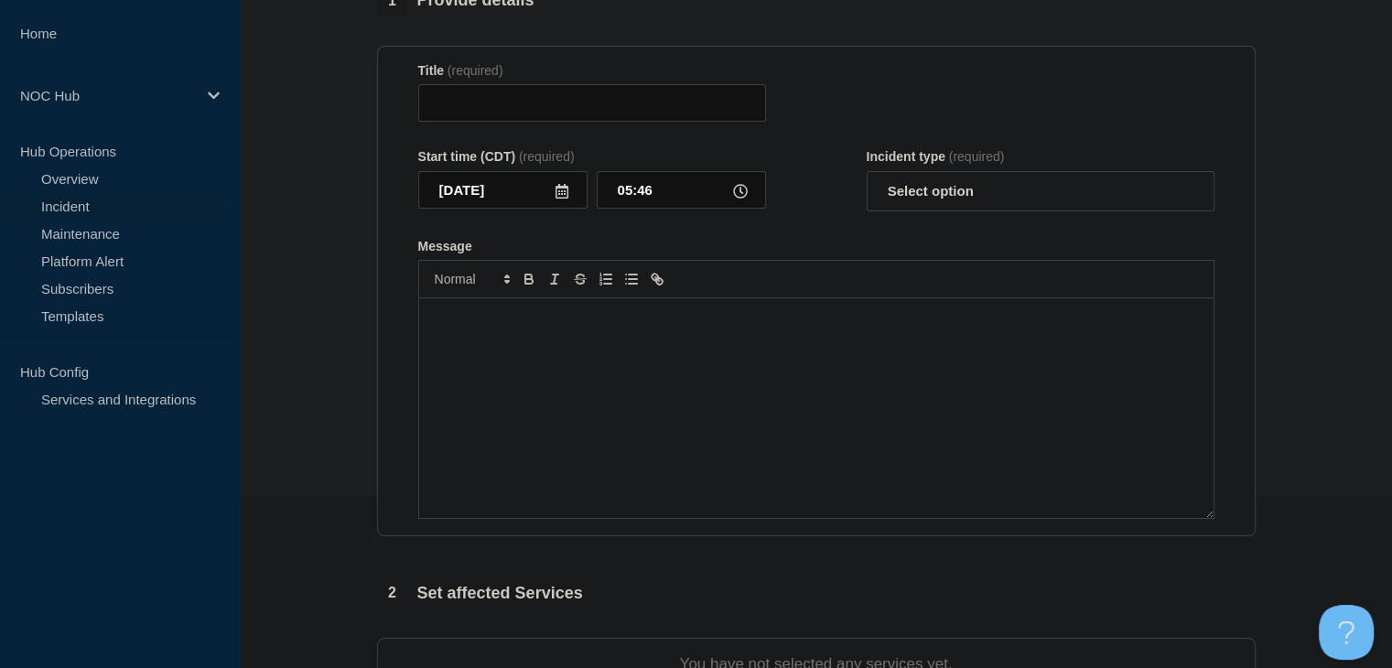
type input "MS024 DelightSpeed | Network Circuit Event | Customers Not Affected"
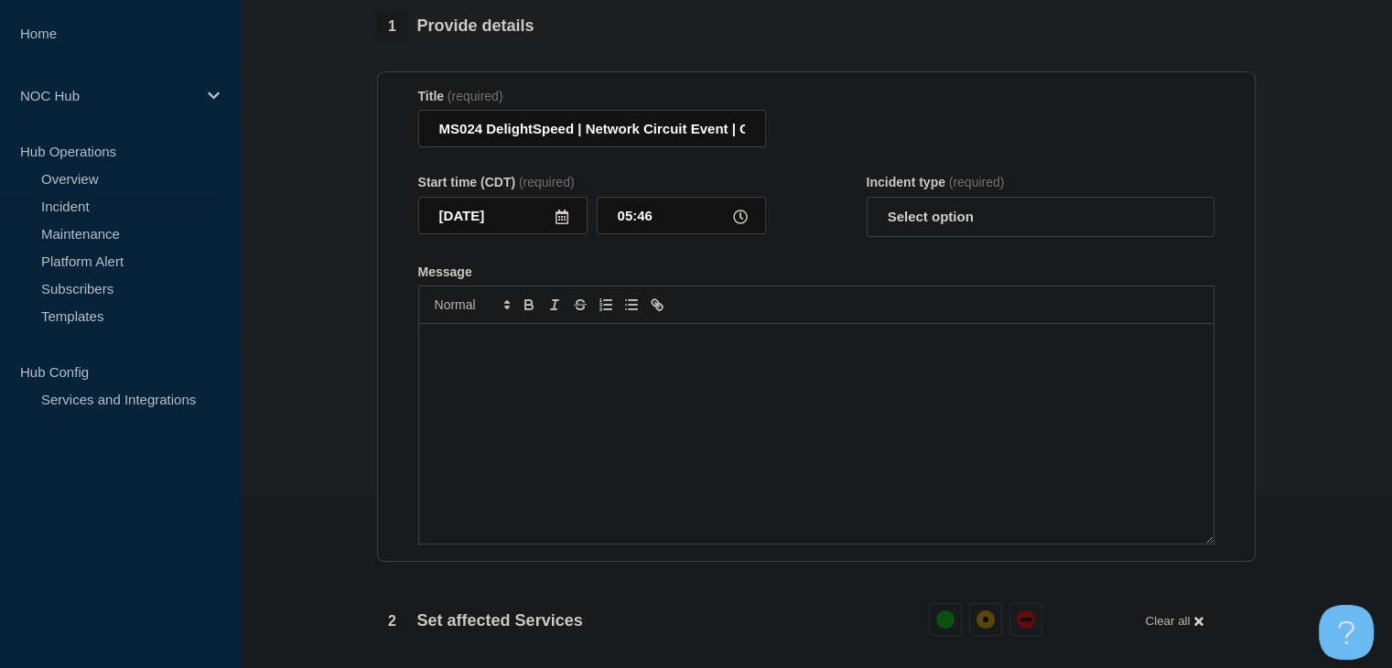
click at [580, 455] on div "Message" at bounding box center [816, 434] width 794 height 220
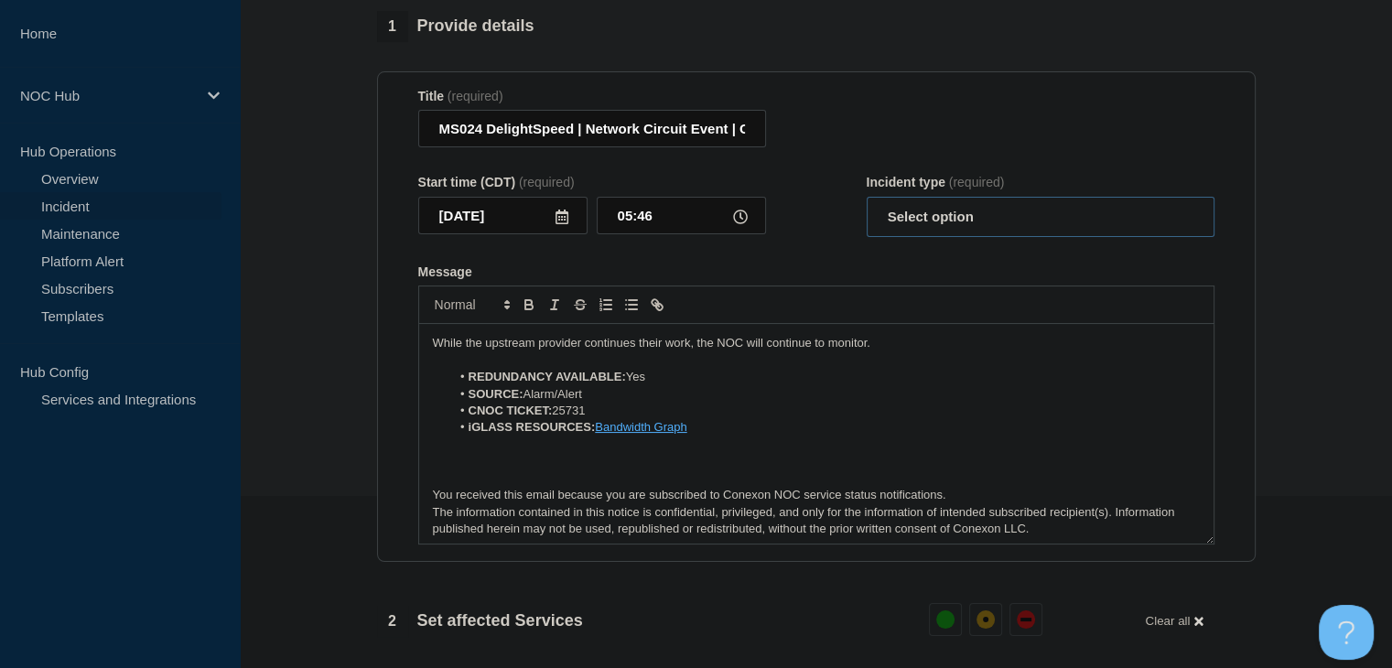
click at [950, 235] on select "Select option Investigating Identified Monitoring Resolved" at bounding box center [1041, 217] width 348 height 40
select select "monitoring"
click at [867, 208] on select "Select option Investigating Identified Monitoring Resolved" at bounding box center [1041, 217] width 348 height 40
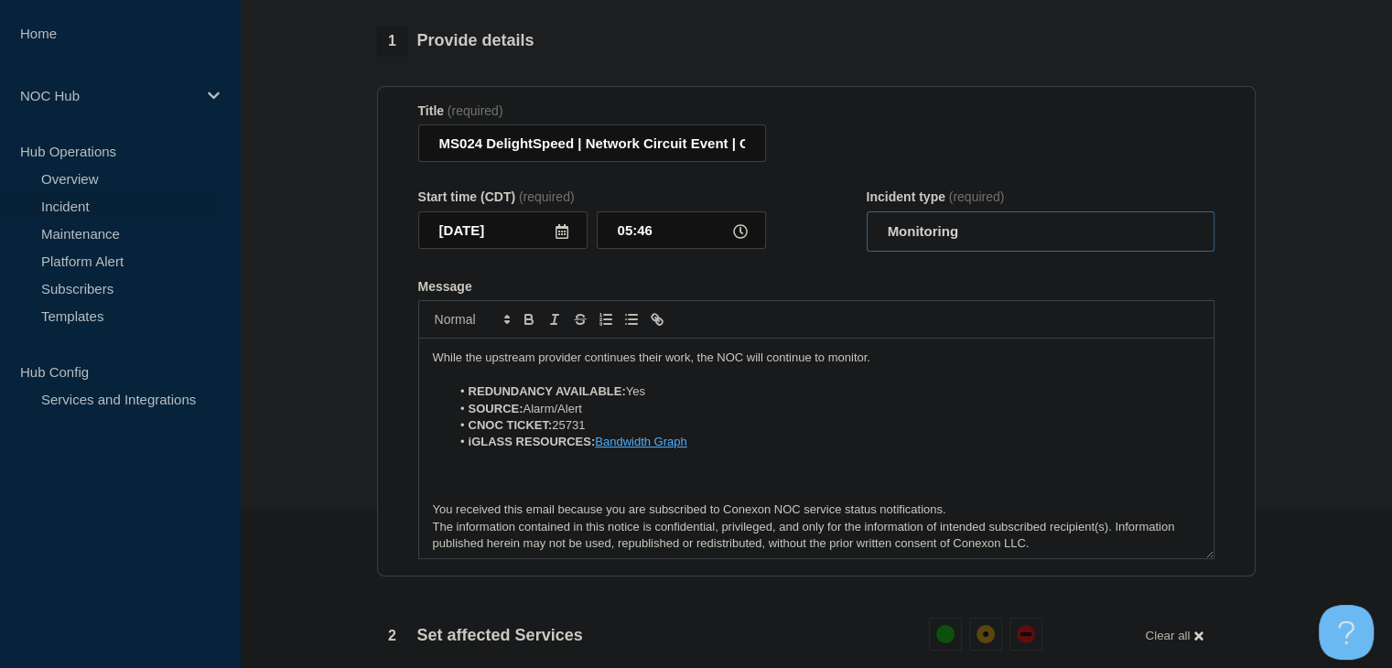
scroll to position [183, 0]
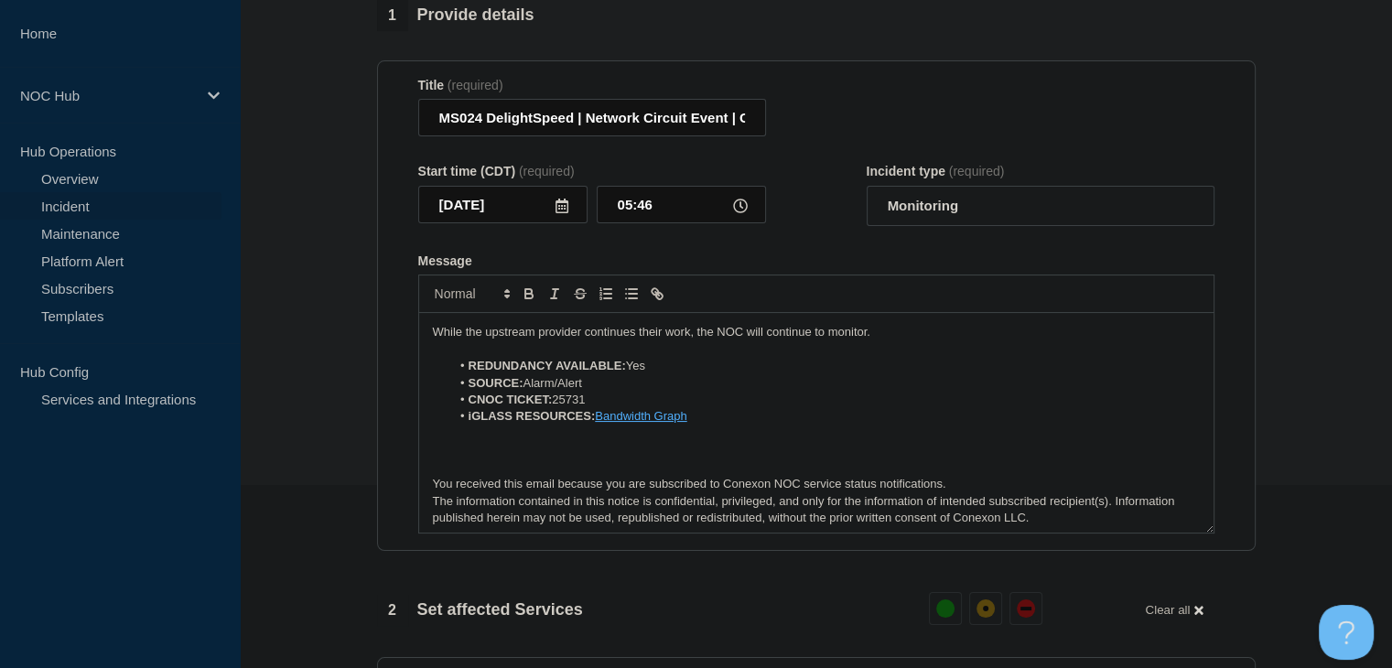
click at [547, 340] on p "While the upstream provider continues their work, the NOC will continue to moni…" at bounding box center [816, 332] width 767 height 16
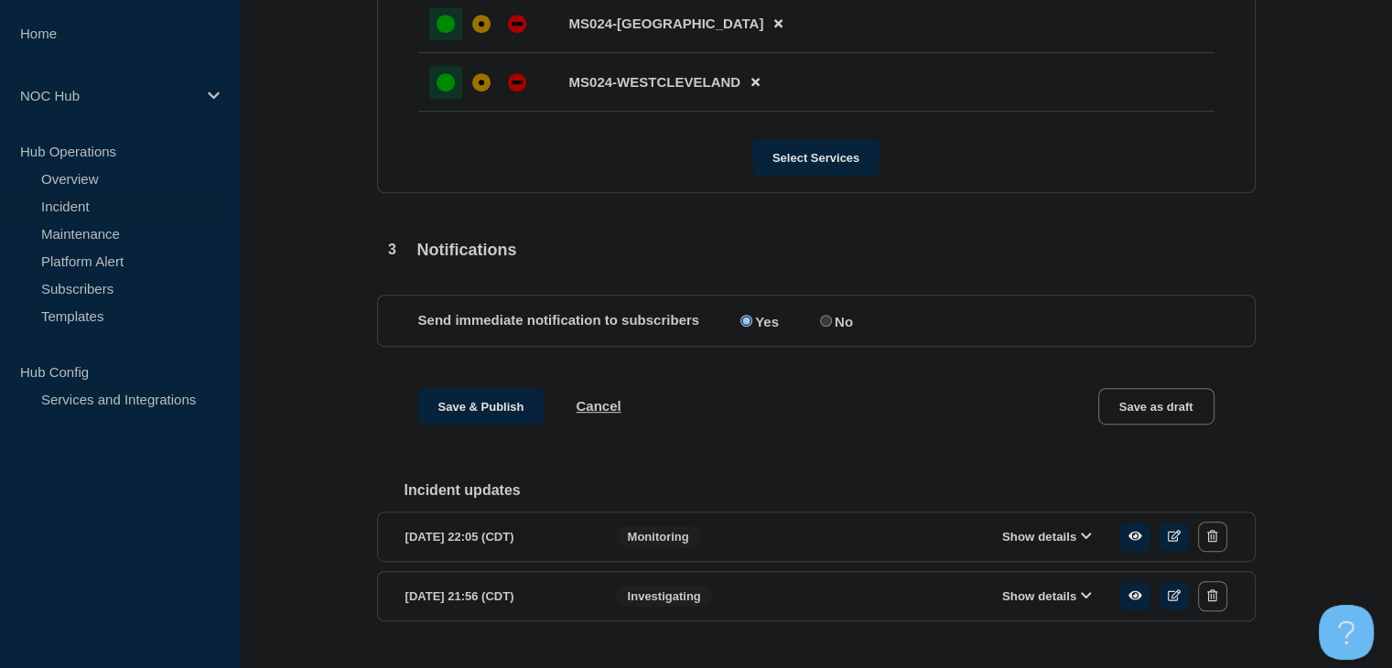
scroll to position [915, 0]
click at [479, 424] on button "Save & Publish" at bounding box center [481, 405] width 126 height 37
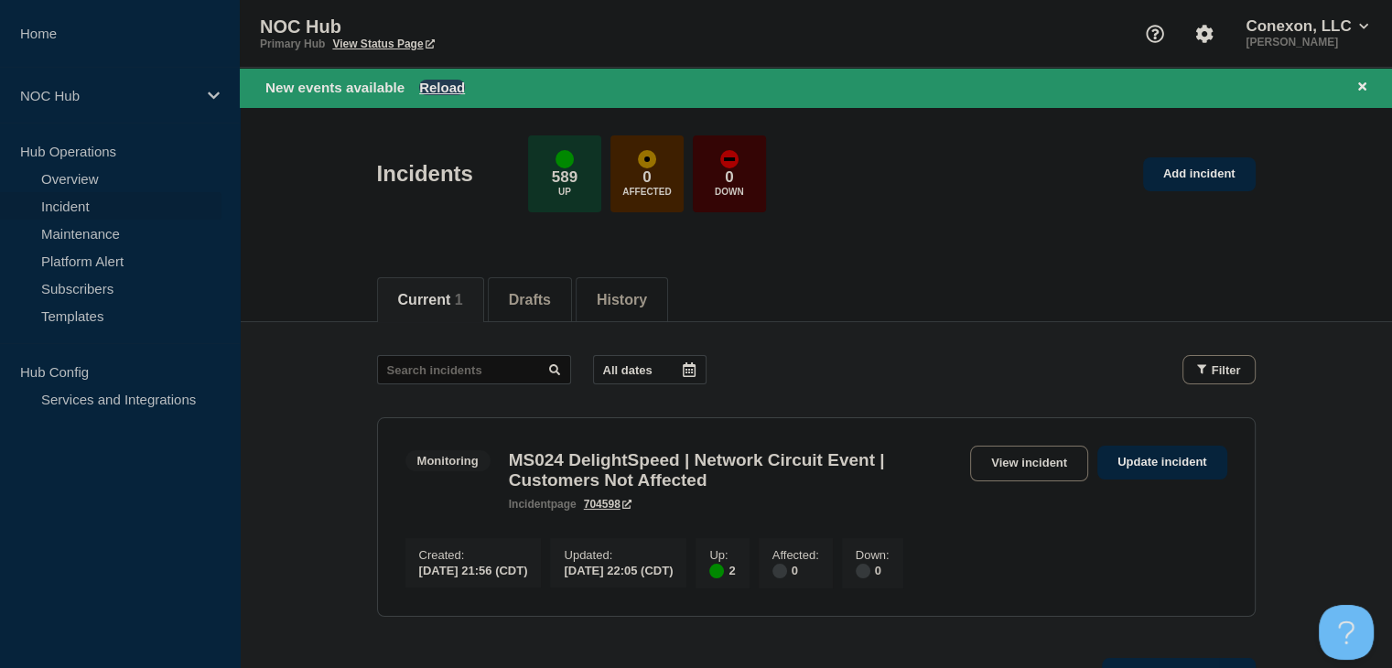
click at [456, 88] on button "Reload" at bounding box center [442, 88] width 46 height 16
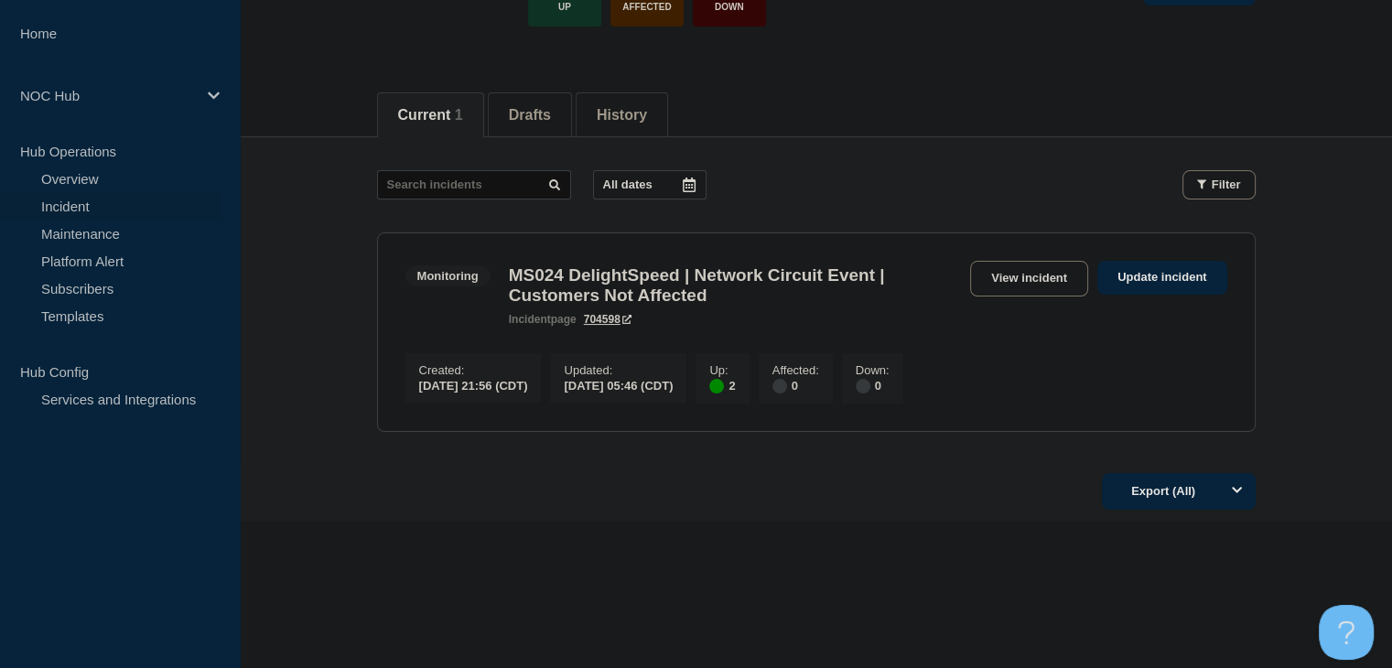
scroll to position [164, 0]
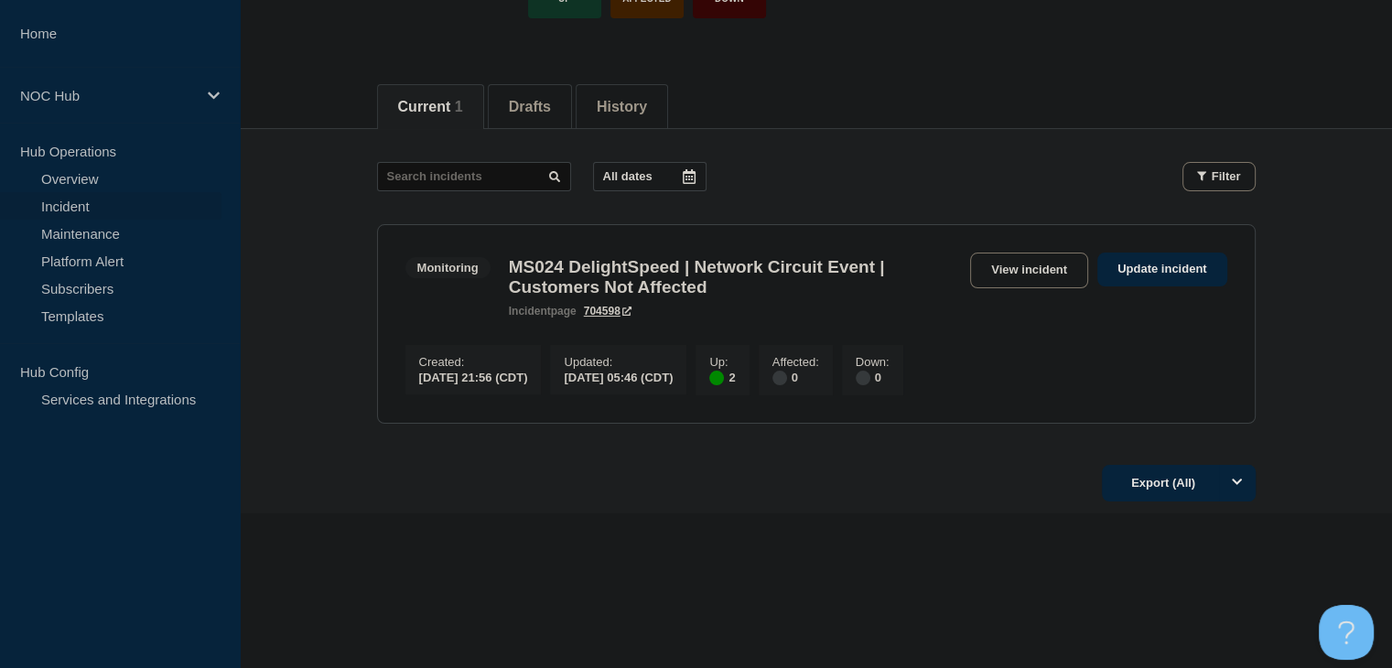
click at [999, 162] on div "All dates Filter" at bounding box center [816, 176] width 879 height 29
